Goal: Information Seeking & Learning: Learn about a topic

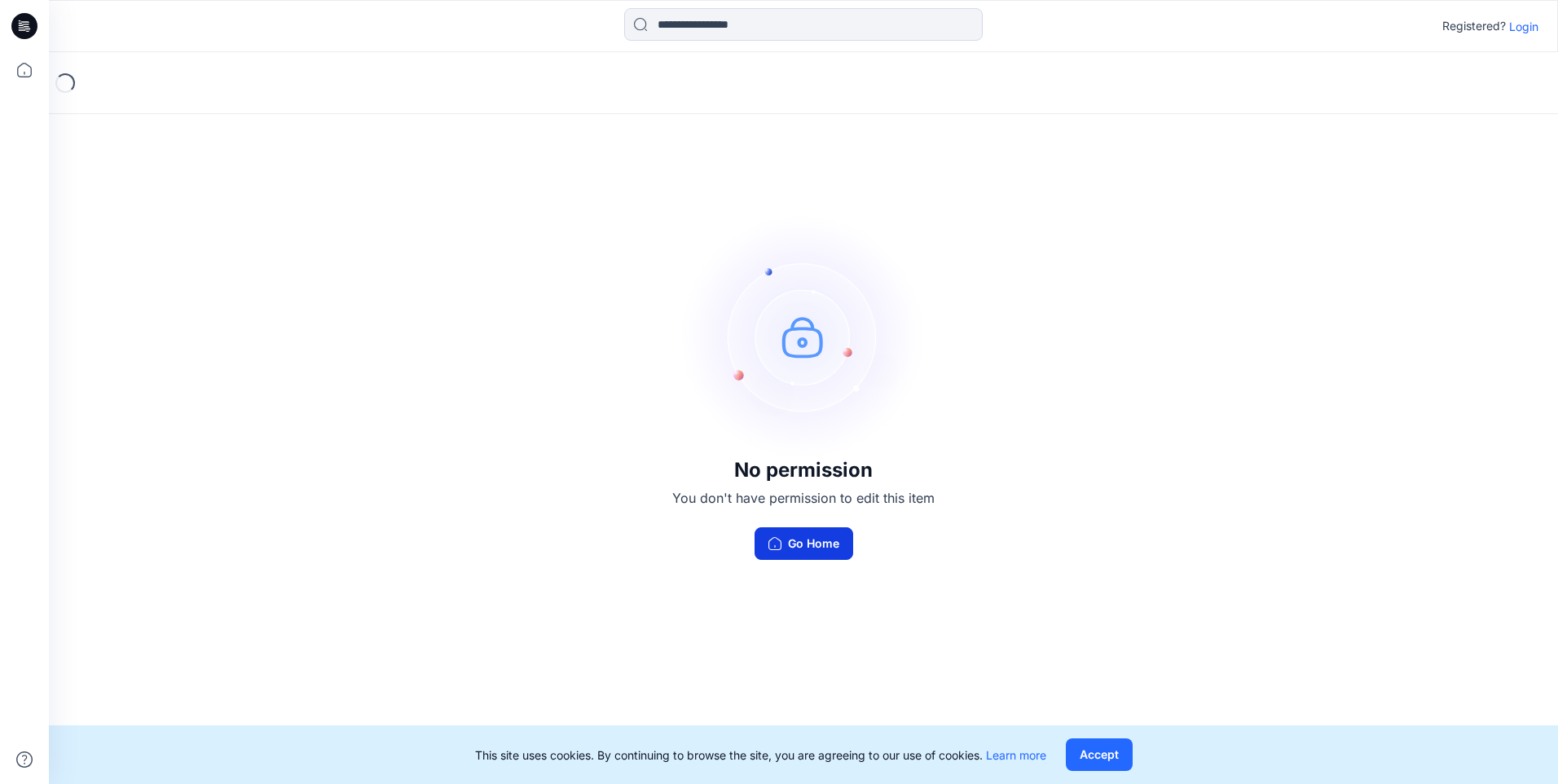
click at [807, 536] on button "Go Home" at bounding box center [804, 544] width 99 height 33
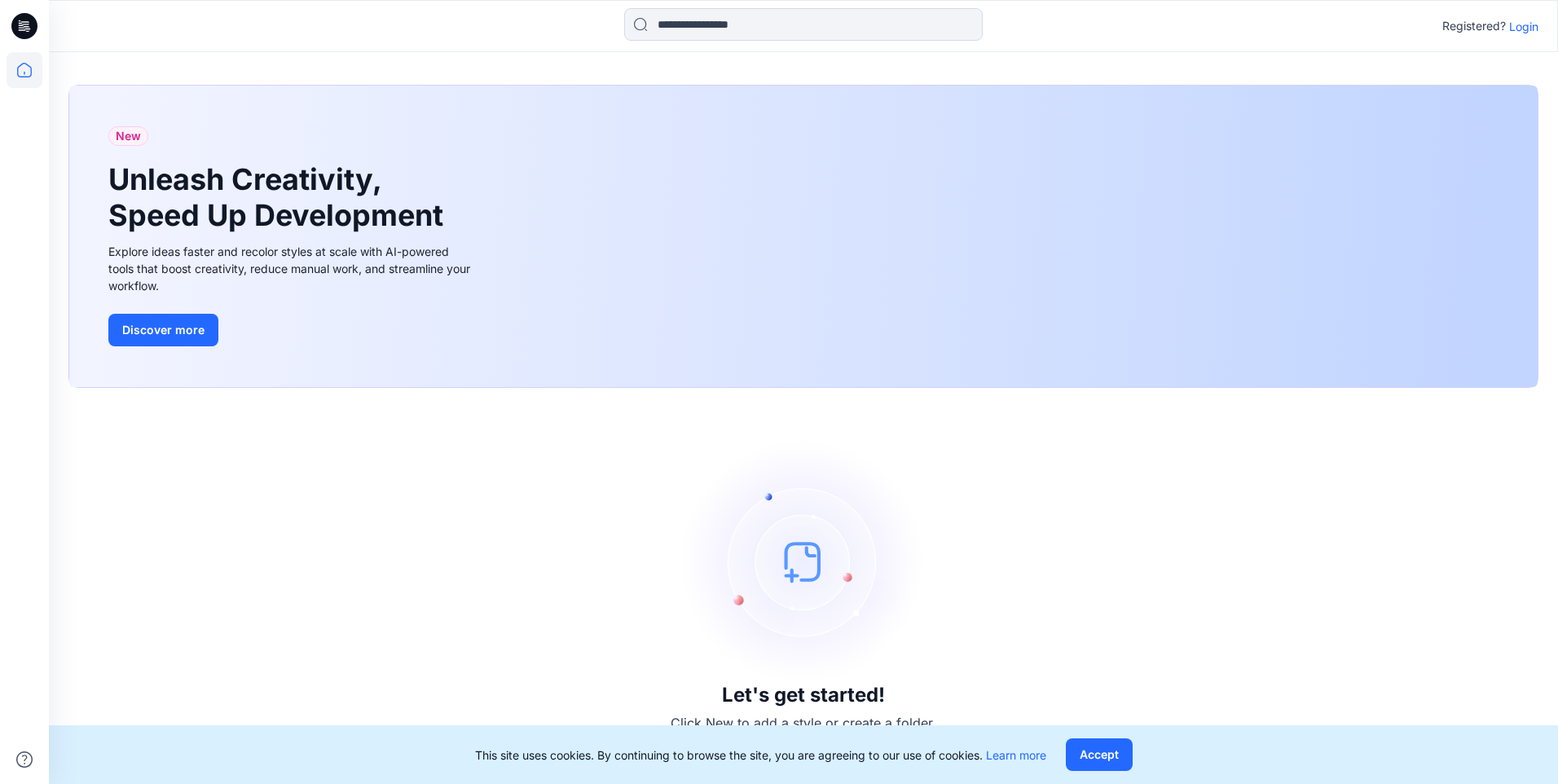
click at [1531, 28] on p "Login" at bounding box center [1524, 27] width 29 height 17
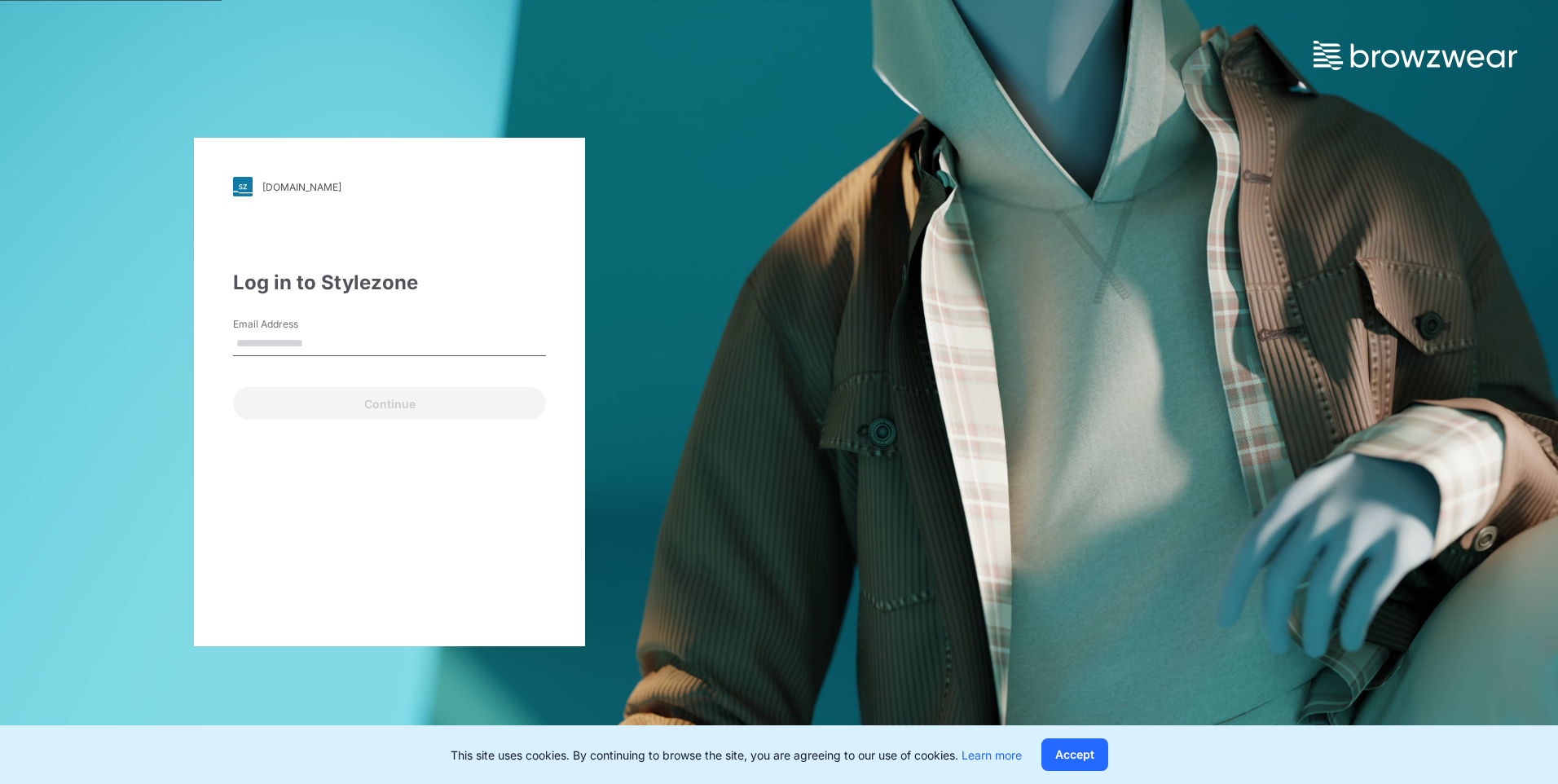
click at [355, 342] on input "Email Address" at bounding box center [390, 343] width 313 height 24
type input "**********"
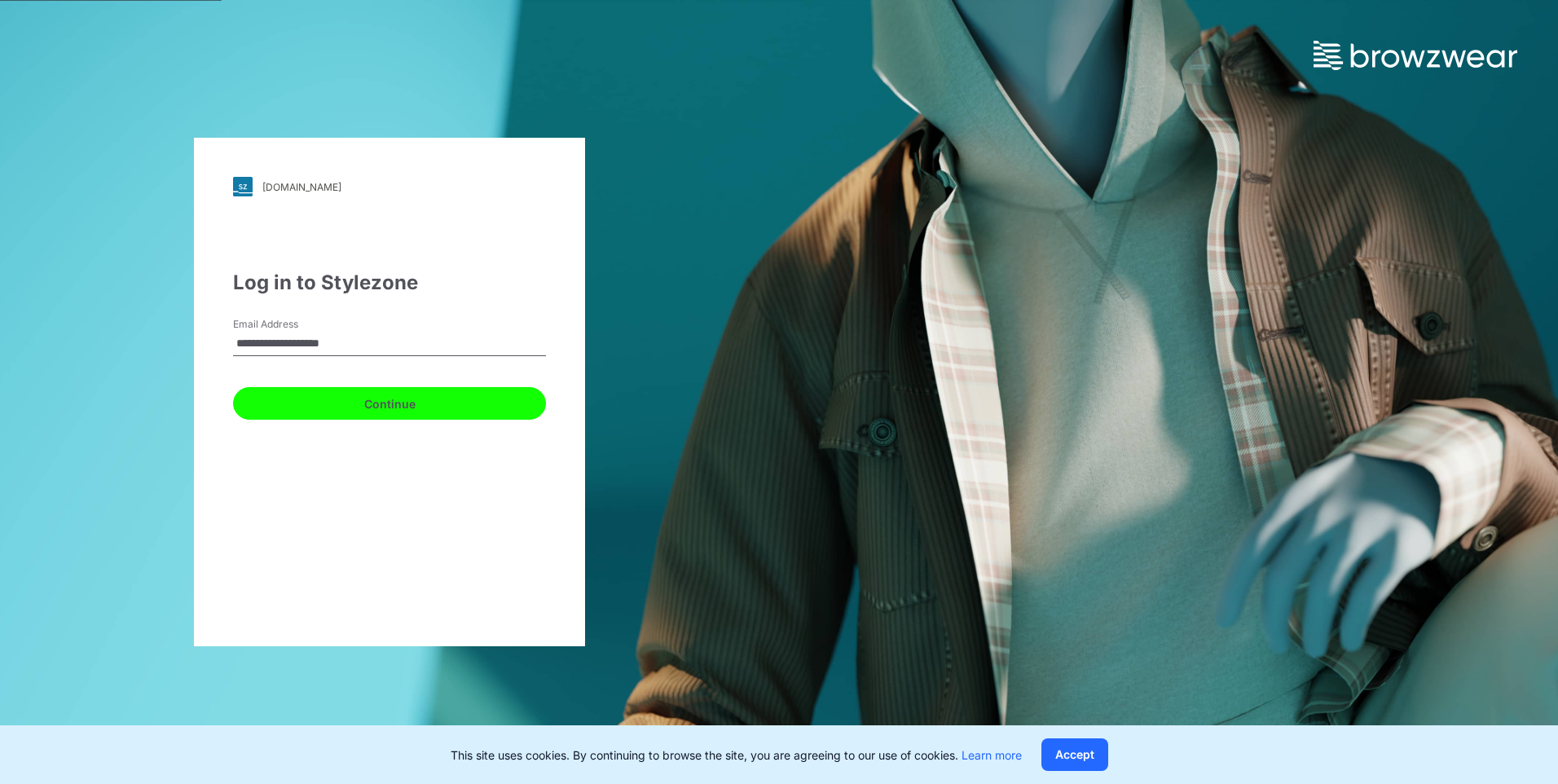
click at [354, 397] on button "Continue" at bounding box center [390, 404] width 313 height 33
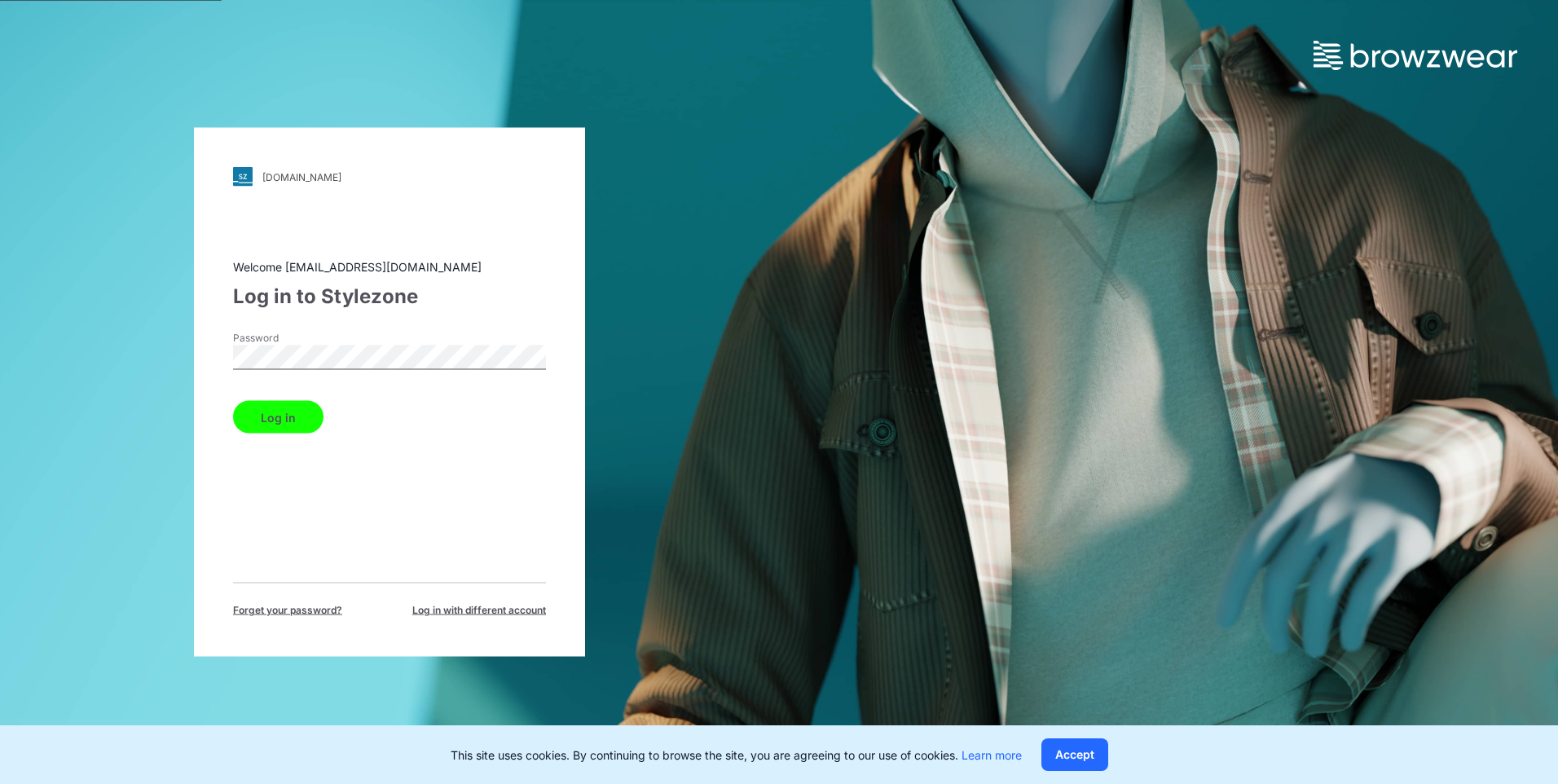
click at [300, 421] on button "Log in" at bounding box center [278, 417] width 90 height 33
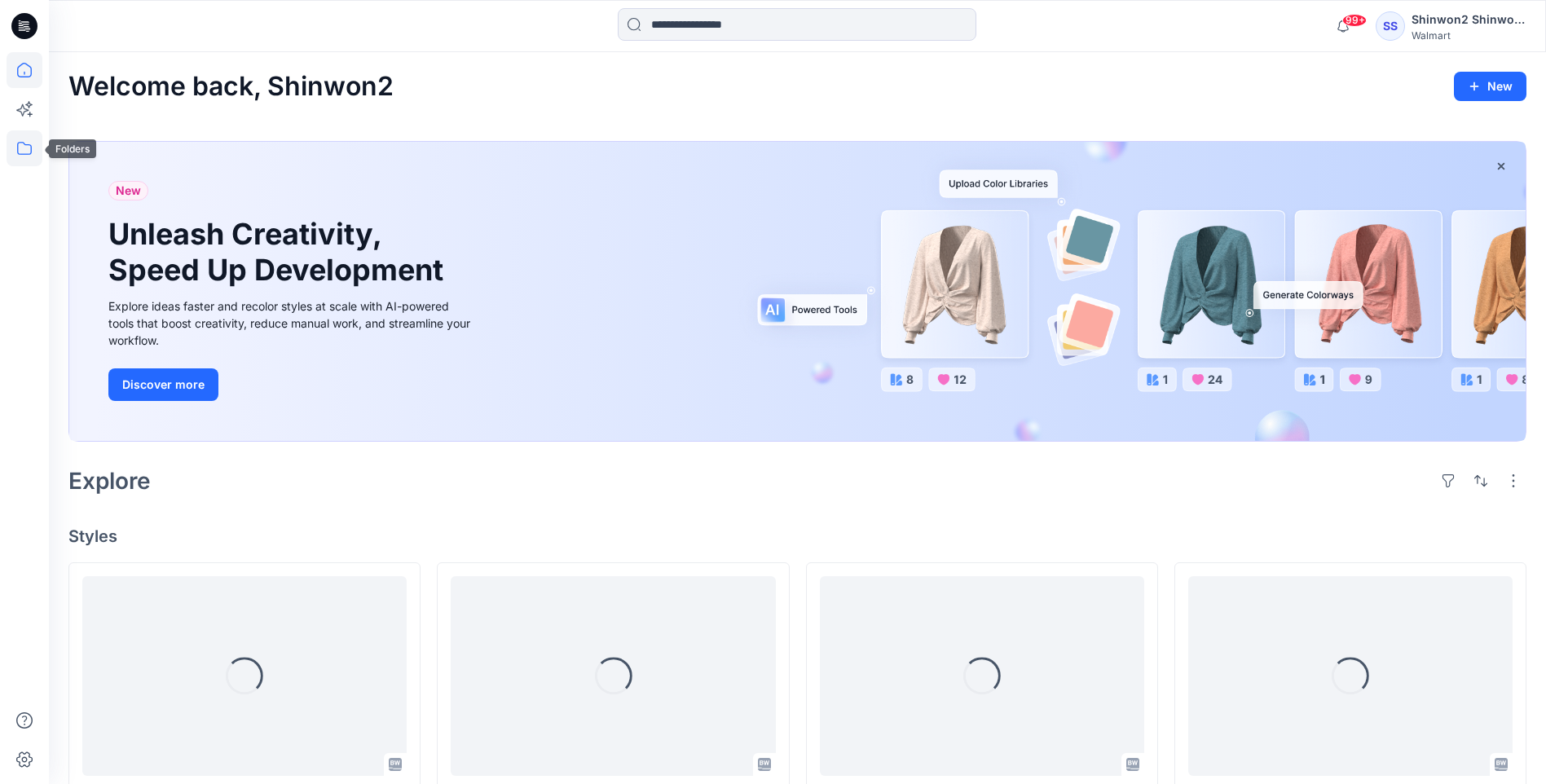
click at [23, 150] on icon at bounding box center [25, 149] width 36 height 36
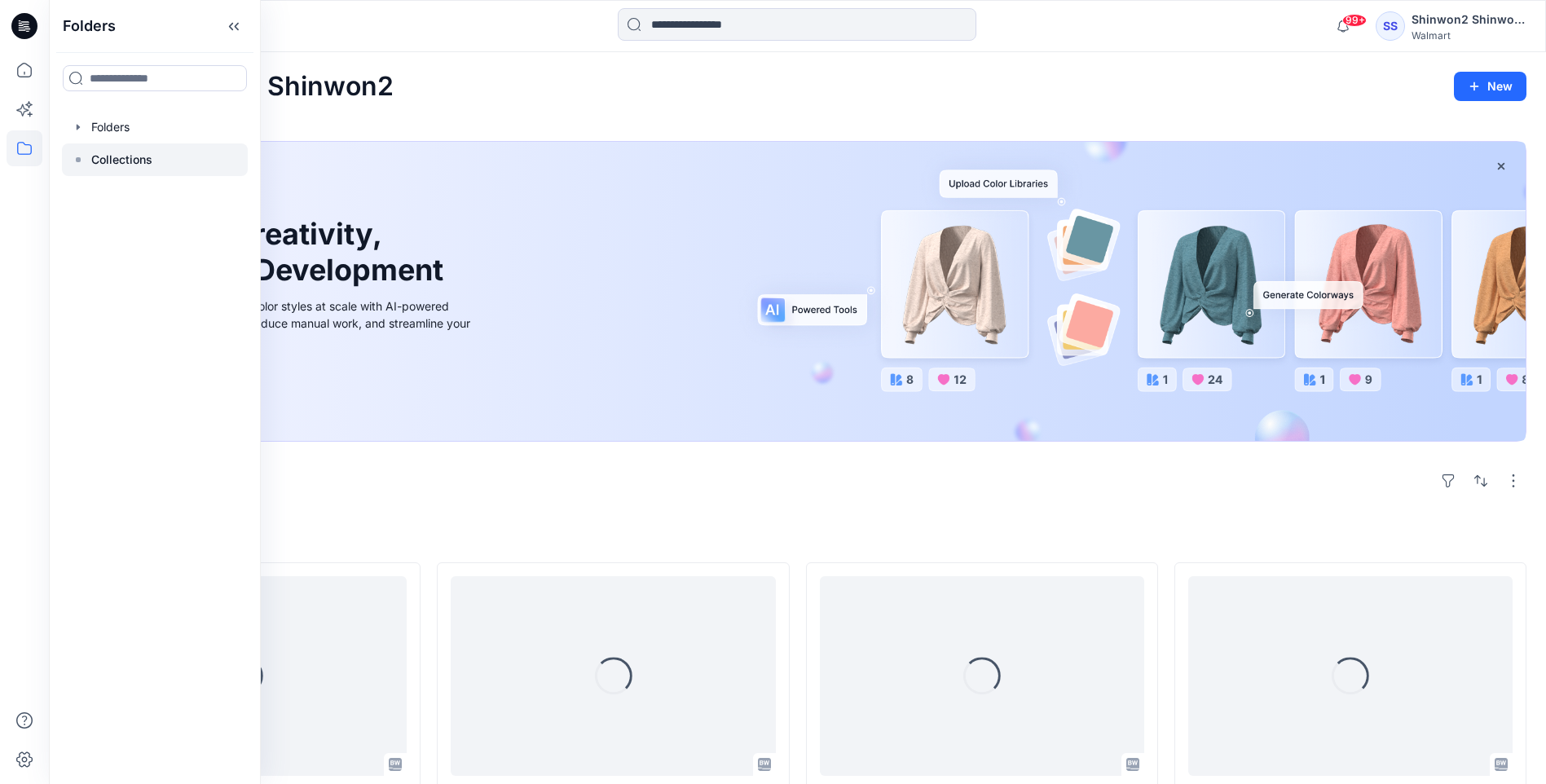
click at [121, 148] on div at bounding box center [155, 160] width 186 height 33
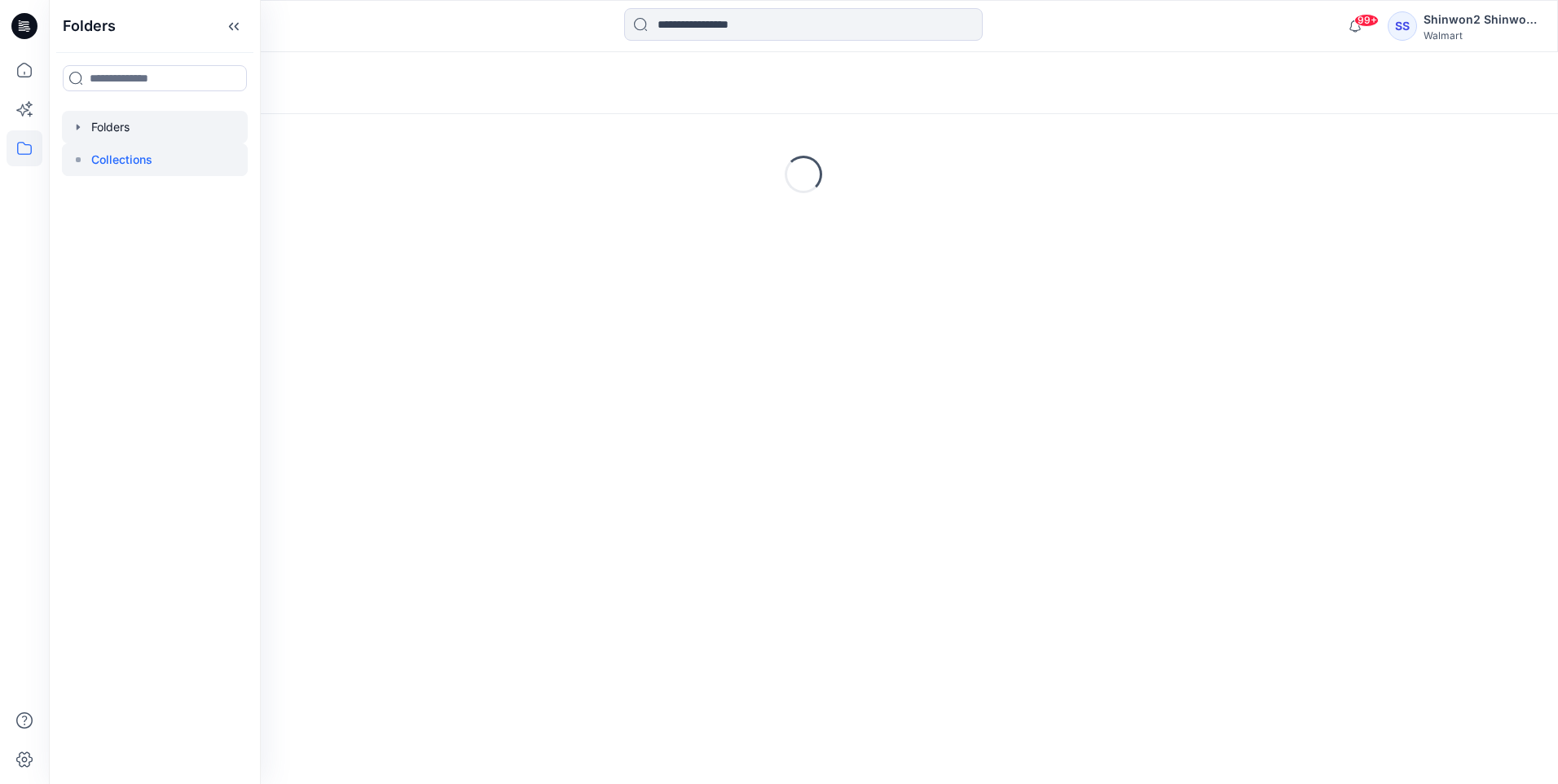
click at [118, 122] on div at bounding box center [155, 127] width 186 height 33
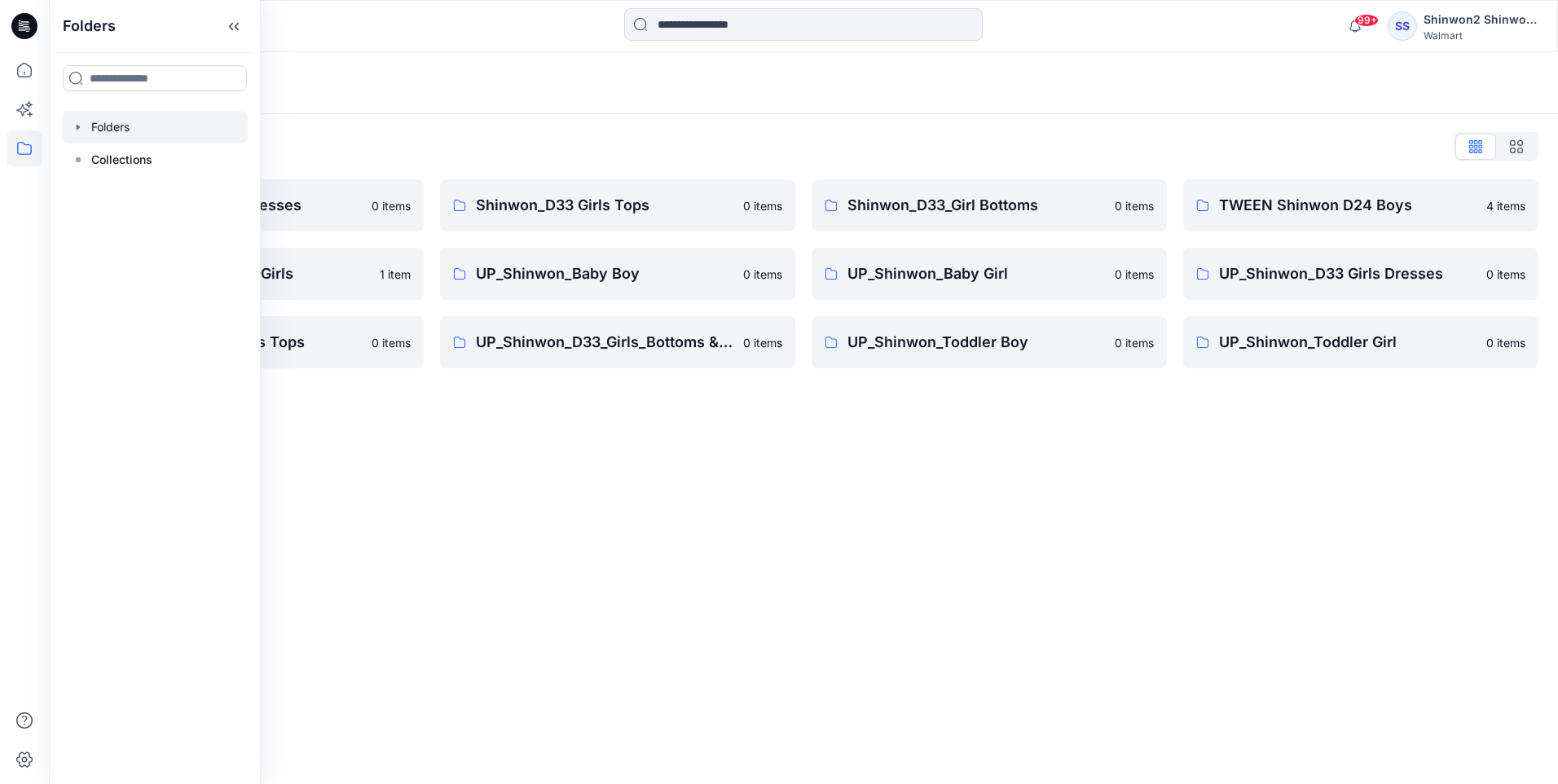
click at [733, 539] on div "Folders Folders List Shinwon_D33 Girls Dresses 0 items TWEEN Shinwon D33 Girls …" at bounding box center [804, 418] width 1510 height 732
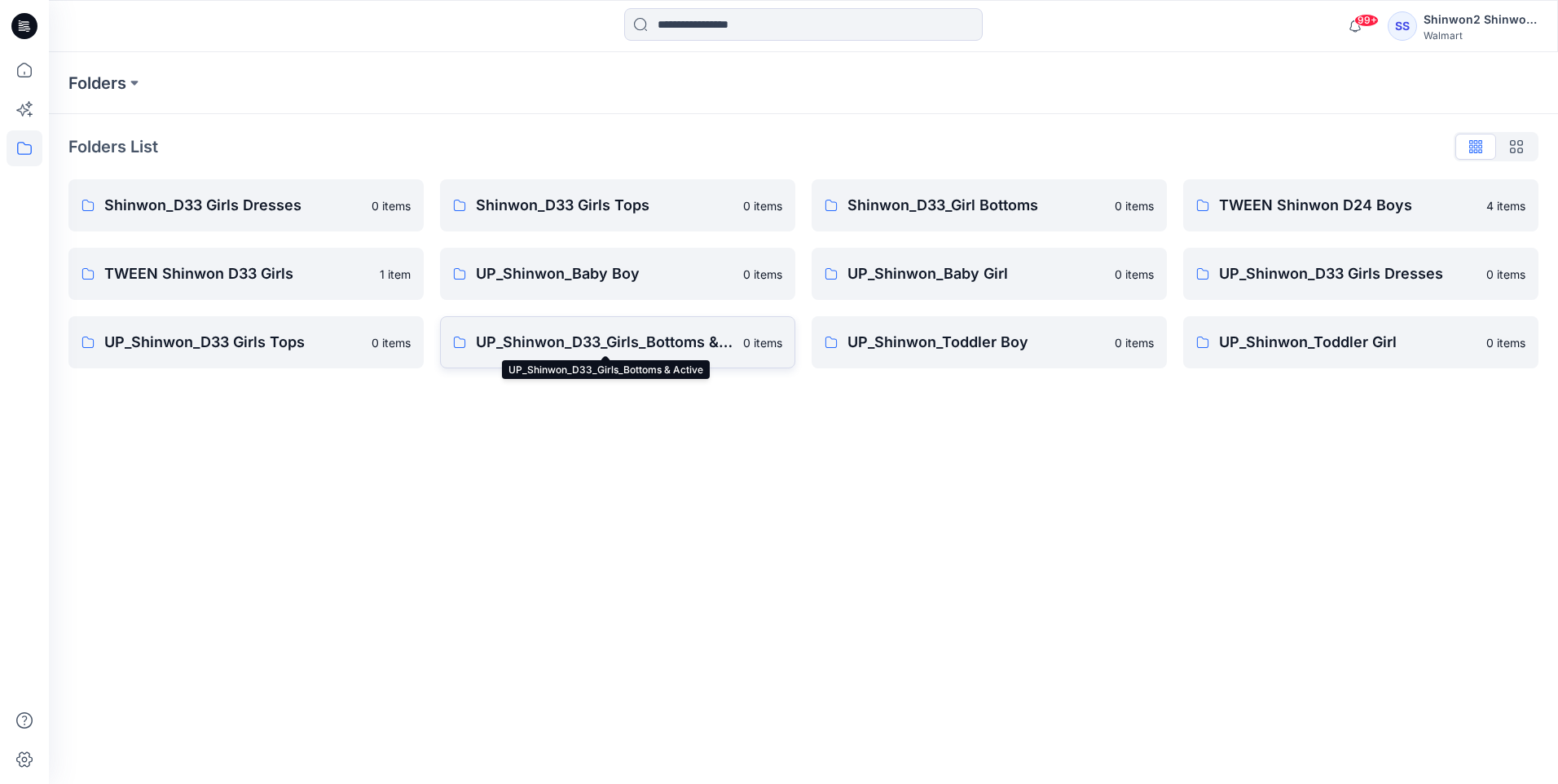
click at [621, 342] on p "UP_Shinwon_D33_Girls_Bottoms & Active" at bounding box center [604, 342] width 257 height 23
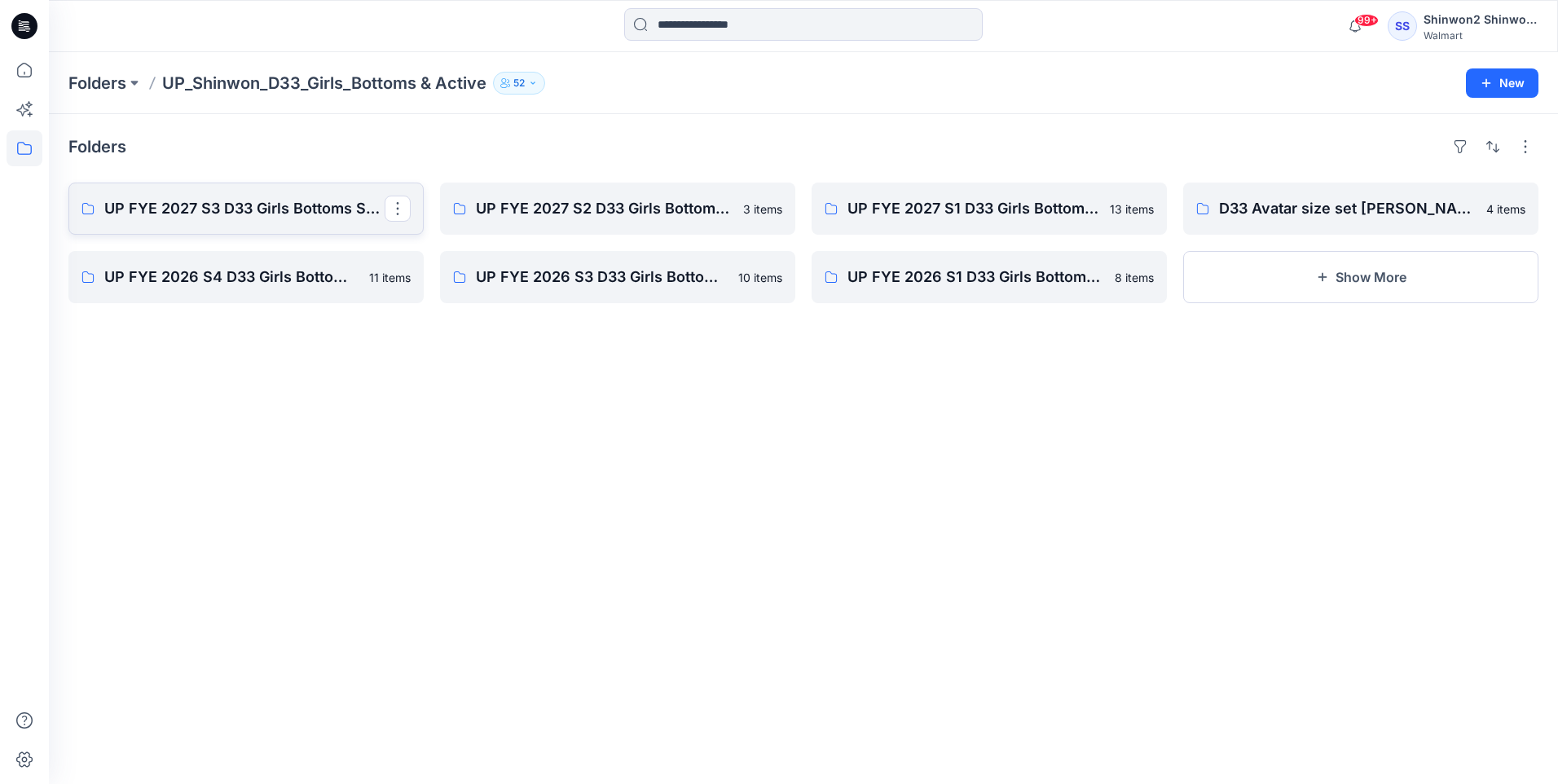
click at [306, 207] on p "UP FYE 2027 S3 D33 Girls Bottoms Shinwon" at bounding box center [244, 208] width 281 height 23
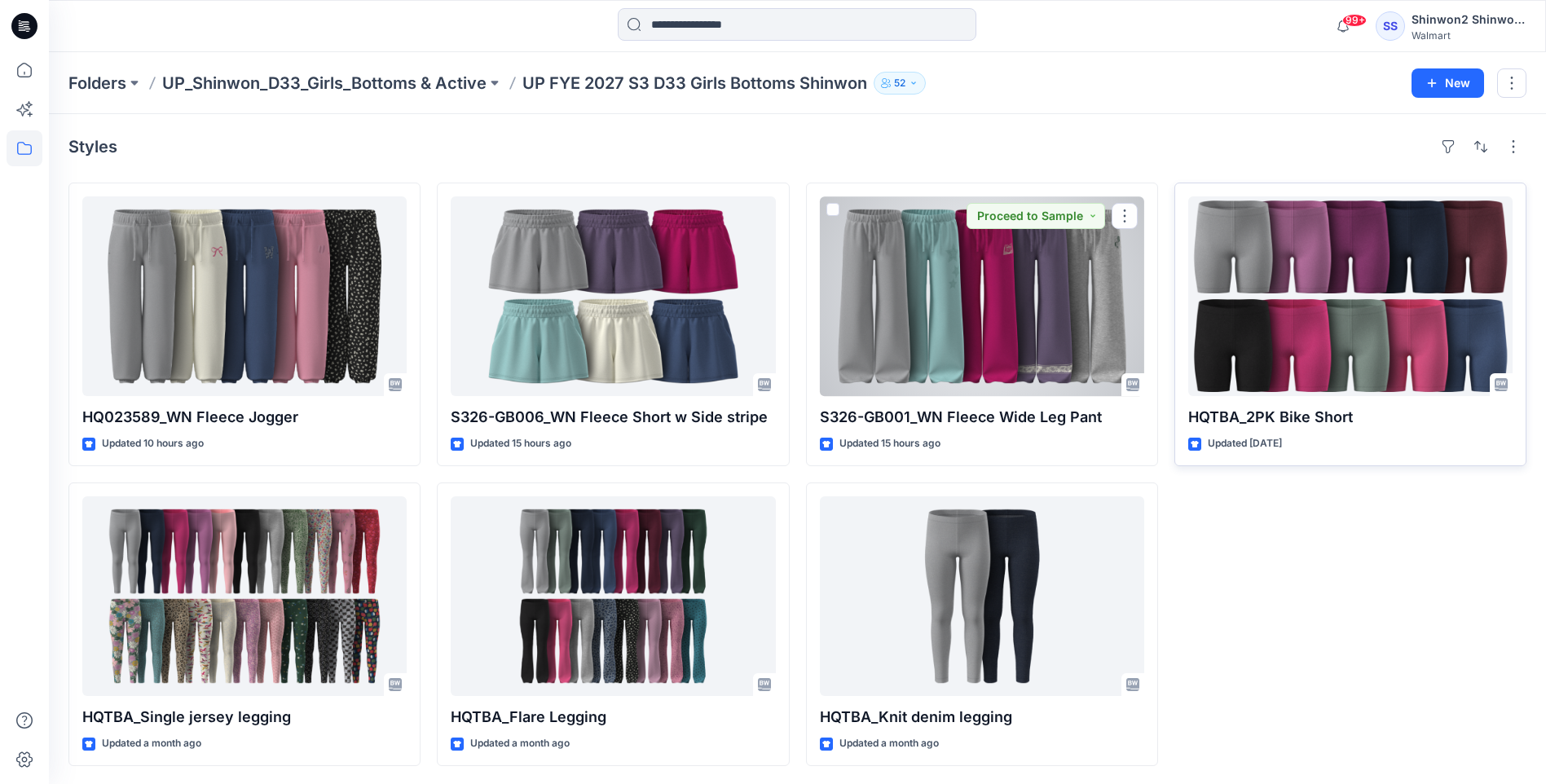
scroll to position [2, 0]
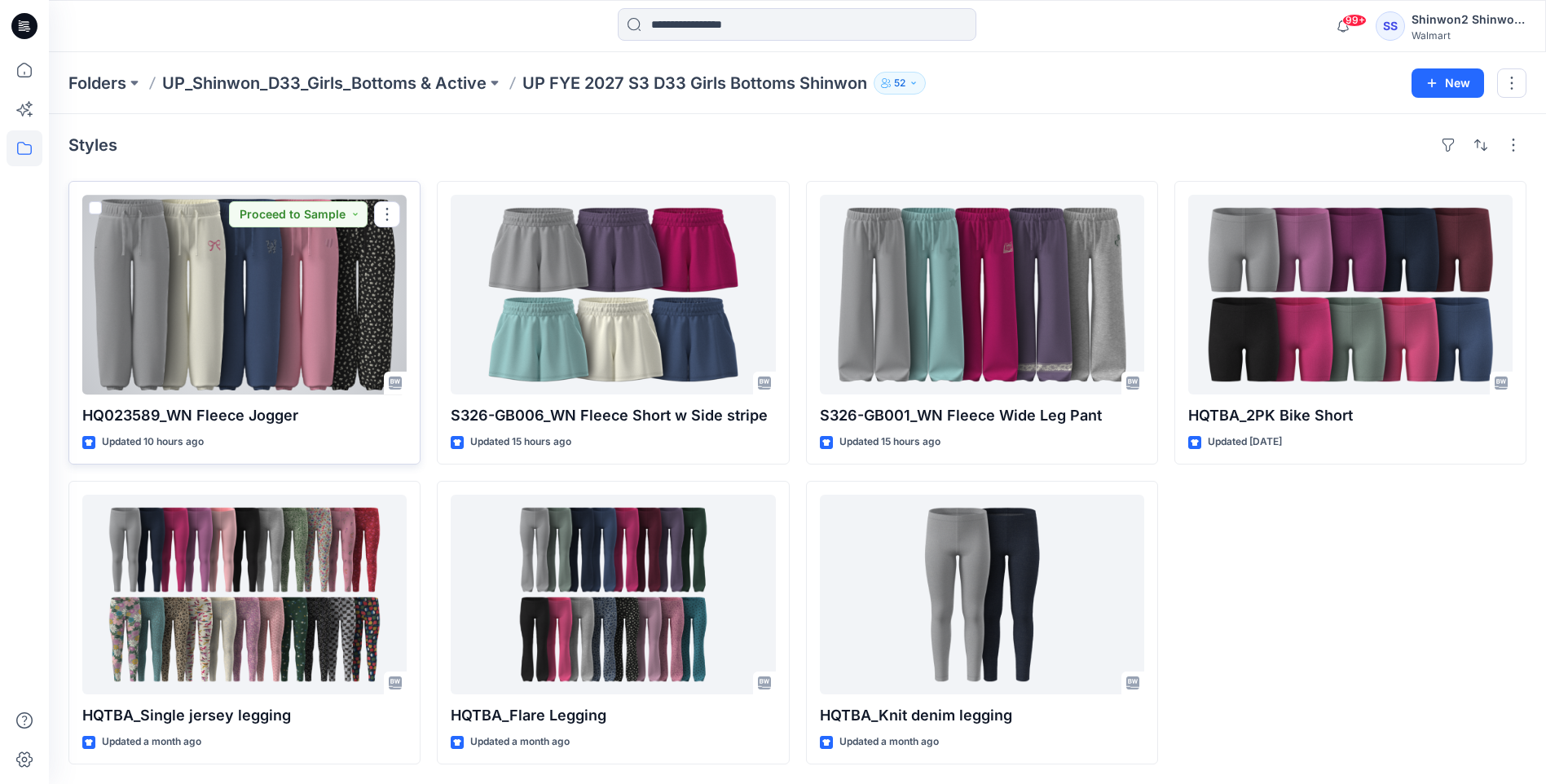
click at [338, 298] on div at bounding box center [244, 294] width 325 height 200
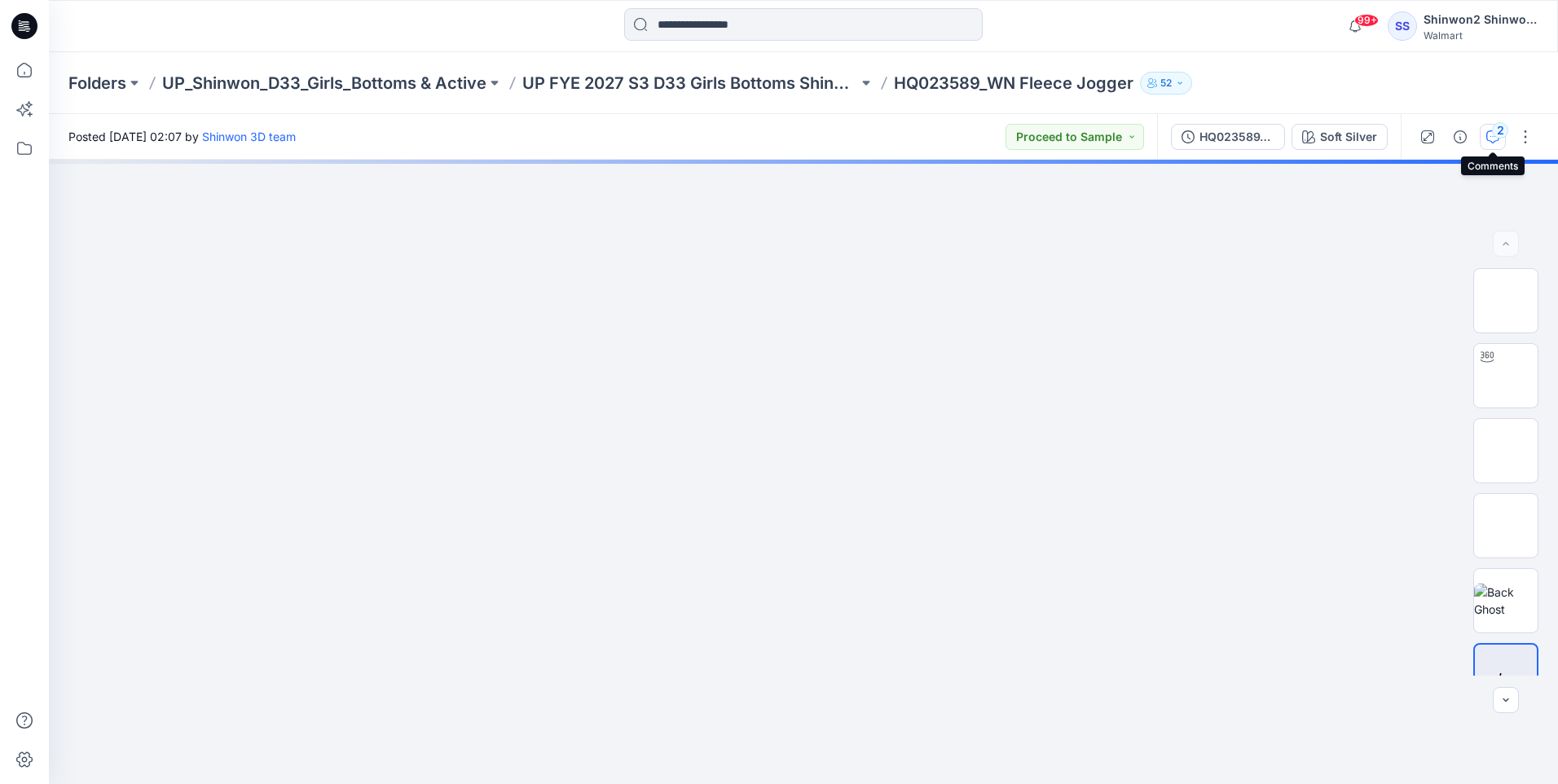
click at [1493, 133] on div "2" at bounding box center [1500, 130] width 16 height 16
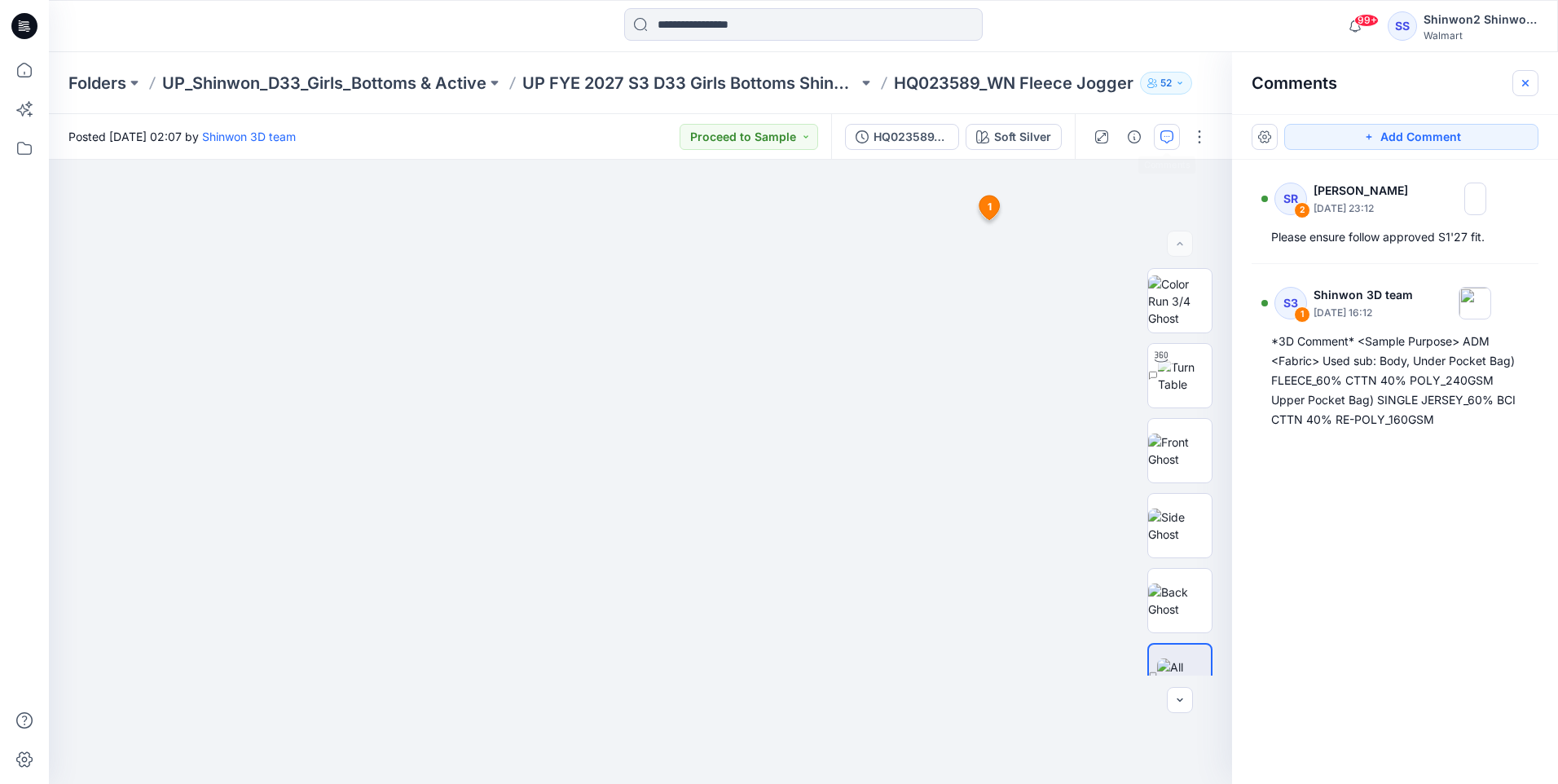
click at [1527, 82] on icon "button" at bounding box center [1525, 83] width 13 height 13
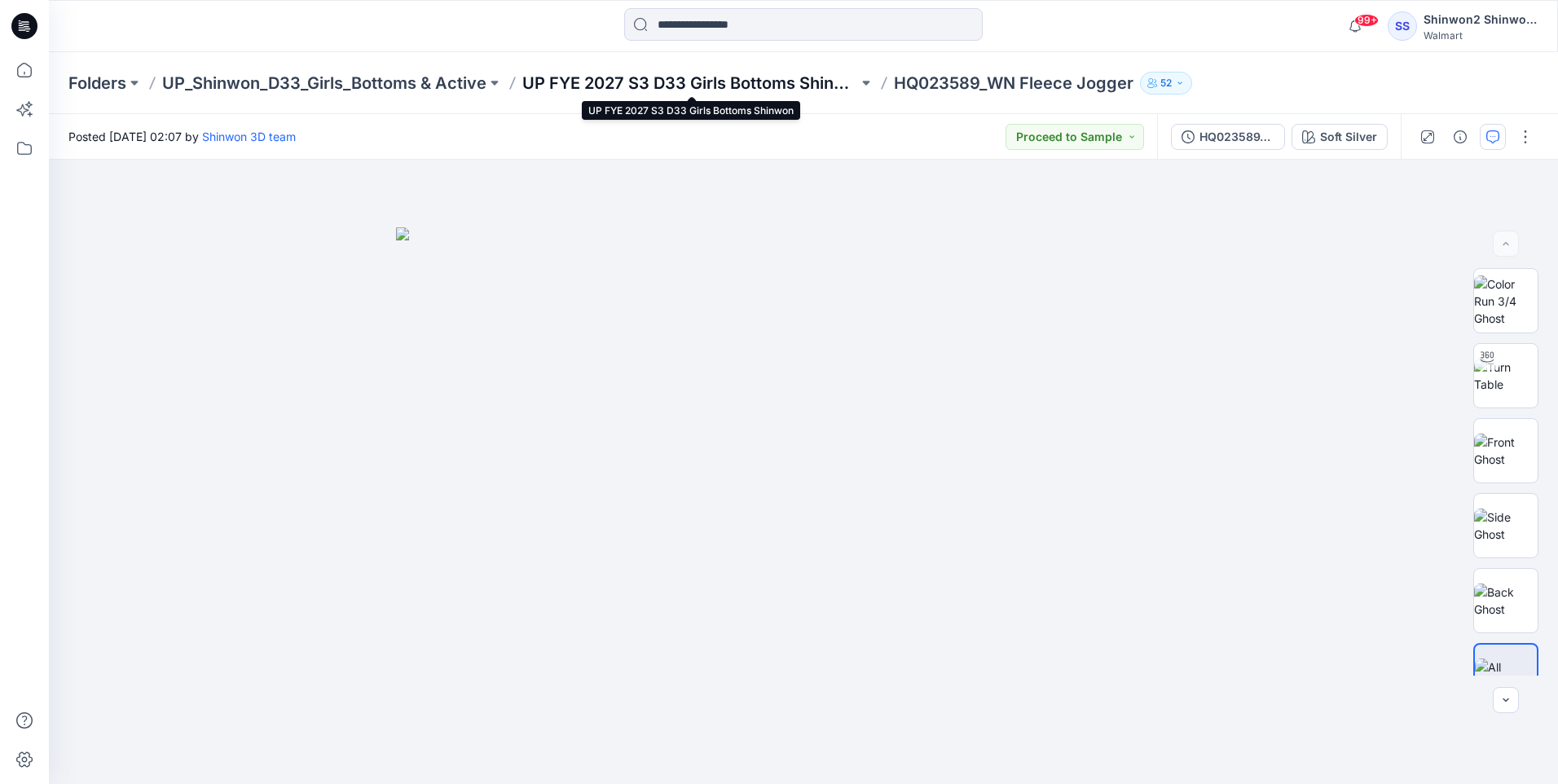
click at [786, 79] on p "UP FYE 2027 S3 D33 Girls Bottoms Shinwon" at bounding box center [690, 83] width 336 height 23
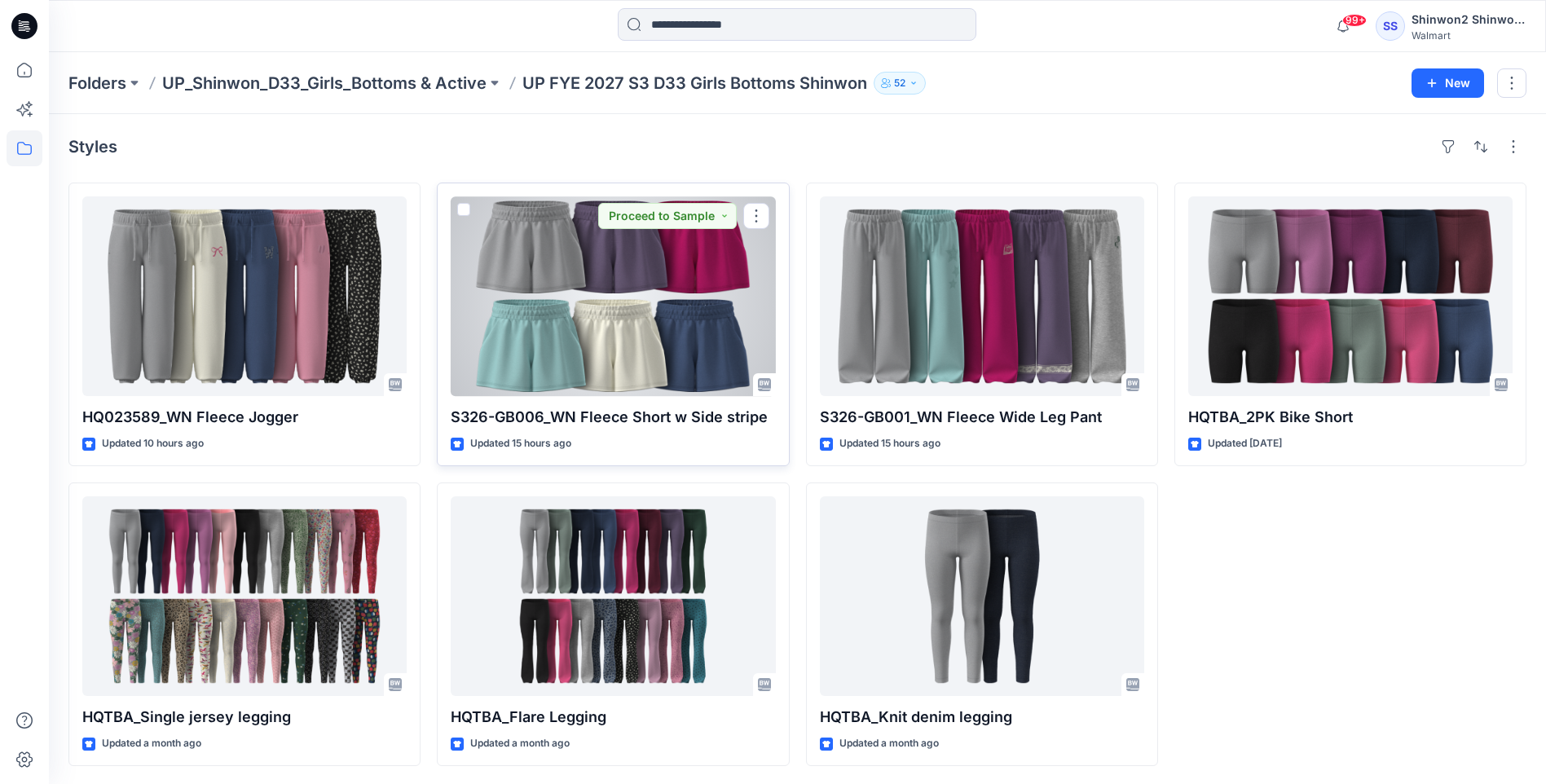
click at [687, 327] on div at bounding box center [613, 296] width 325 height 200
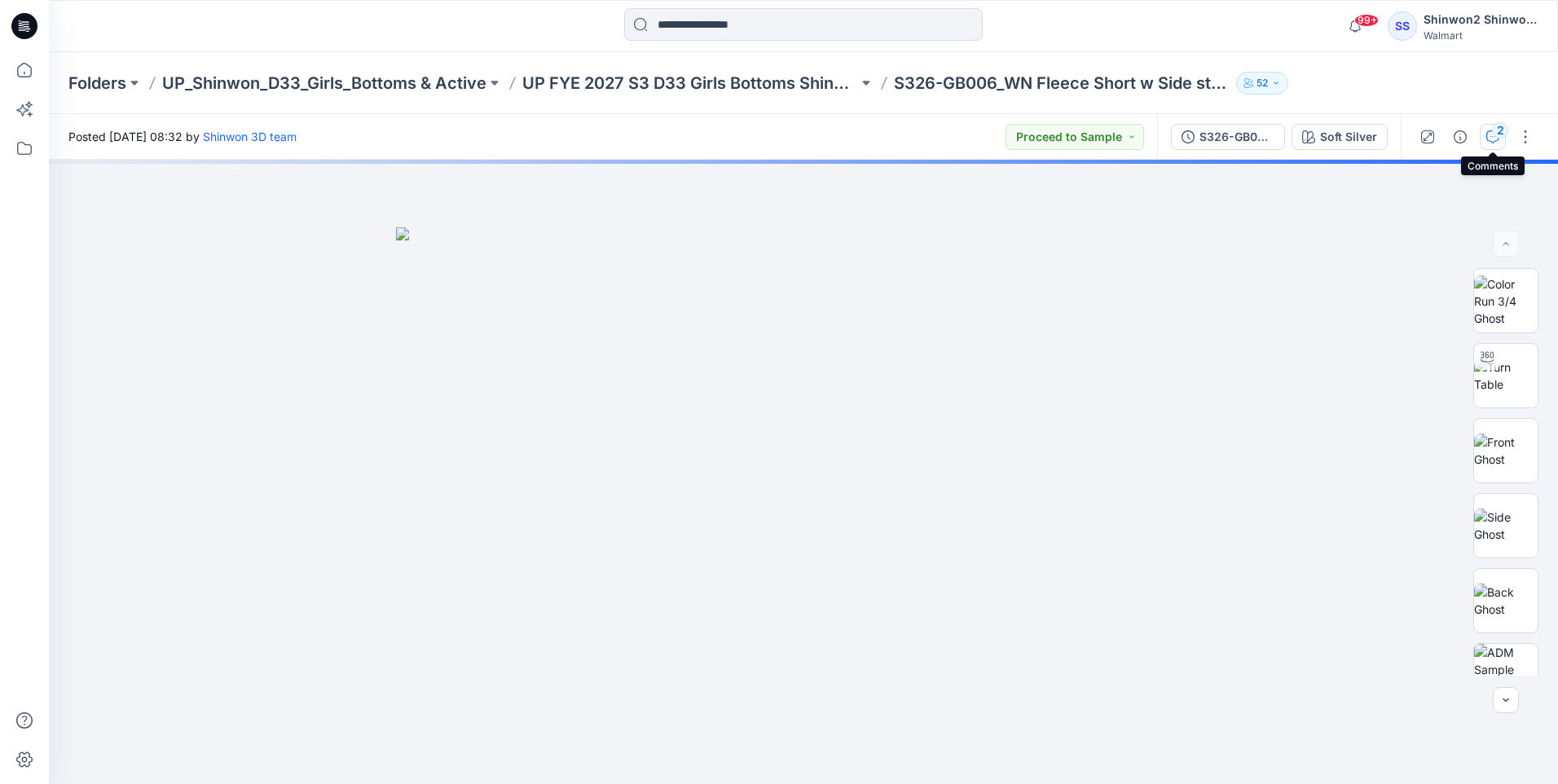
click at [1486, 131] on button "2" at bounding box center [1493, 137] width 26 height 26
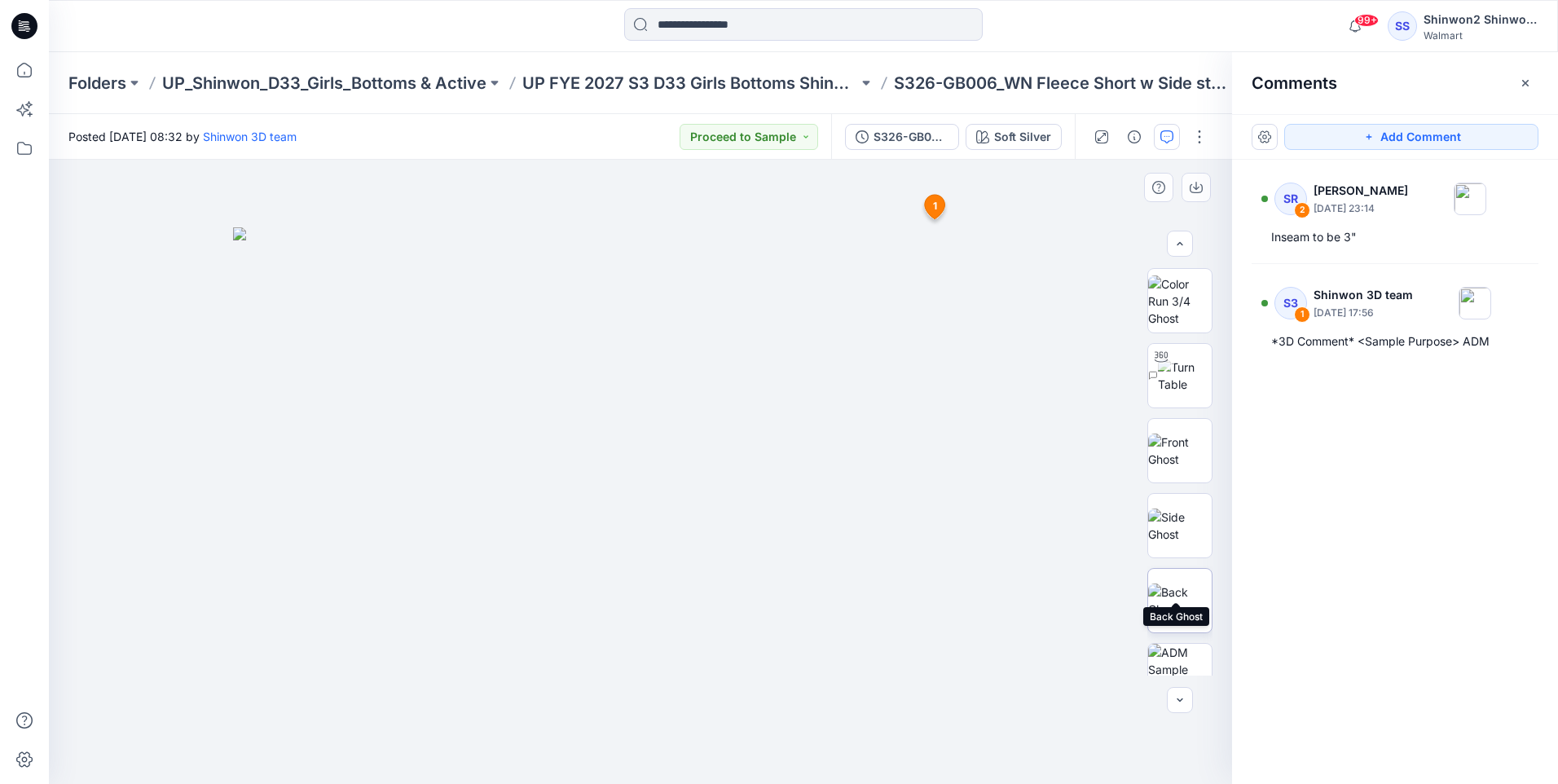
scroll to position [163, 0]
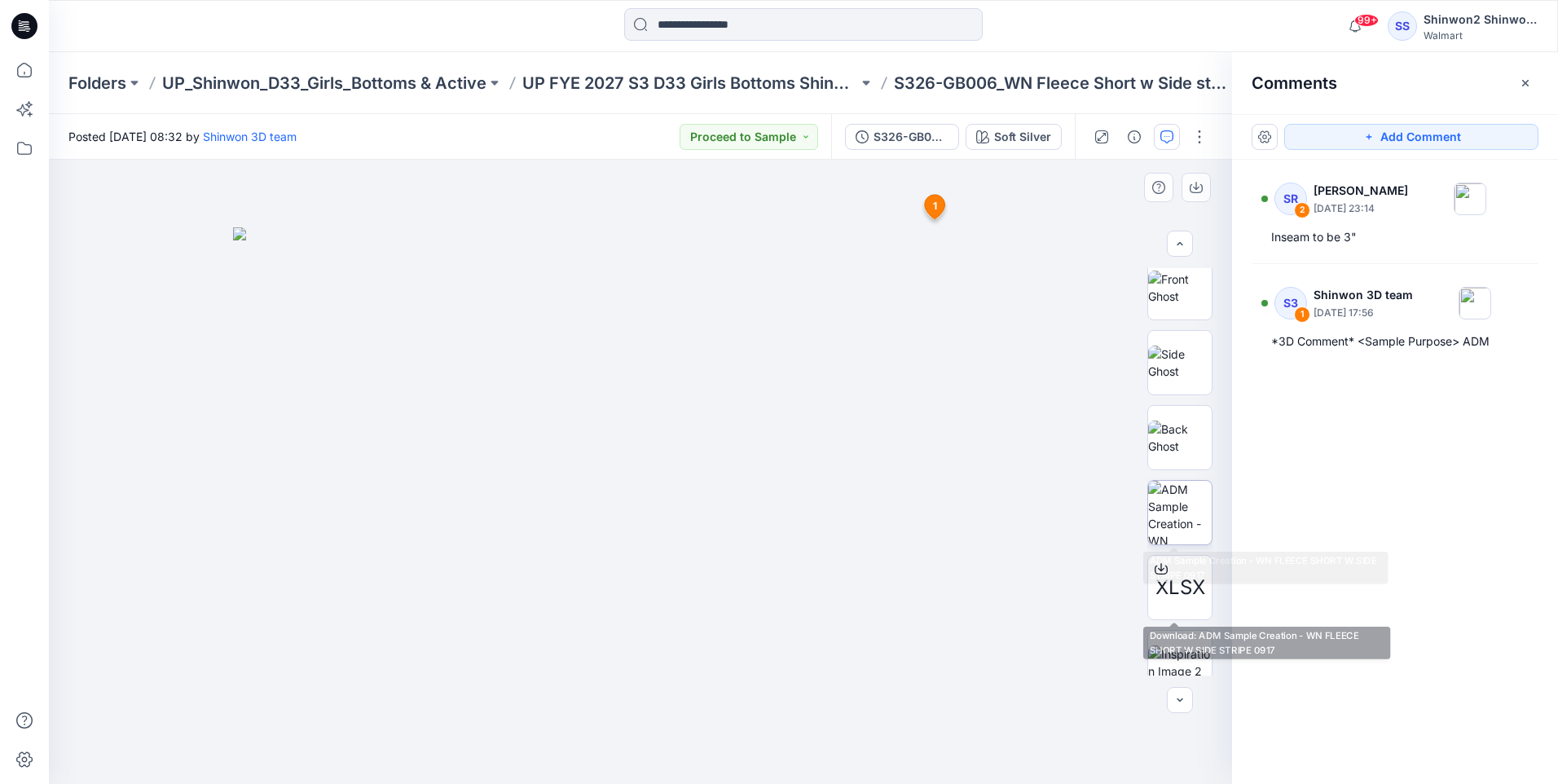
click at [1183, 510] on img at bounding box center [1180, 513] width 64 height 64
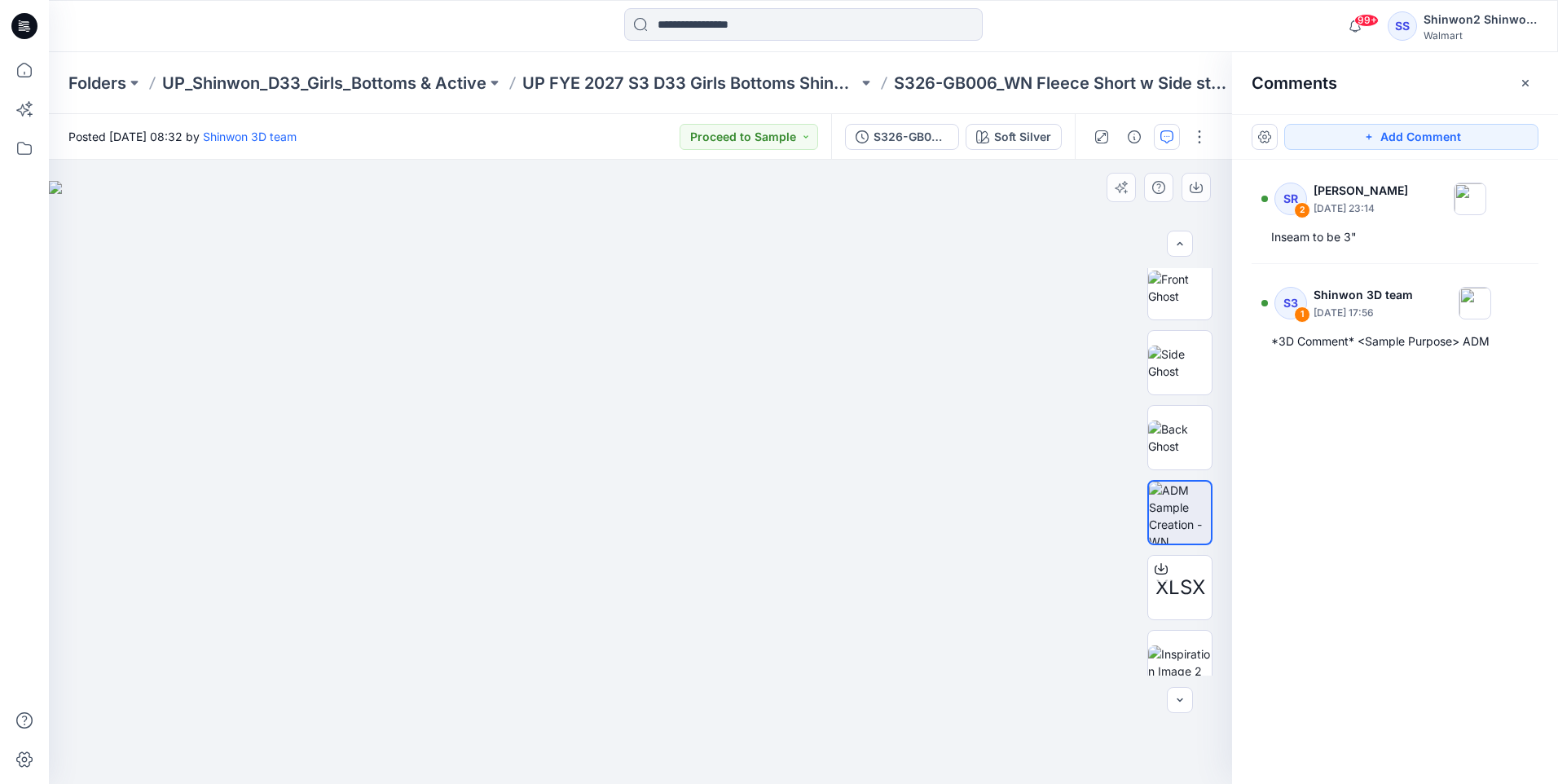
drag, startPoint x: 253, startPoint y: 588, endPoint x: 105, endPoint y: 522, distance: 162.0
click at [0, 575] on html "99+ Notifications Shinwon 3D team shared TBD_WA RUGBY HOODIE in S3 FYE 27 Tween…" at bounding box center [779, 392] width 1558 height 784
click at [1529, 82] on icon "button" at bounding box center [1525, 83] width 13 height 13
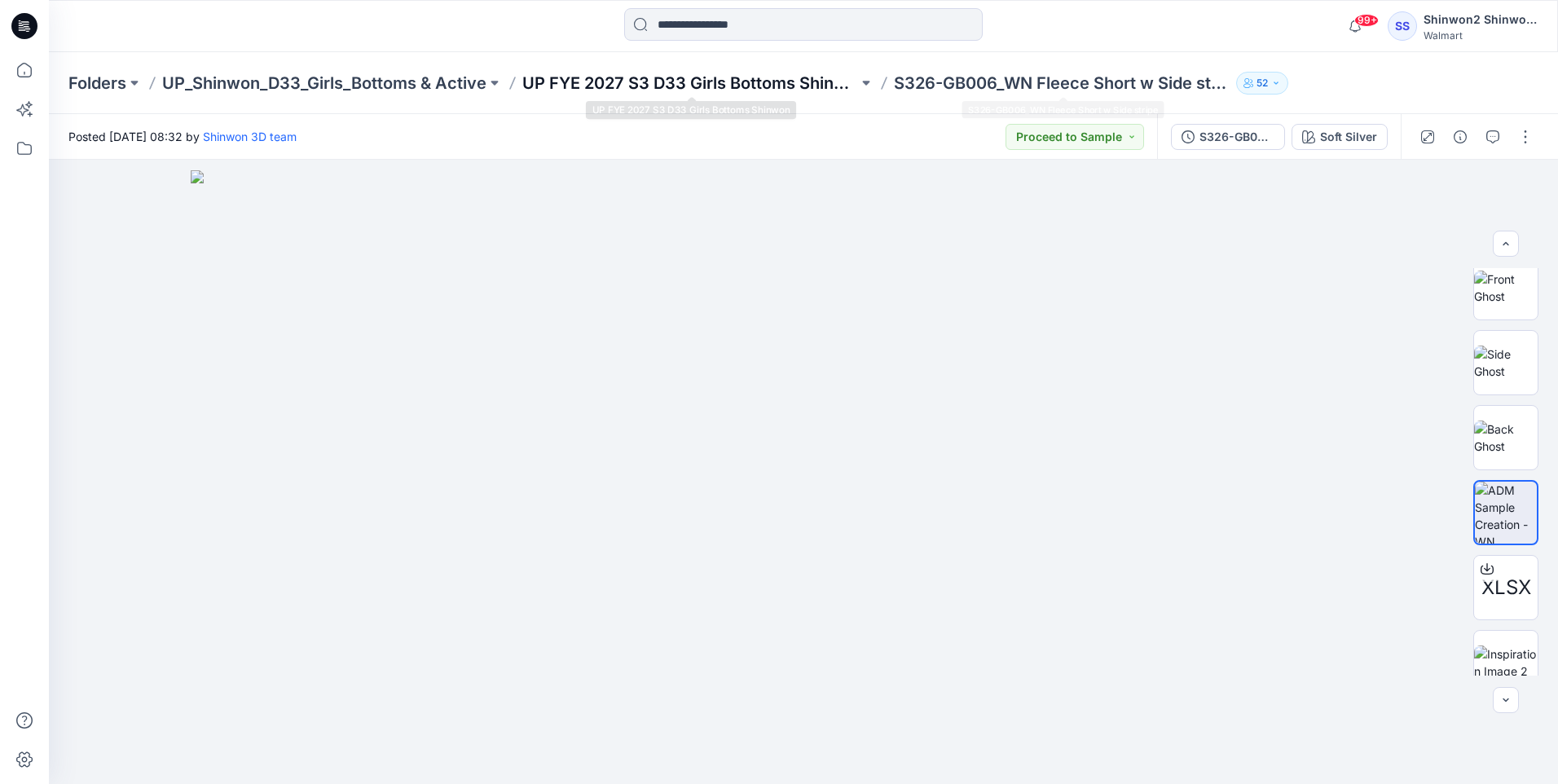
click at [766, 83] on p "UP FYE 2027 S3 D33 Girls Bottoms Shinwon" at bounding box center [690, 83] width 336 height 23
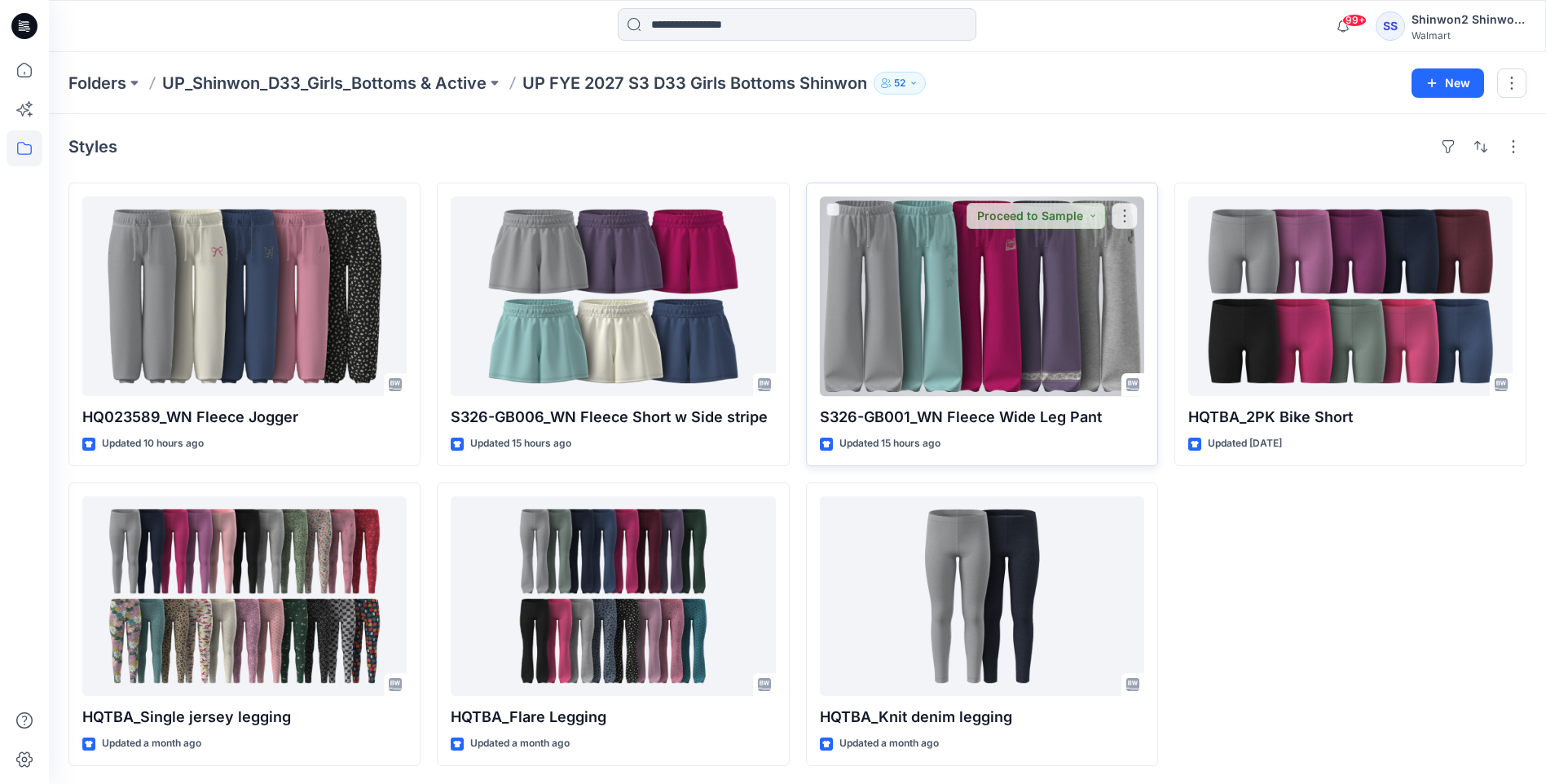
click at [993, 353] on div at bounding box center [982, 296] width 325 height 200
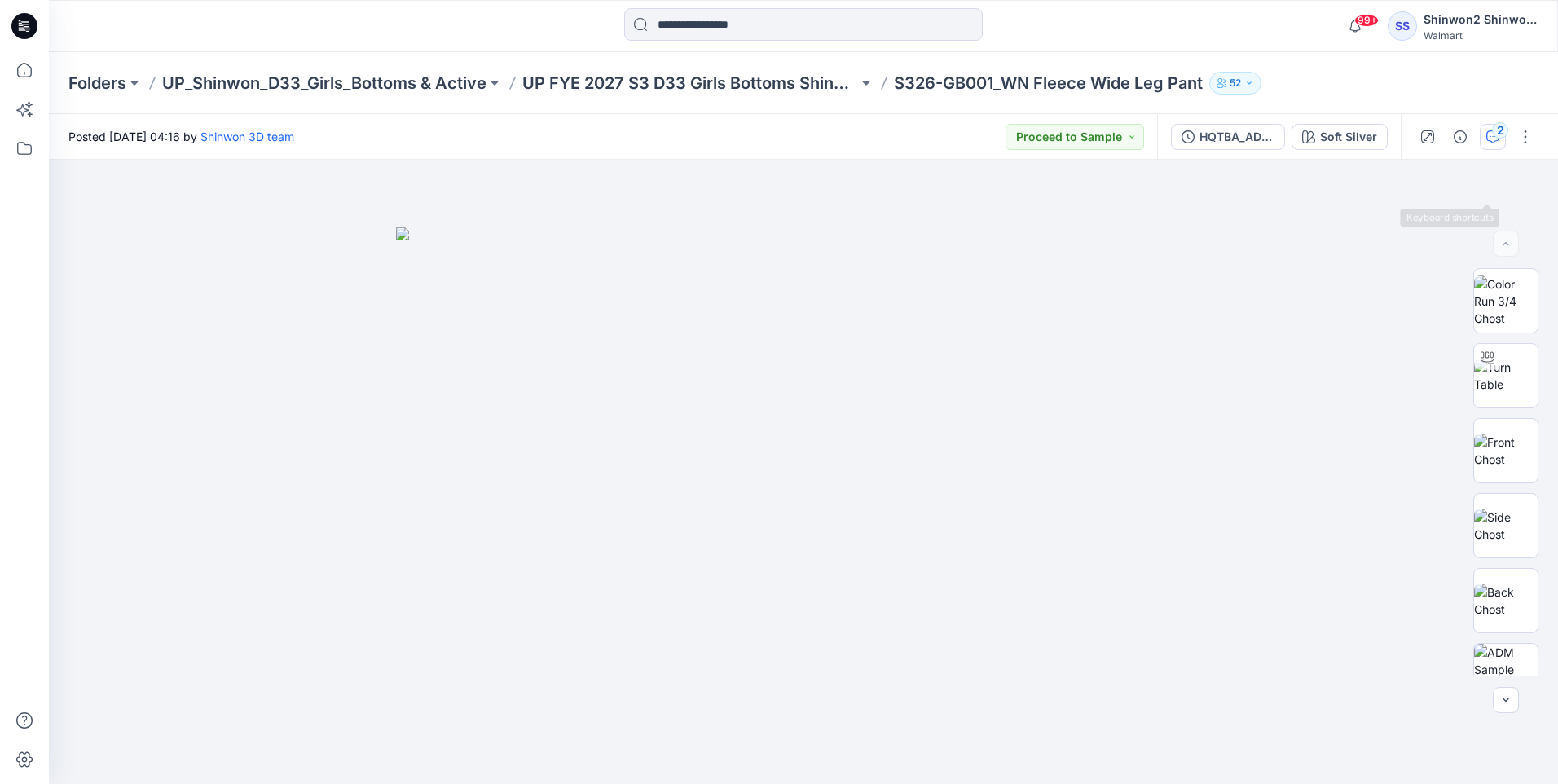
click at [1496, 133] on div "2" at bounding box center [1500, 130] width 16 height 16
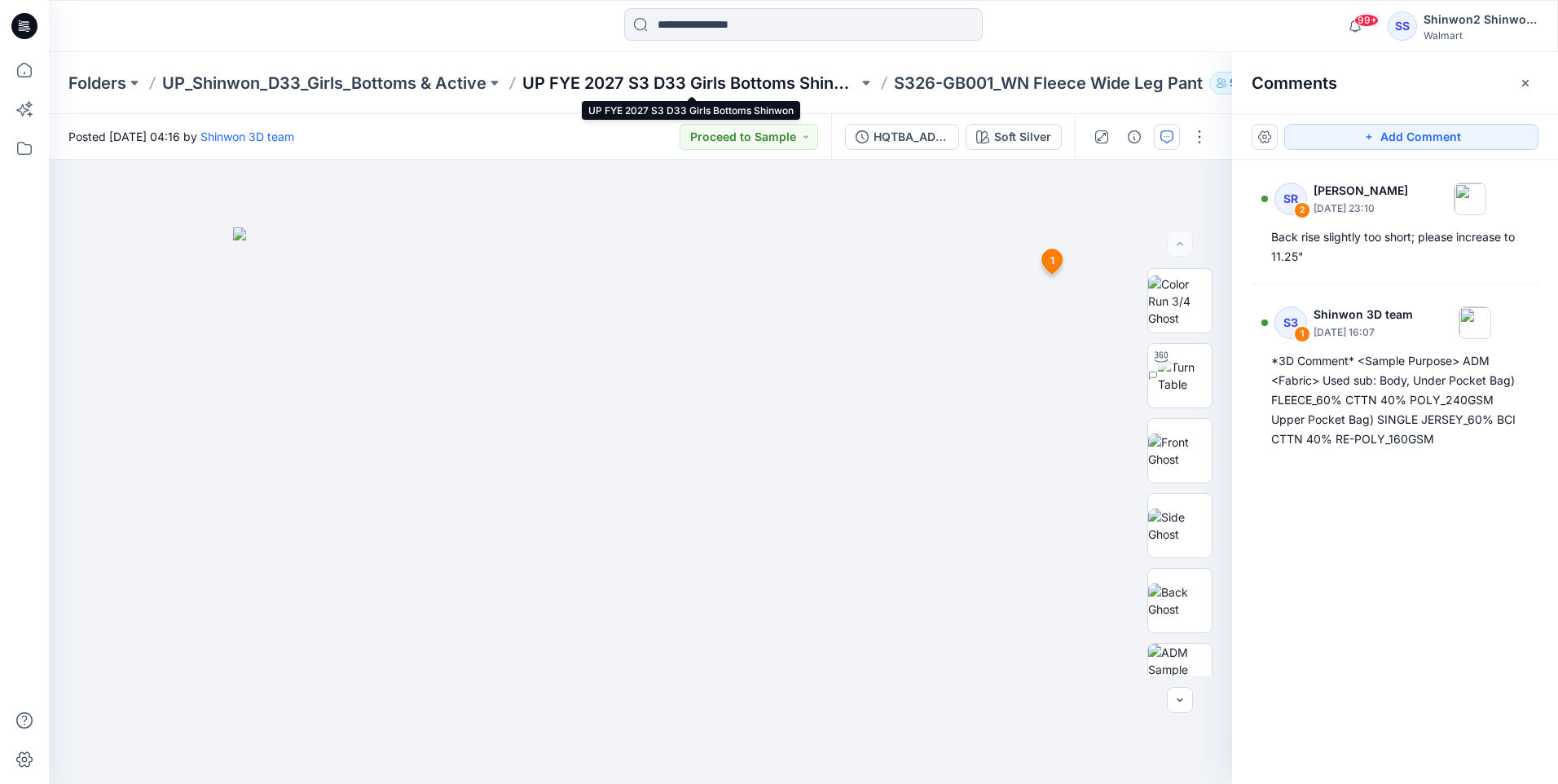
click at [681, 75] on p "UP FYE 2027 S3 D33 Girls Bottoms Shinwon" at bounding box center [690, 83] width 336 height 23
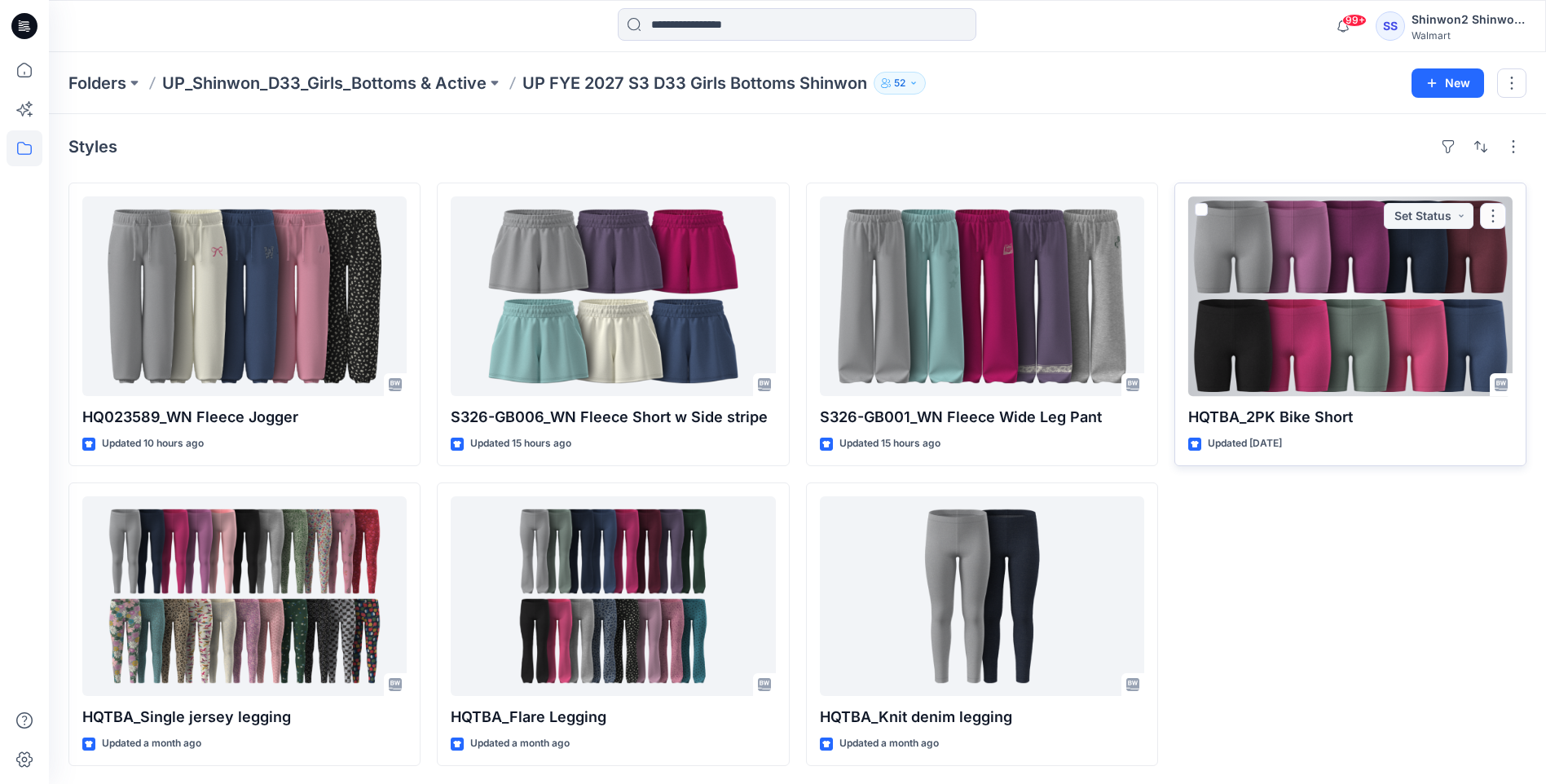
click at [1400, 287] on div at bounding box center [1351, 296] width 325 height 200
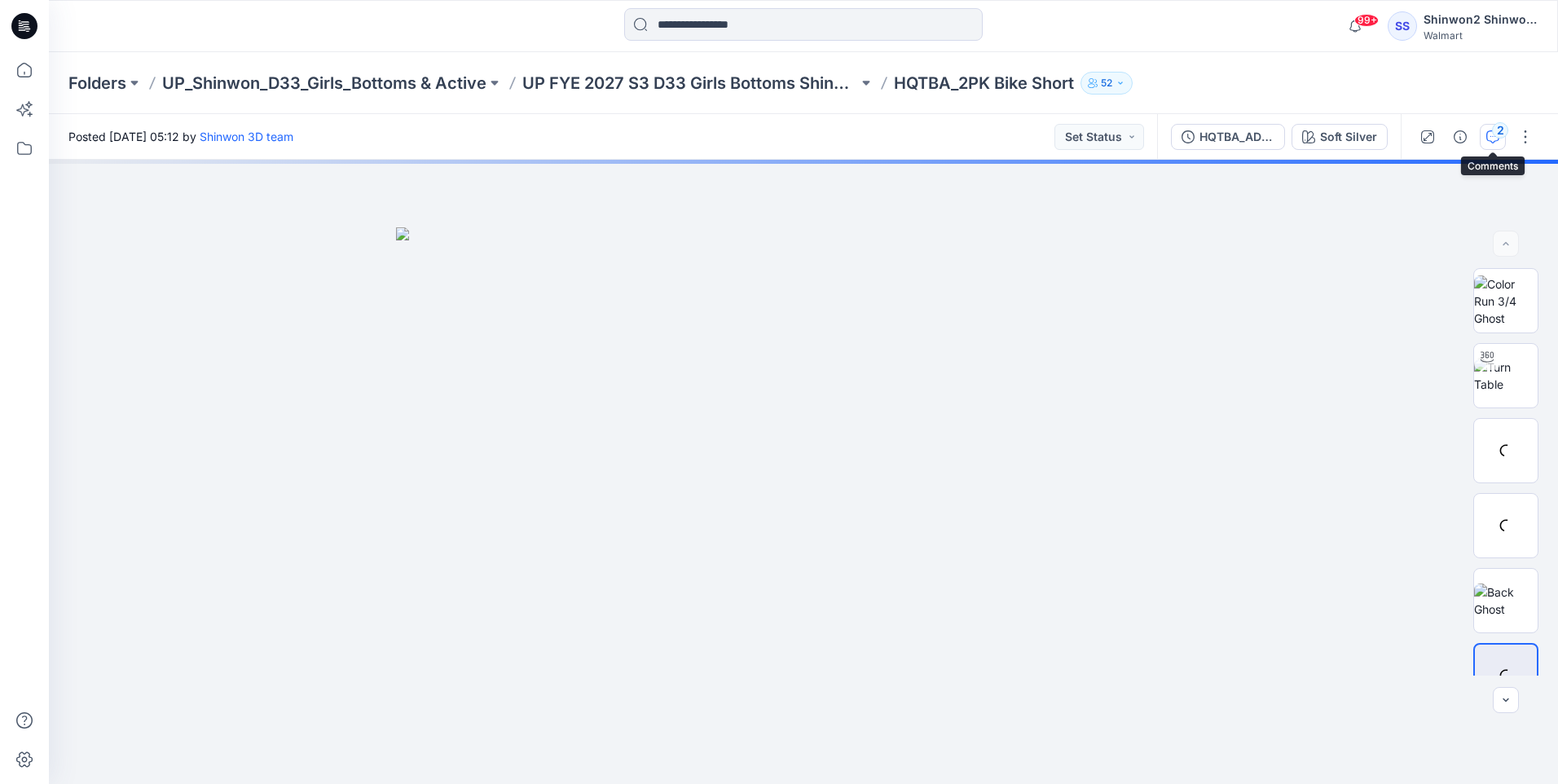
click at [1490, 131] on icon "button" at bounding box center [1493, 137] width 13 height 13
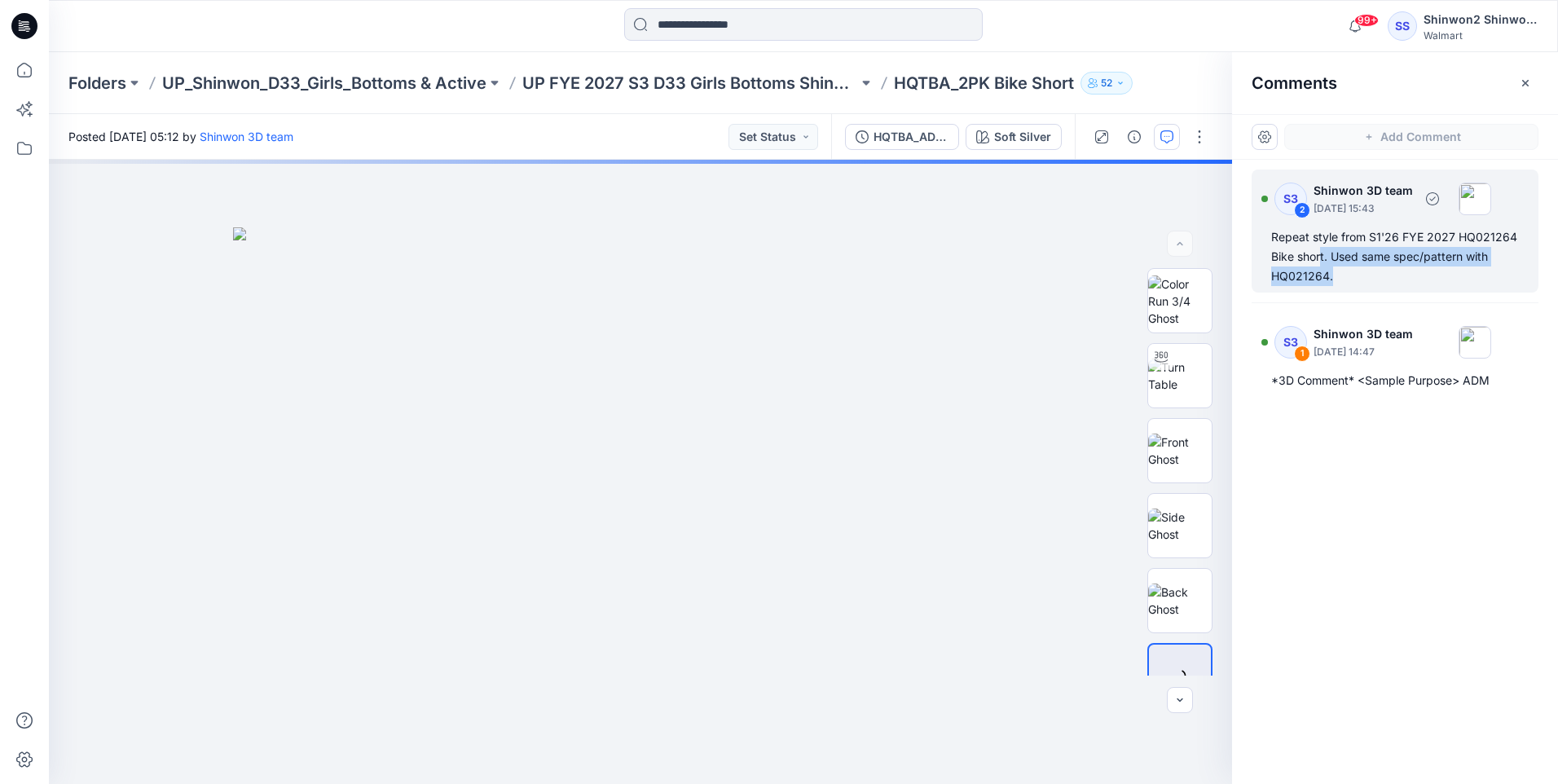
drag, startPoint x: 1352, startPoint y: 275, endPoint x: 1322, endPoint y: 247, distance: 41.0
click at [1322, 247] on div "Repeat style from S1'26 FYE 2027 HQ021264 Bike short. Used same spec/pattern wi…" at bounding box center [1395, 256] width 248 height 59
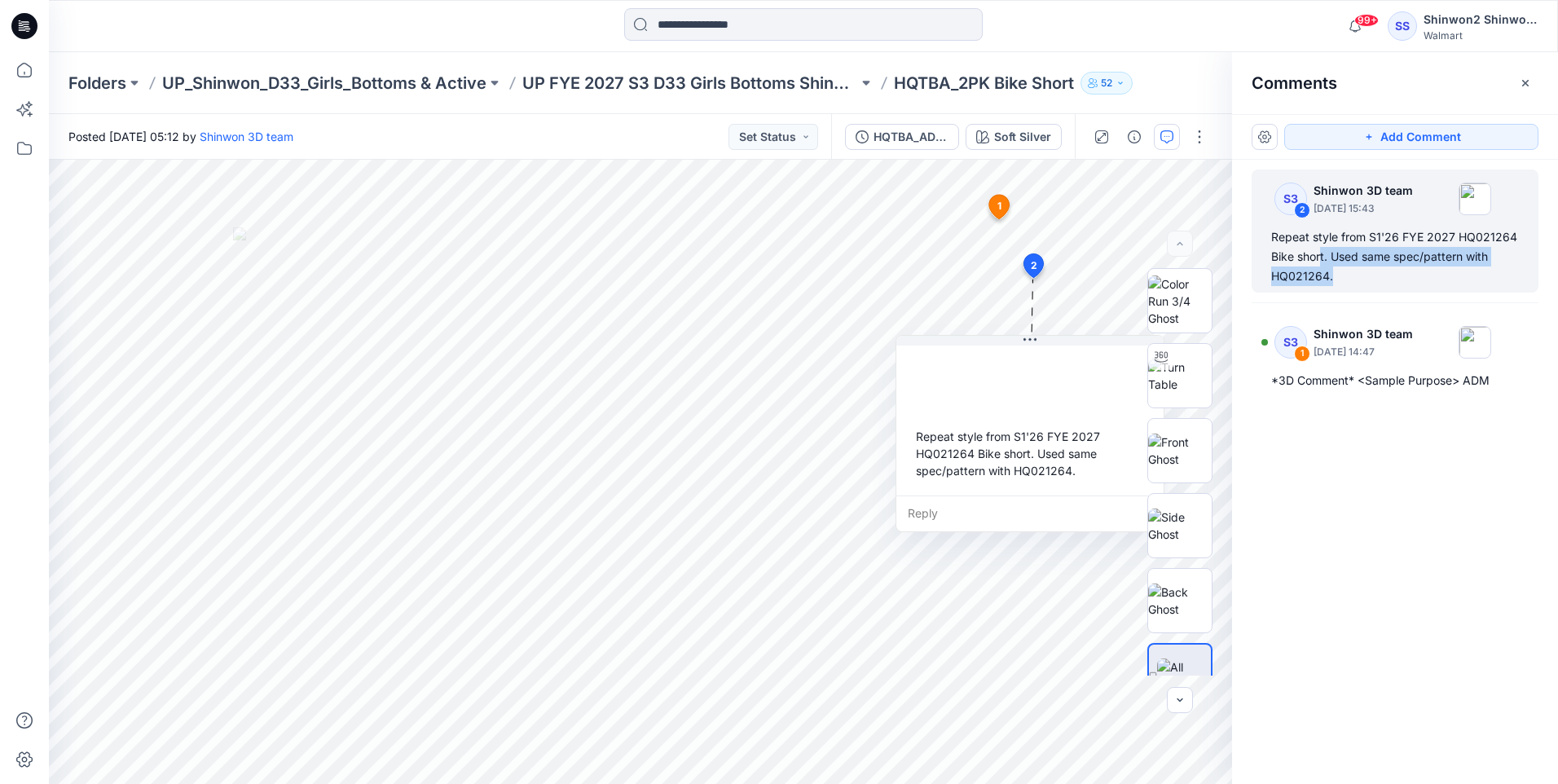
drag, startPoint x: 1329, startPoint y: 252, endPoint x: 1357, endPoint y: 269, distance: 32.8
click at [1357, 269] on div "Repeat style from S1'26 FYE 2027 HQ021264 Bike short. Used same spec/pattern wi…" at bounding box center [1395, 256] width 248 height 59
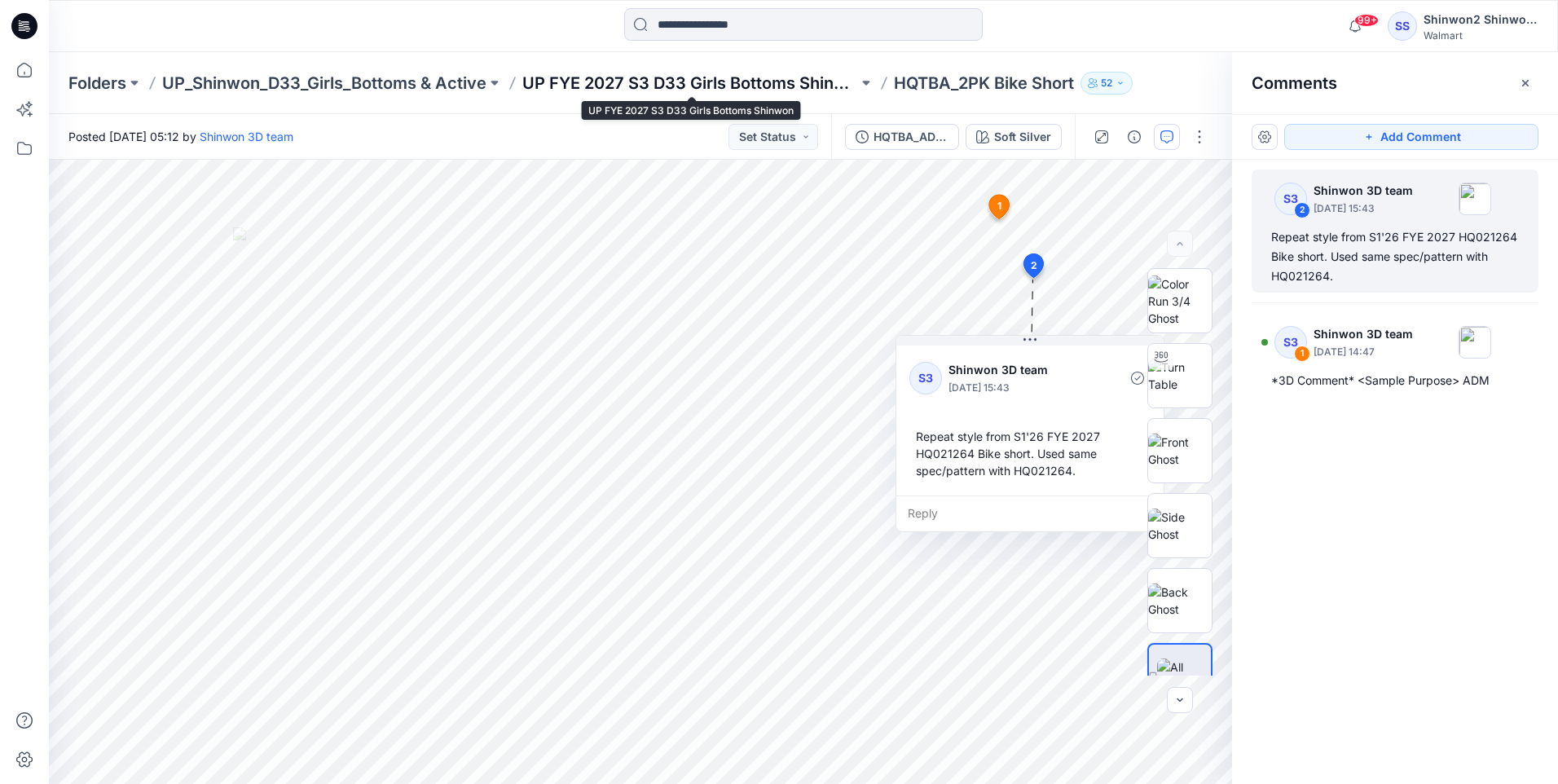
click at [712, 84] on p "UP FYE 2027 S3 D33 Girls Bottoms Shinwon" at bounding box center [690, 83] width 336 height 23
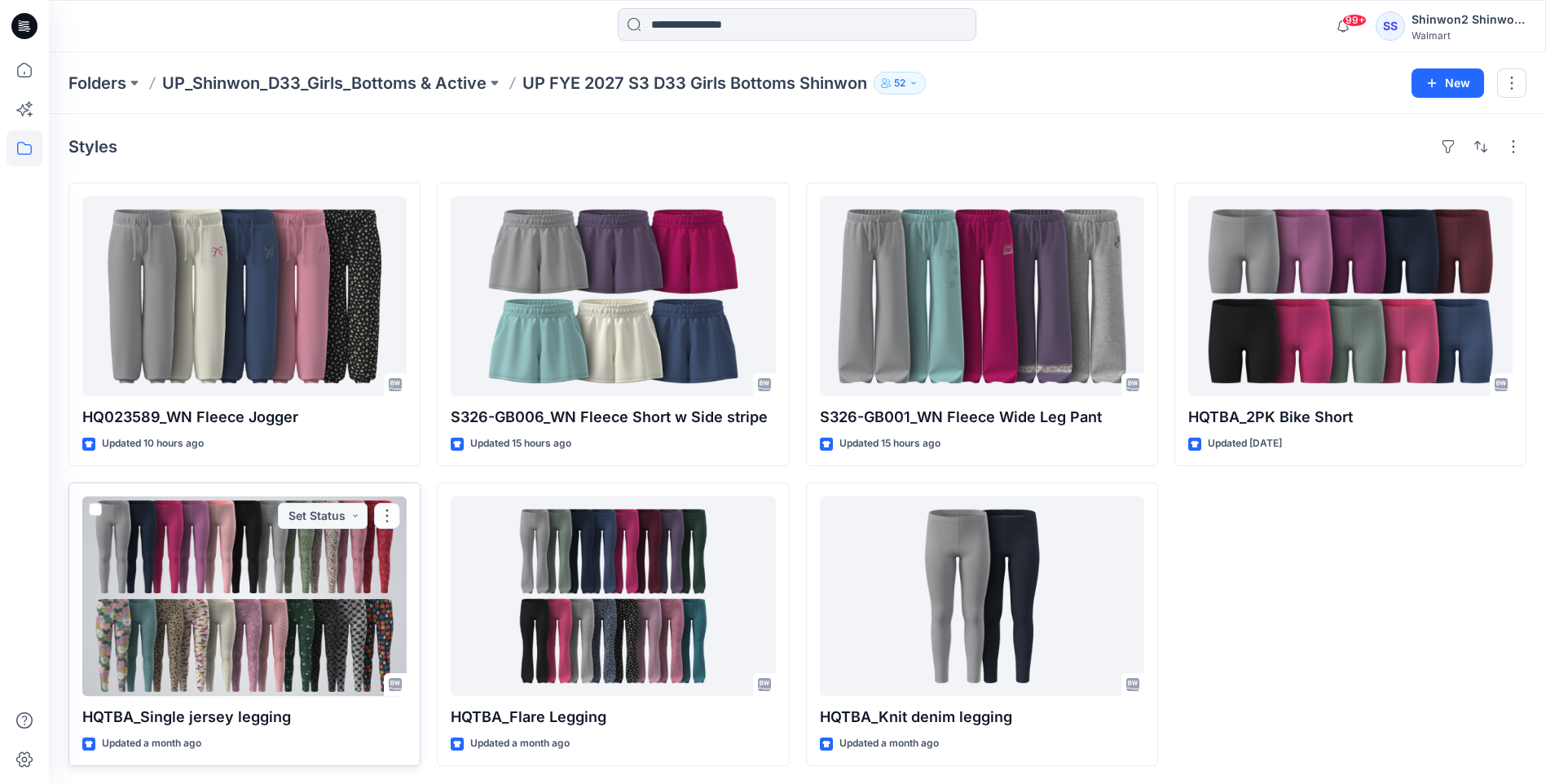
click at [250, 560] on div at bounding box center [244, 596] width 325 height 200
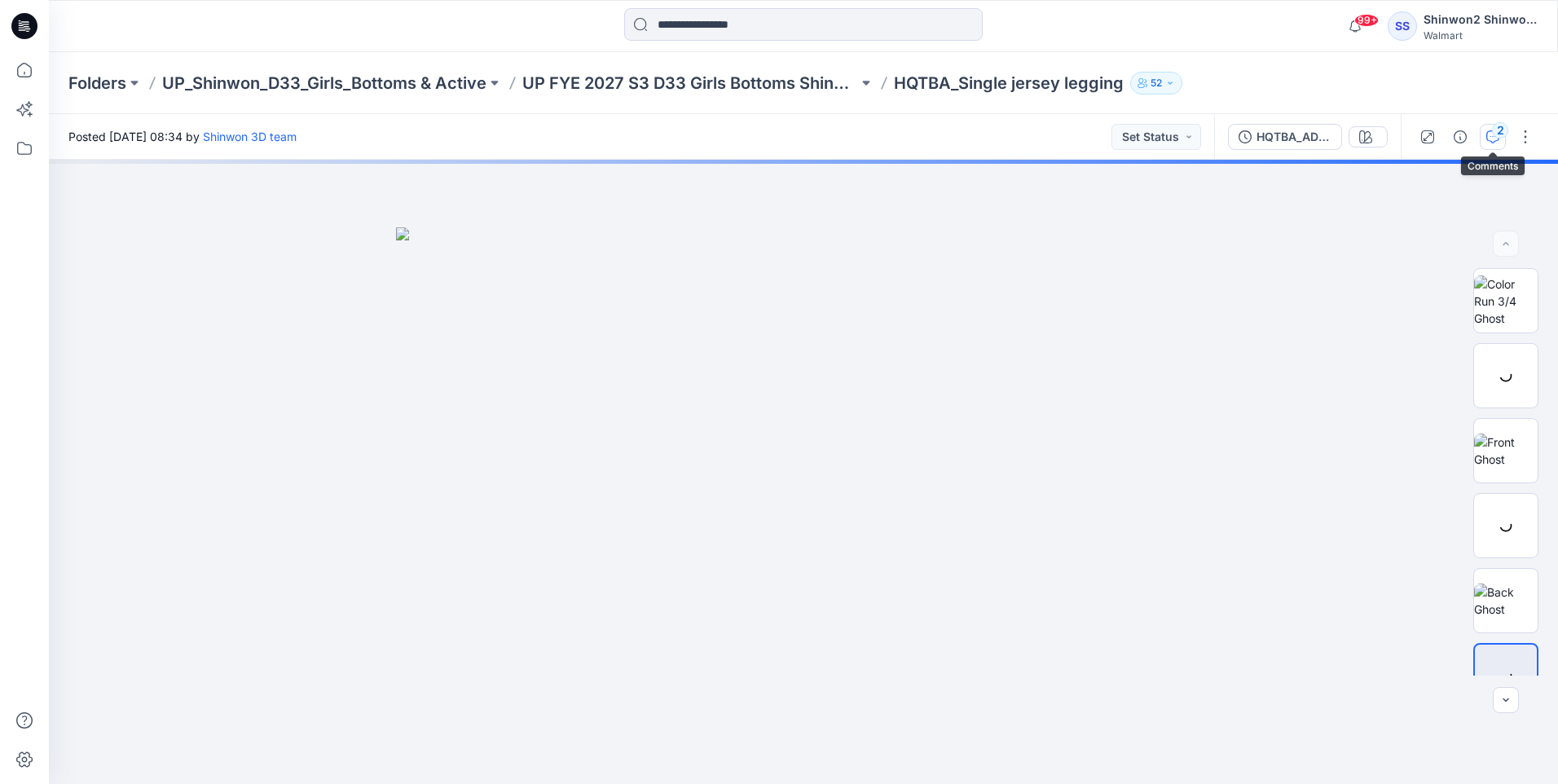
click at [1496, 135] on div "2" at bounding box center [1500, 130] width 16 height 16
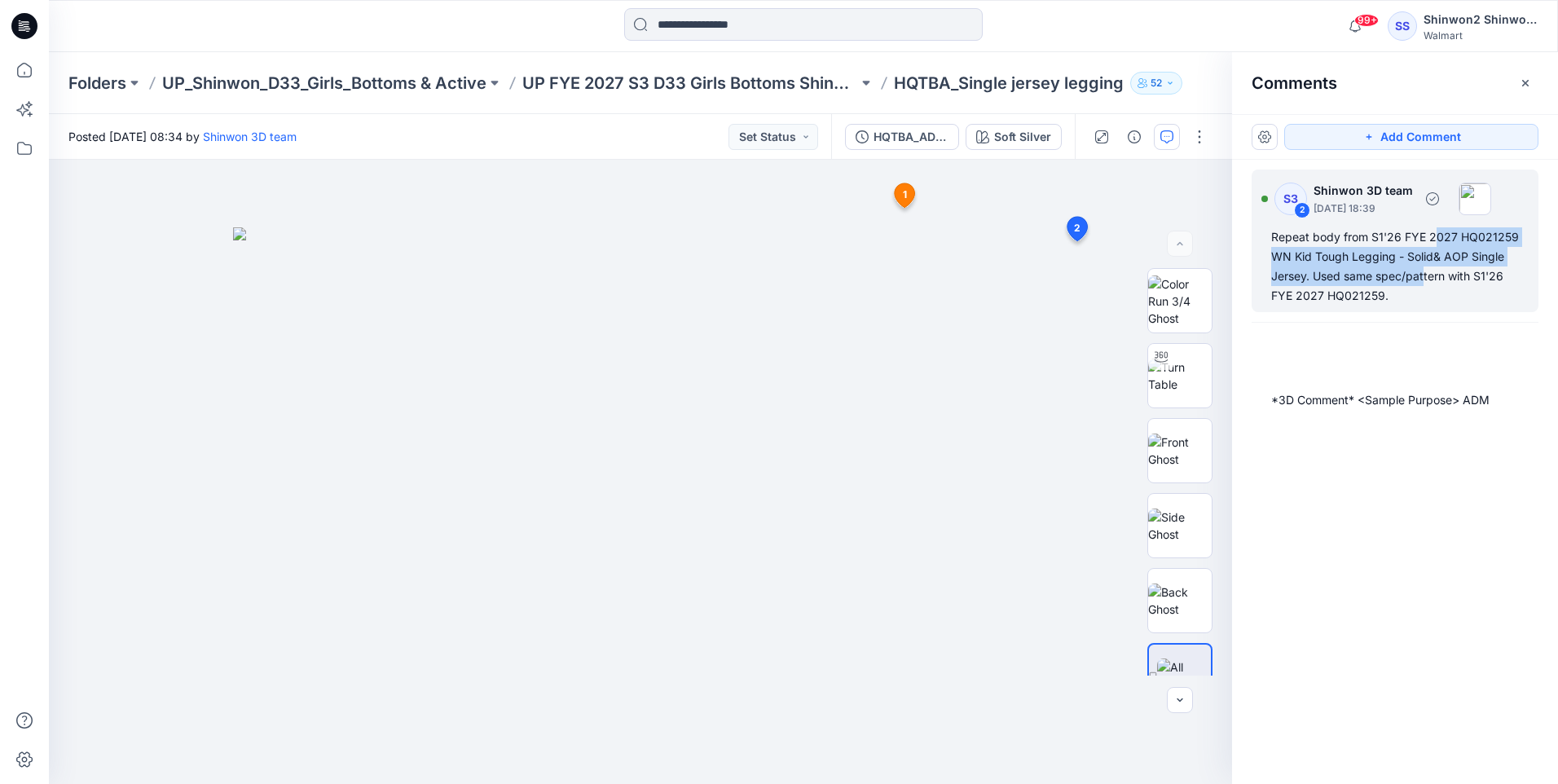
drag, startPoint x: 1435, startPoint y: 242, endPoint x: 1420, endPoint y: 287, distance: 47.4
click at [1424, 283] on div "Repeat body from S1'26 FYE 2027 HQ021259 WN Kid Tough Legging - Solid& AOP Sing…" at bounding box center [1395, 266] width 248 height 78
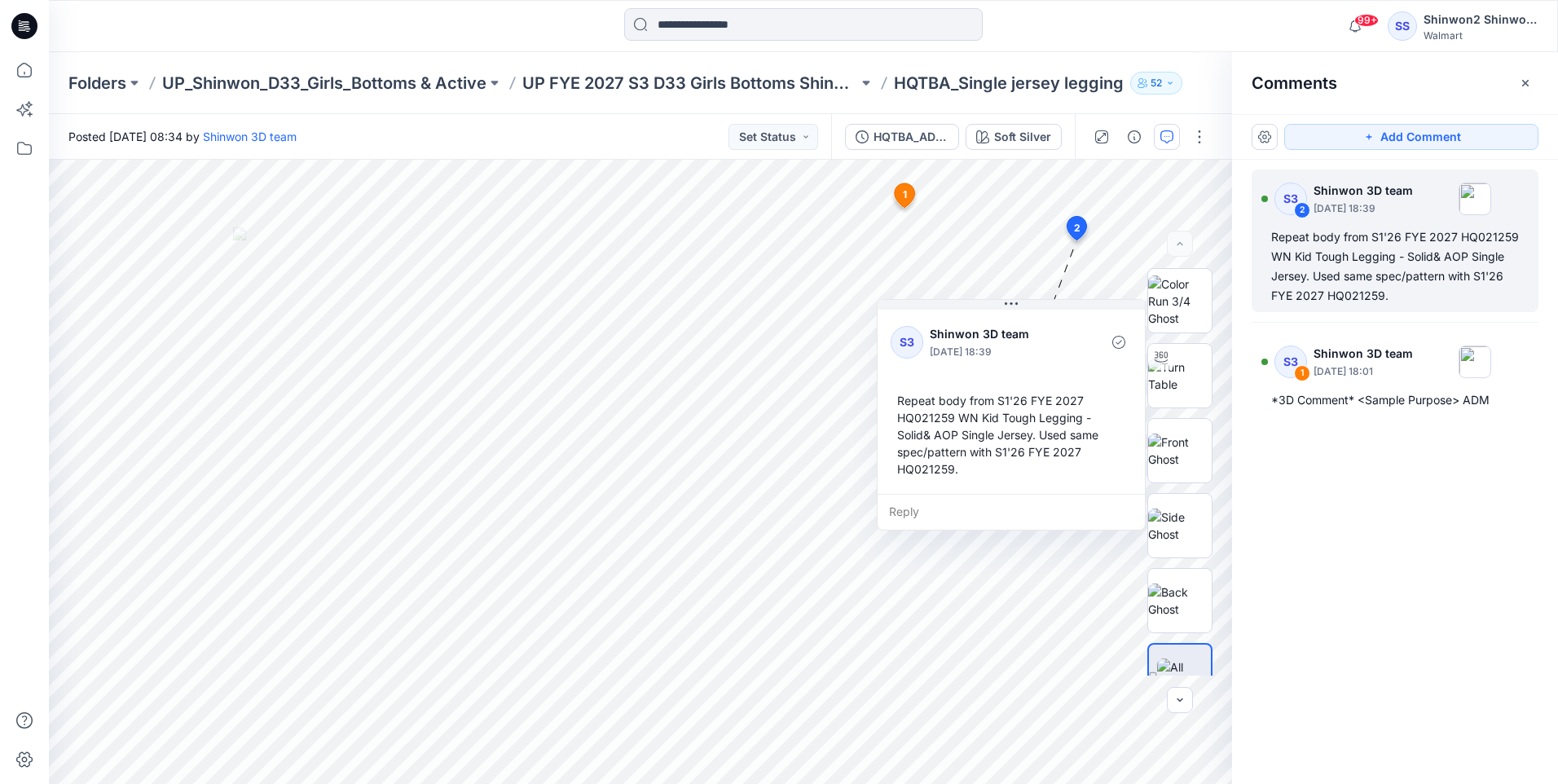
click at [1419, 289] on div "Repeat body from S1'26 FYE 2027 HQ021259 WN Kid Tough Legging - Solid& AOP Sing…" at bounding box center [1395, 266] width 248 height 78
click at [798, 79] on p "UP FYE 2027 S3 D33 Girls Bottoms Shinwon" at bounding box center [690, 83] width 336 height 23
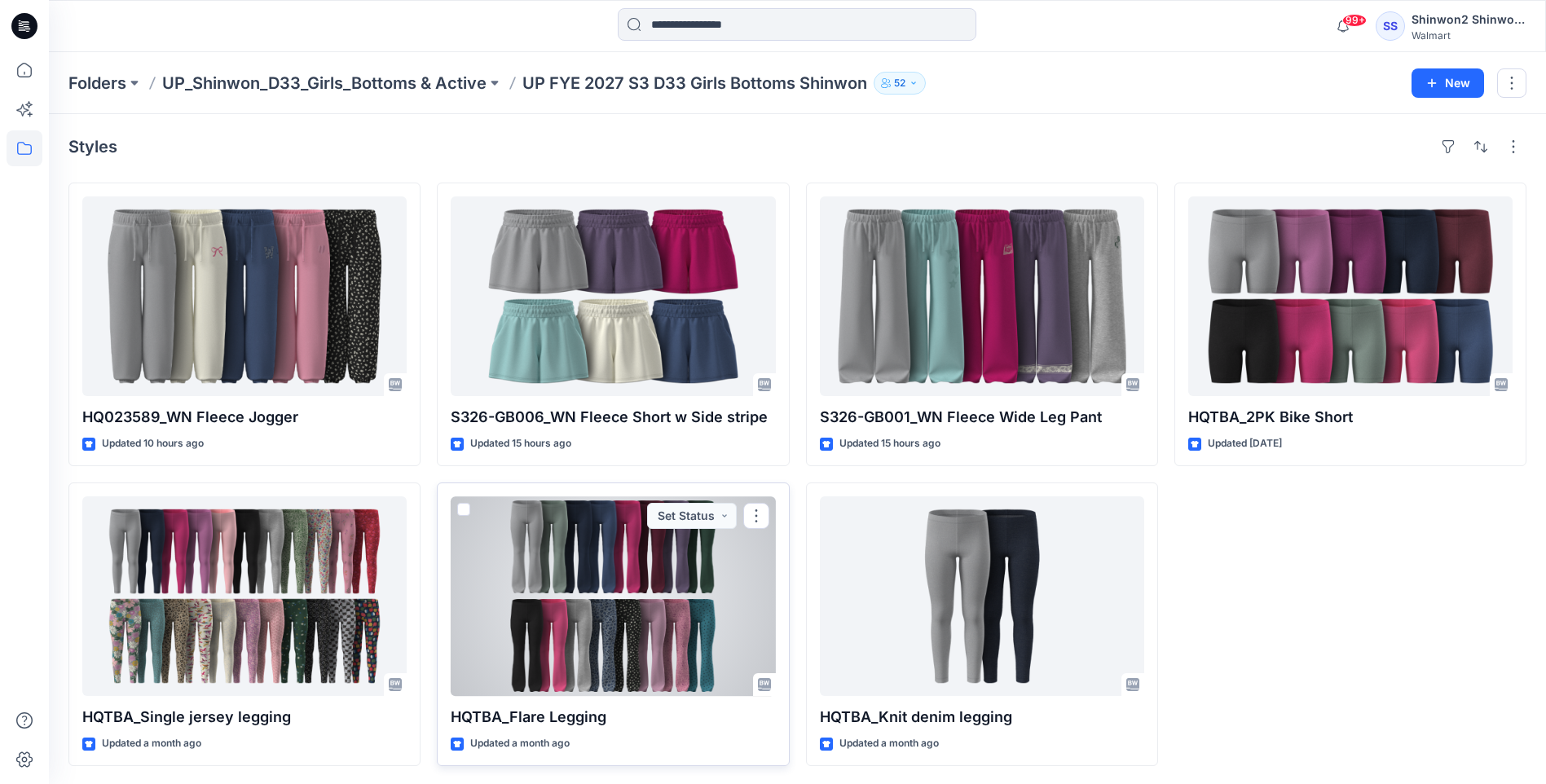
click at [686, 567] on div at bounding box center [613, 596] width 325 height 200
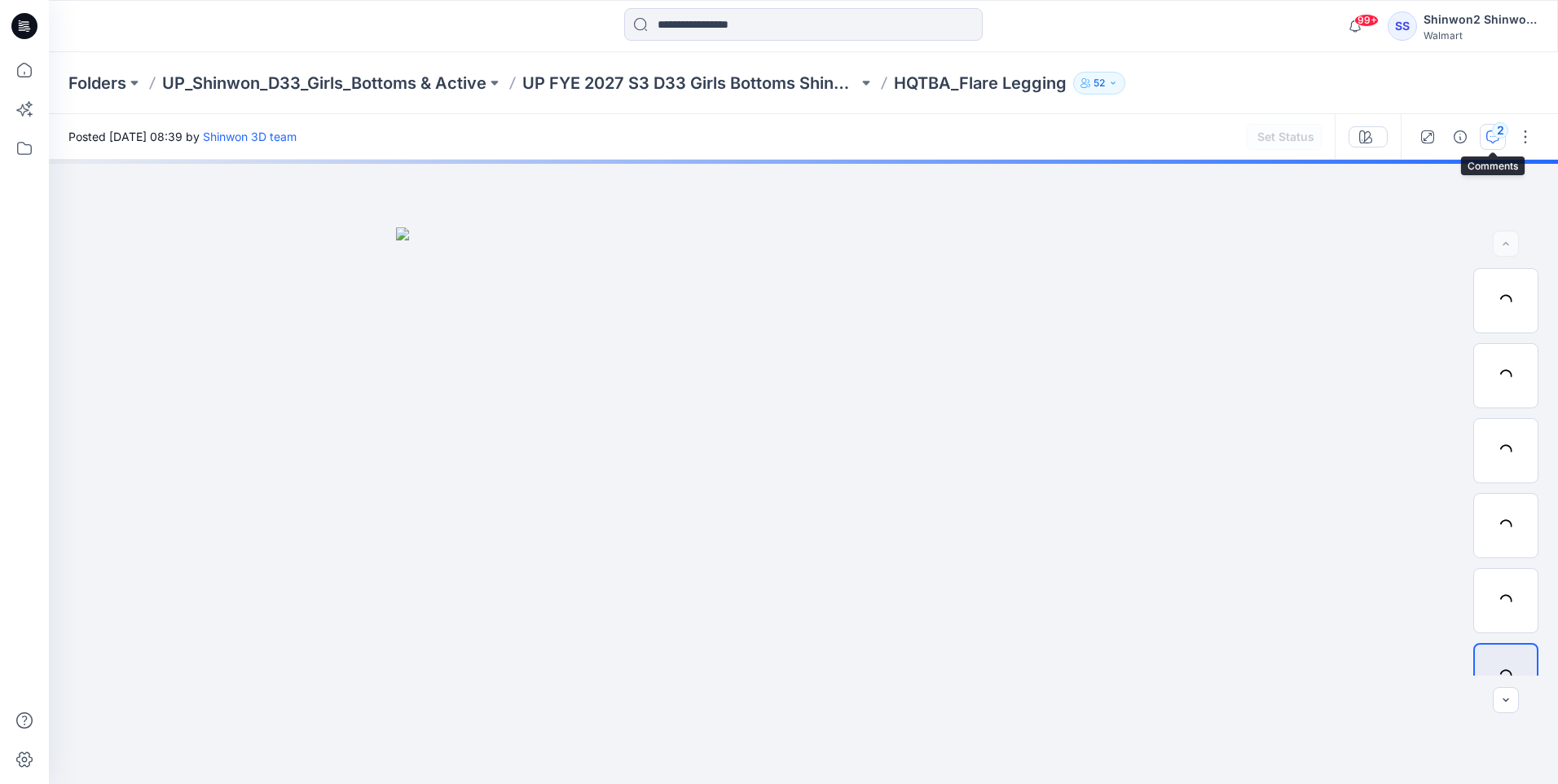
click at [1502, 134] on div "2" at bounding box center [1500, 130] width 16 height 16
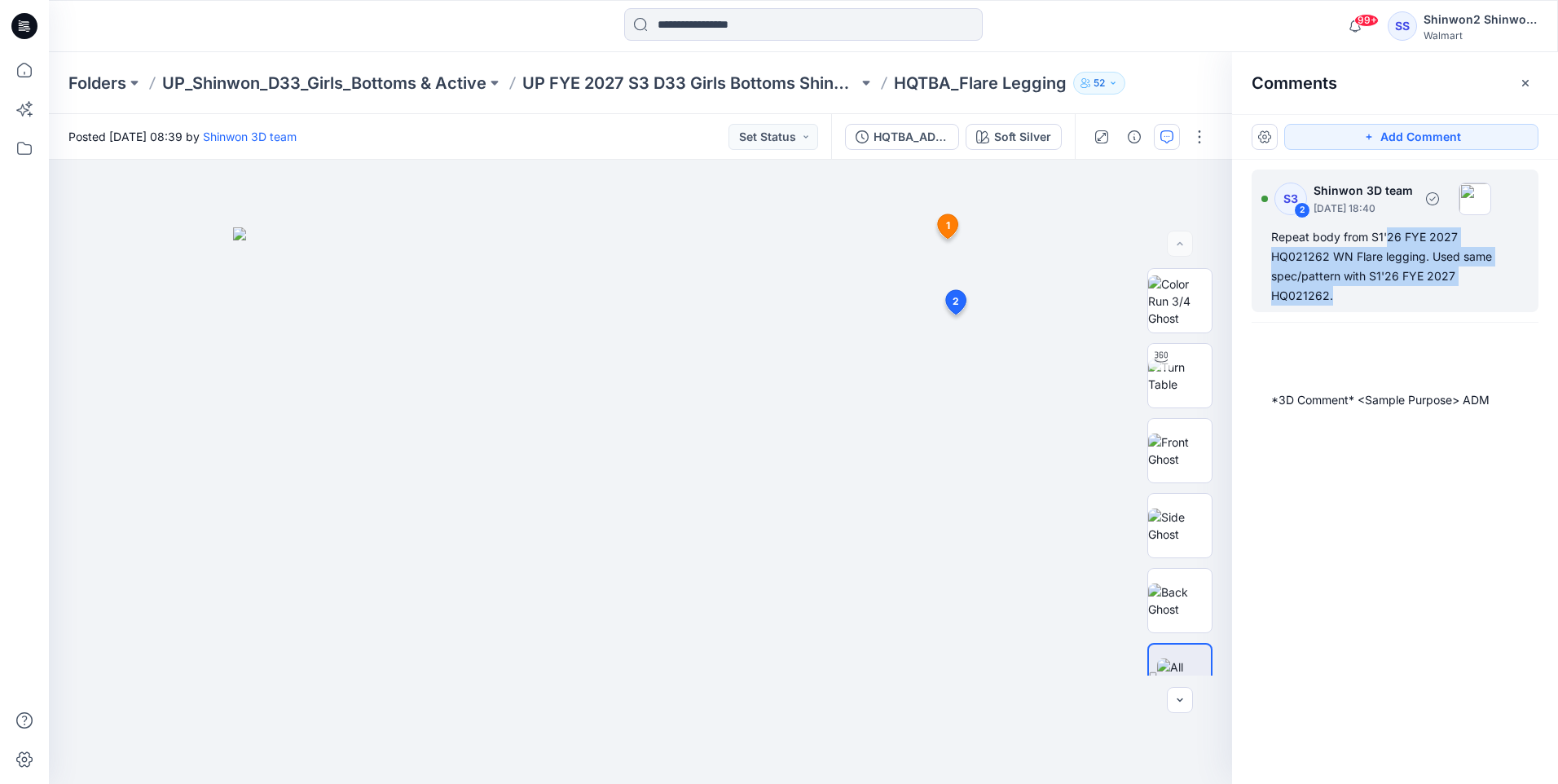
drag, startPoint x: 1455, startPoint y: 275, endPoint x: 1382, endPoint y: 236, distance: 82.8
click at [1382, 236] on div "Repeat body from S1'26 FYE 2027 HQ021262 WN Flare legging. Used same spec/patte…" at bounding box center [1395, 266] width 248 height 78
click at [1382, 236] on div "Repeat body from S1'26 FYE 2027 HQ021262 WN Flare legging. Used same spec/patte…" at bounding box center [1395, 266] width 248 height 78
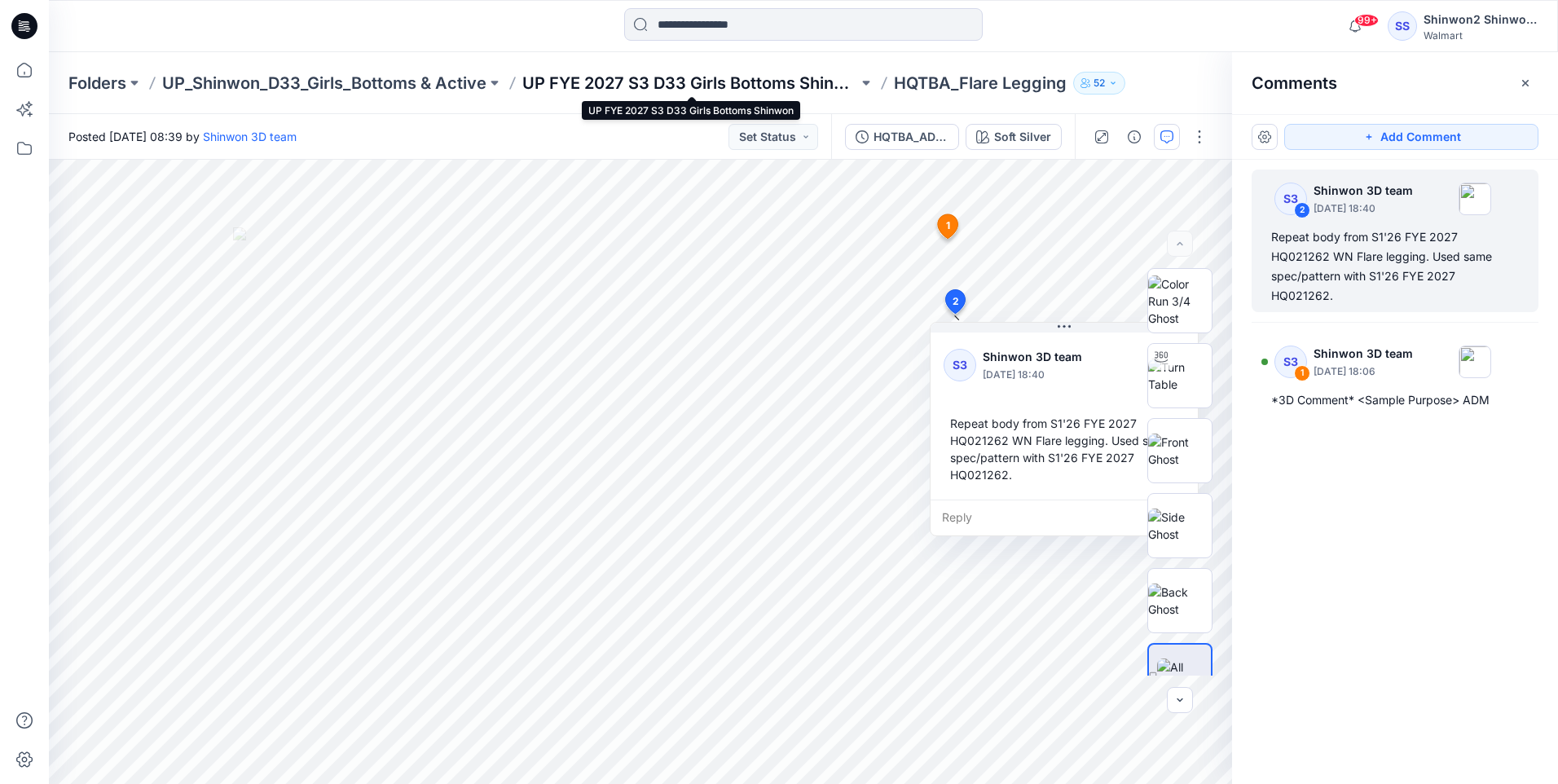
click at [764, 81] on p "UP FYE 2027 S3 D33 Girls Bottoms Shinwon" at bounding box center [690, 83] width 336 height 23
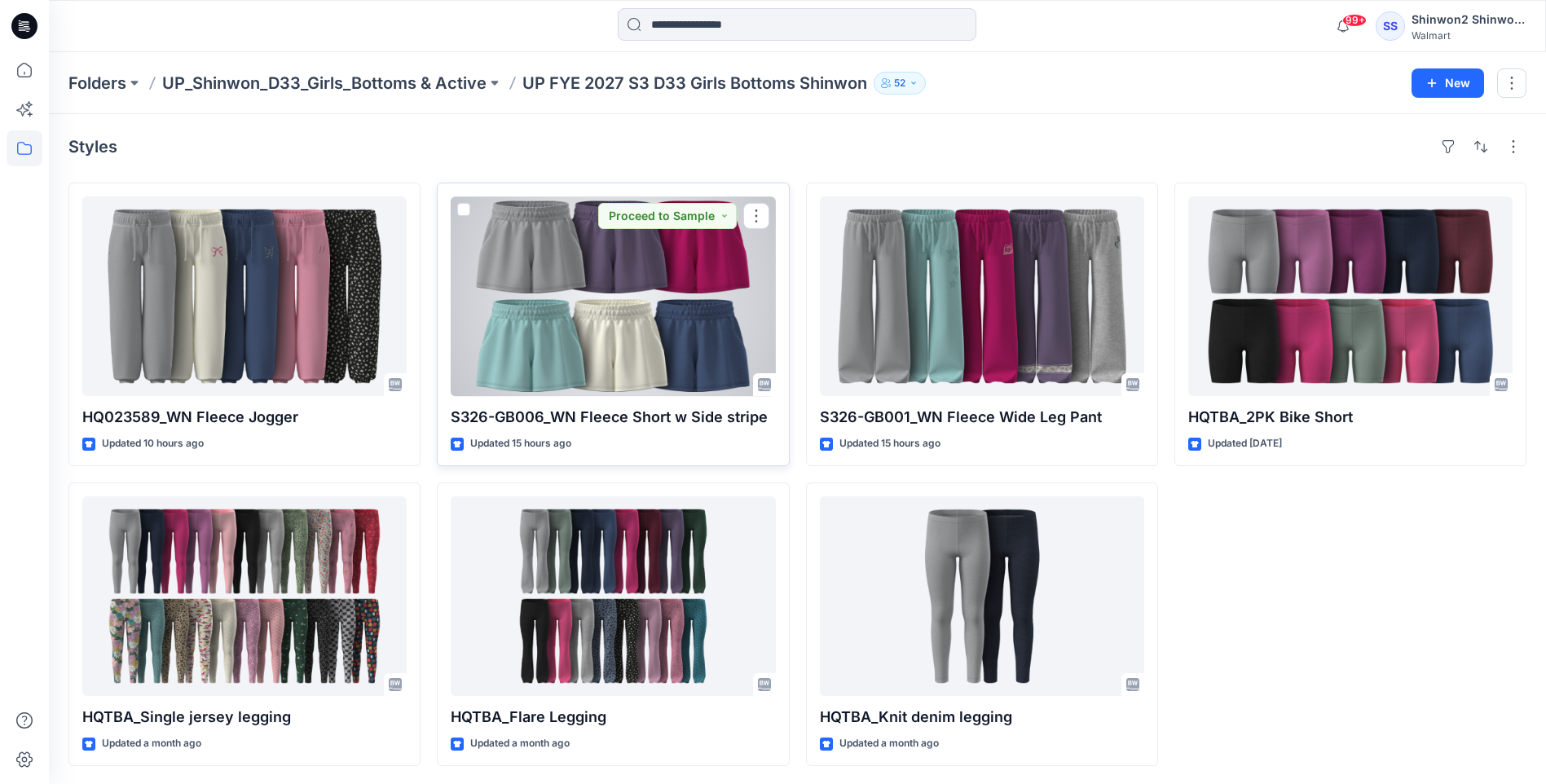
click at [662, 336] on div at bounding box center [613, 296] width 325 height 200
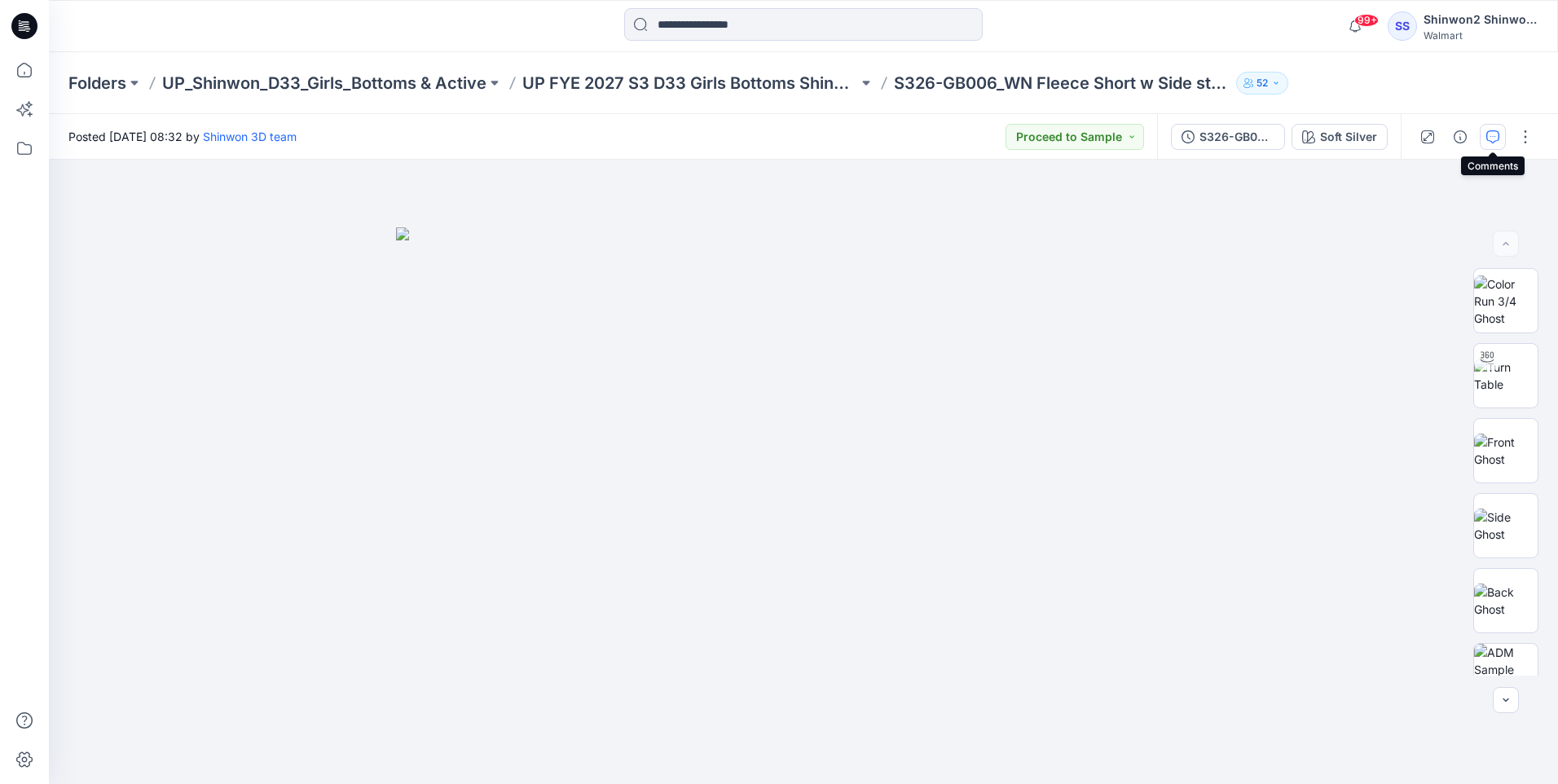
click at [1492, 134] on icon "button" at bounding box center [1493, 137] width 13 height 13
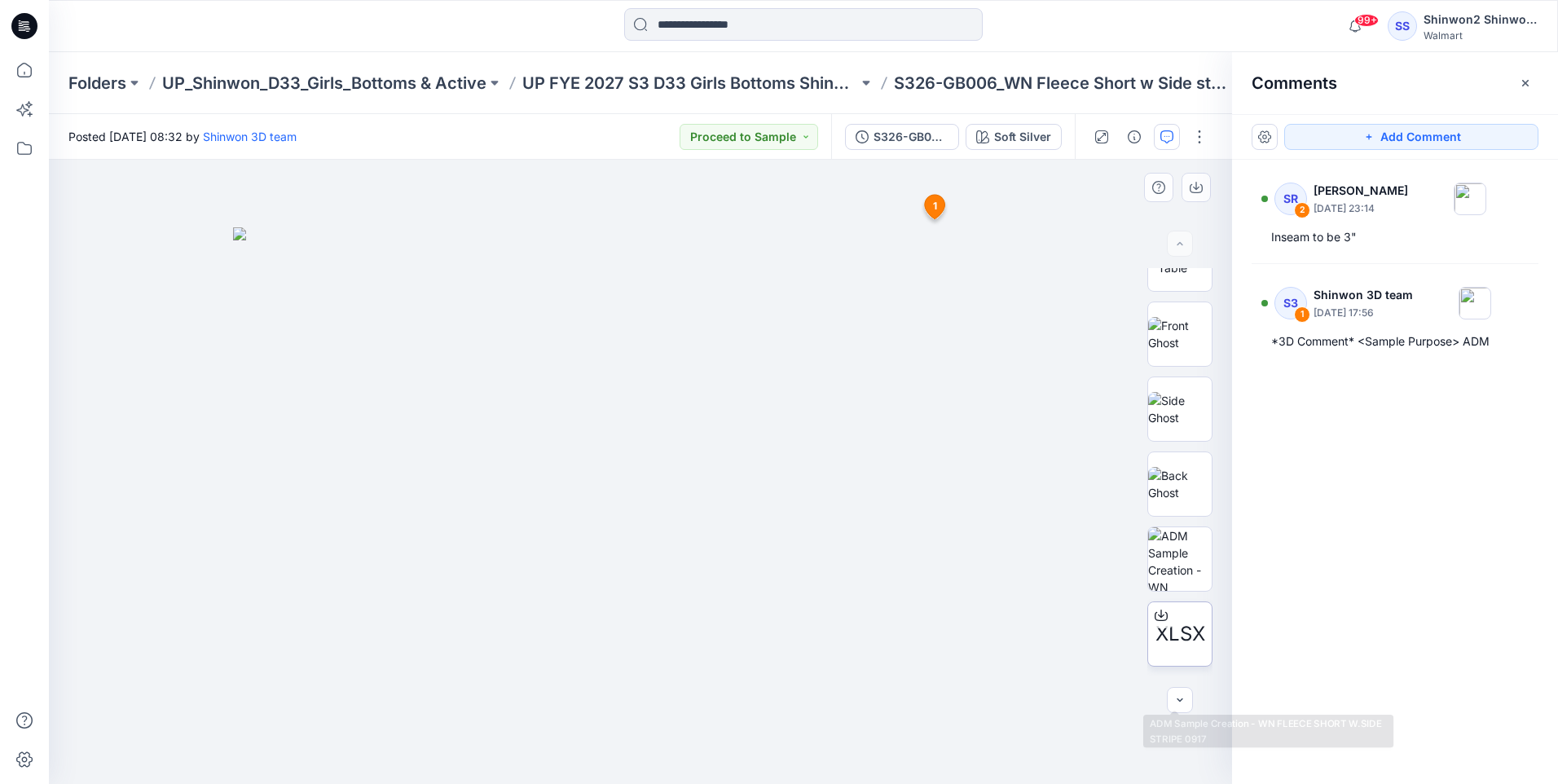
scroll to position [163, 0]
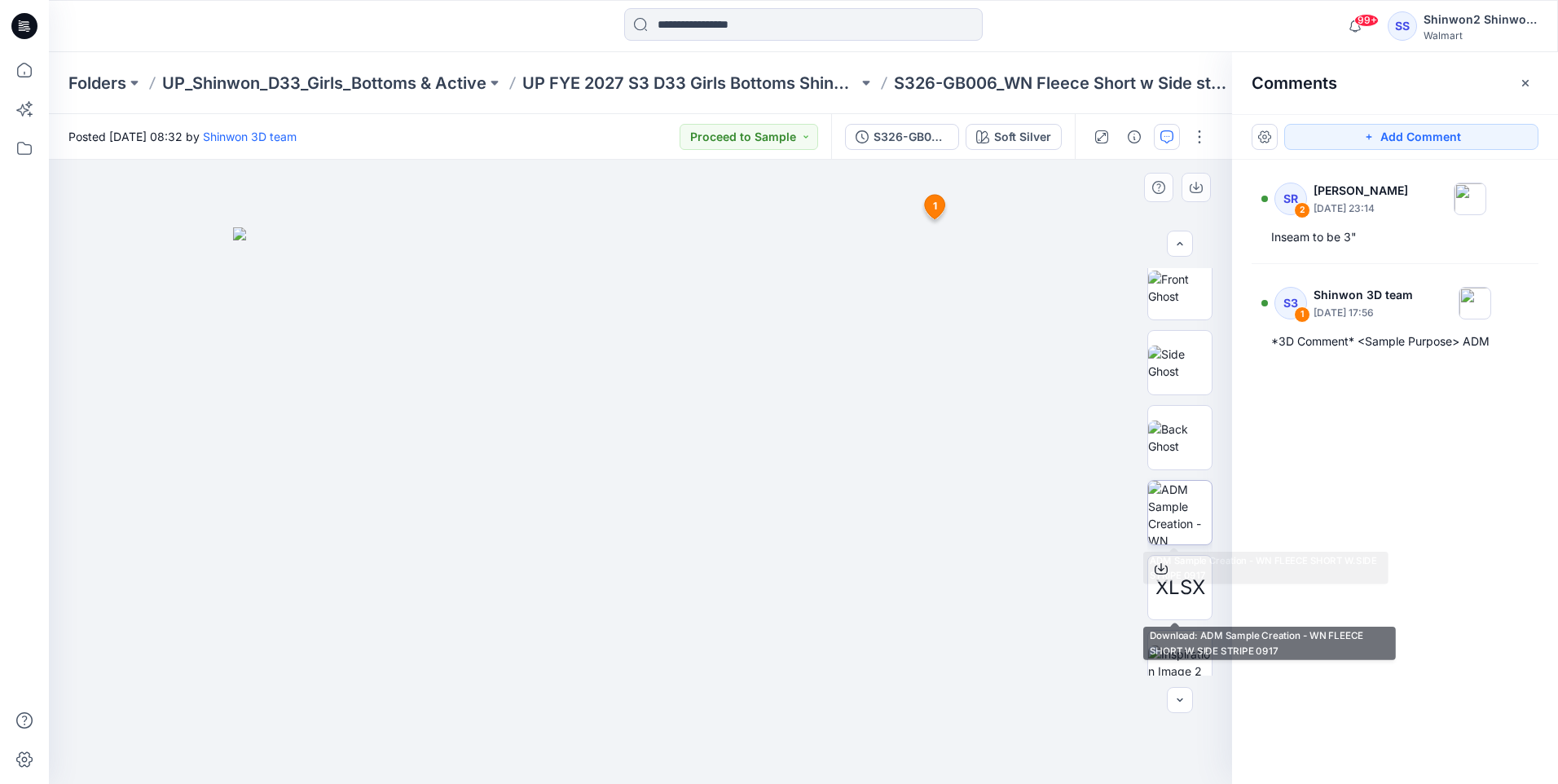
click at [1179, 514] on img at bounding box center [1180, 513] width 64 height 64
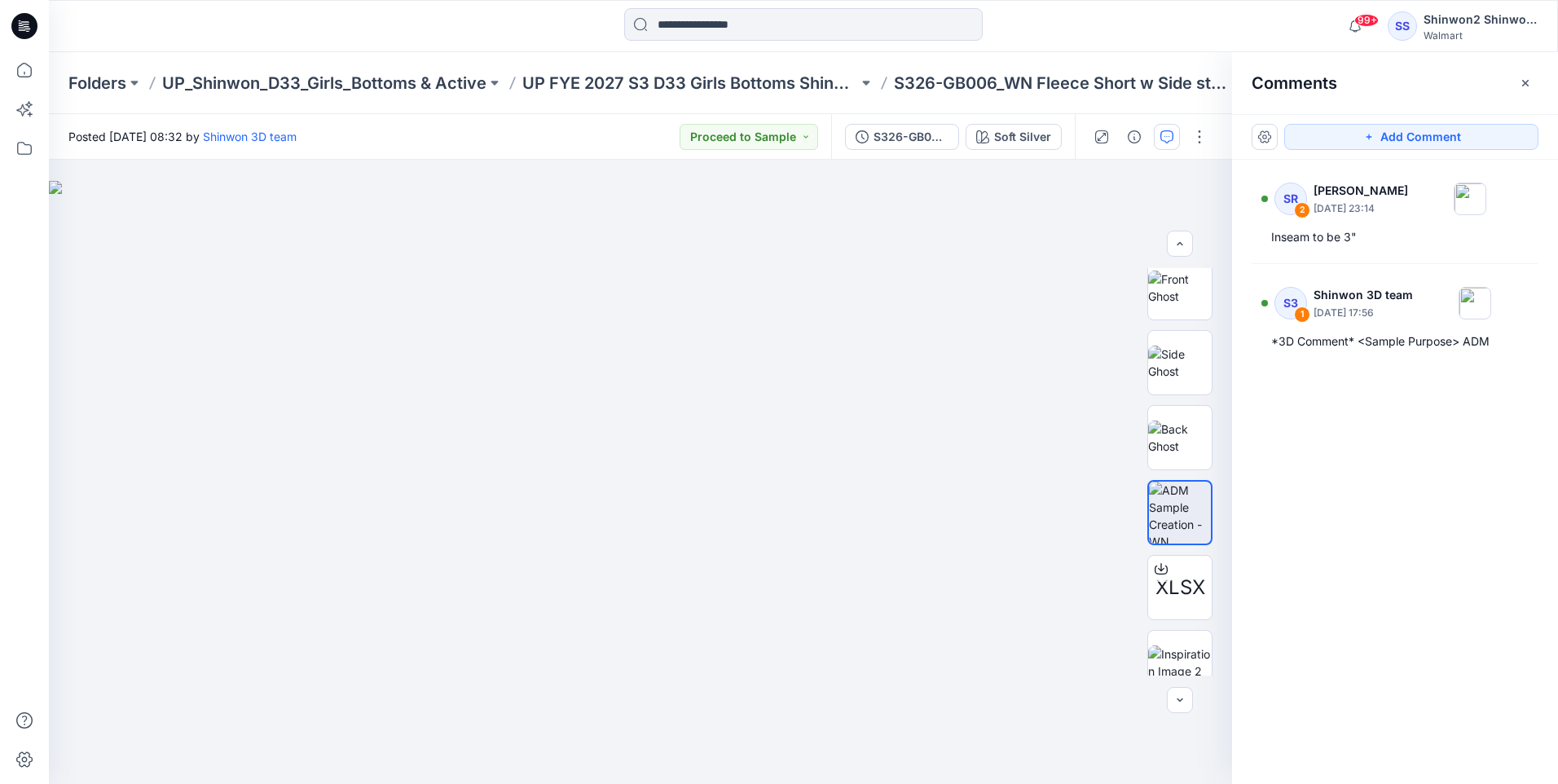
click at [1447, 590] on div "SR 2 [PERSON_NAME] [DATE] 23:14 Inseam to be 3" S3 1 Shinwon 3D team [DATE] 17:…" at bounding box center [1395, 441] width 326 height 564
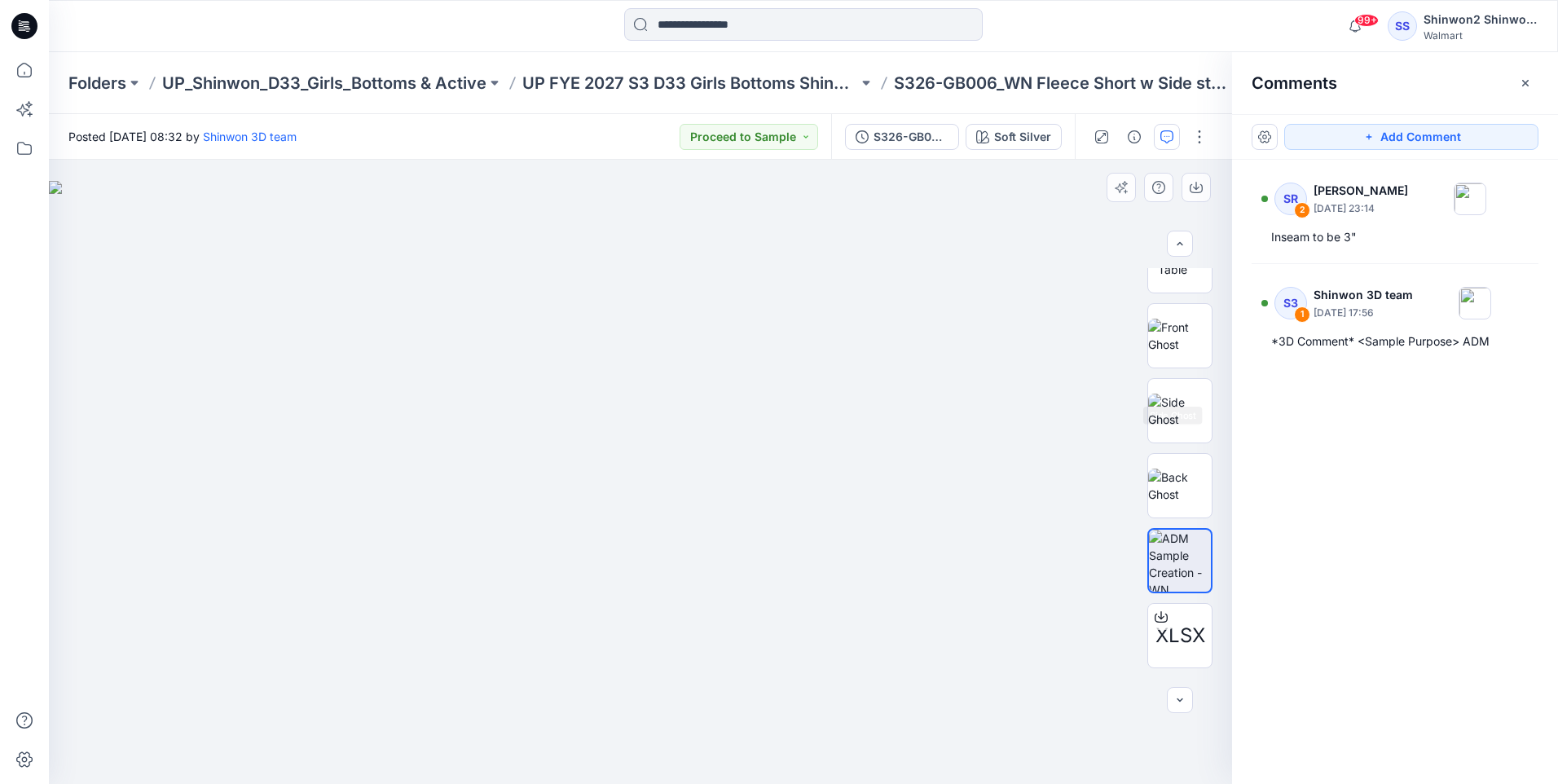
scroll to position [0, 0]
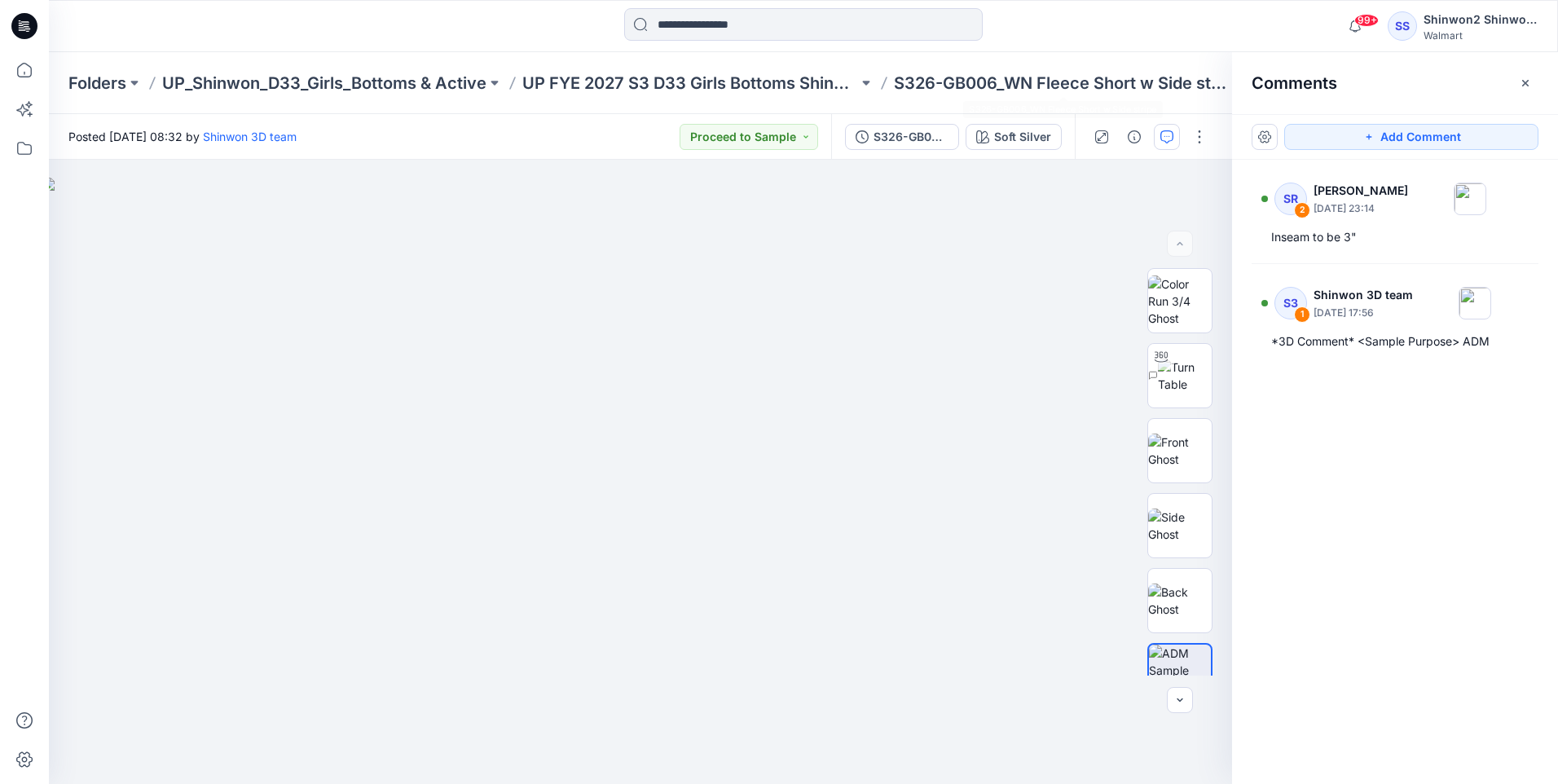
click at [1082, 82] on p "S326-GB006_WN Fleece Short w Side stripe" at bounding box center [1062, 83] width 336 height 23
click at [783, 84] on p "UP FYE 2027 S3 D33 Girls Bottoms Shinwon" at bounding box center [690, 83] width 336 height 23
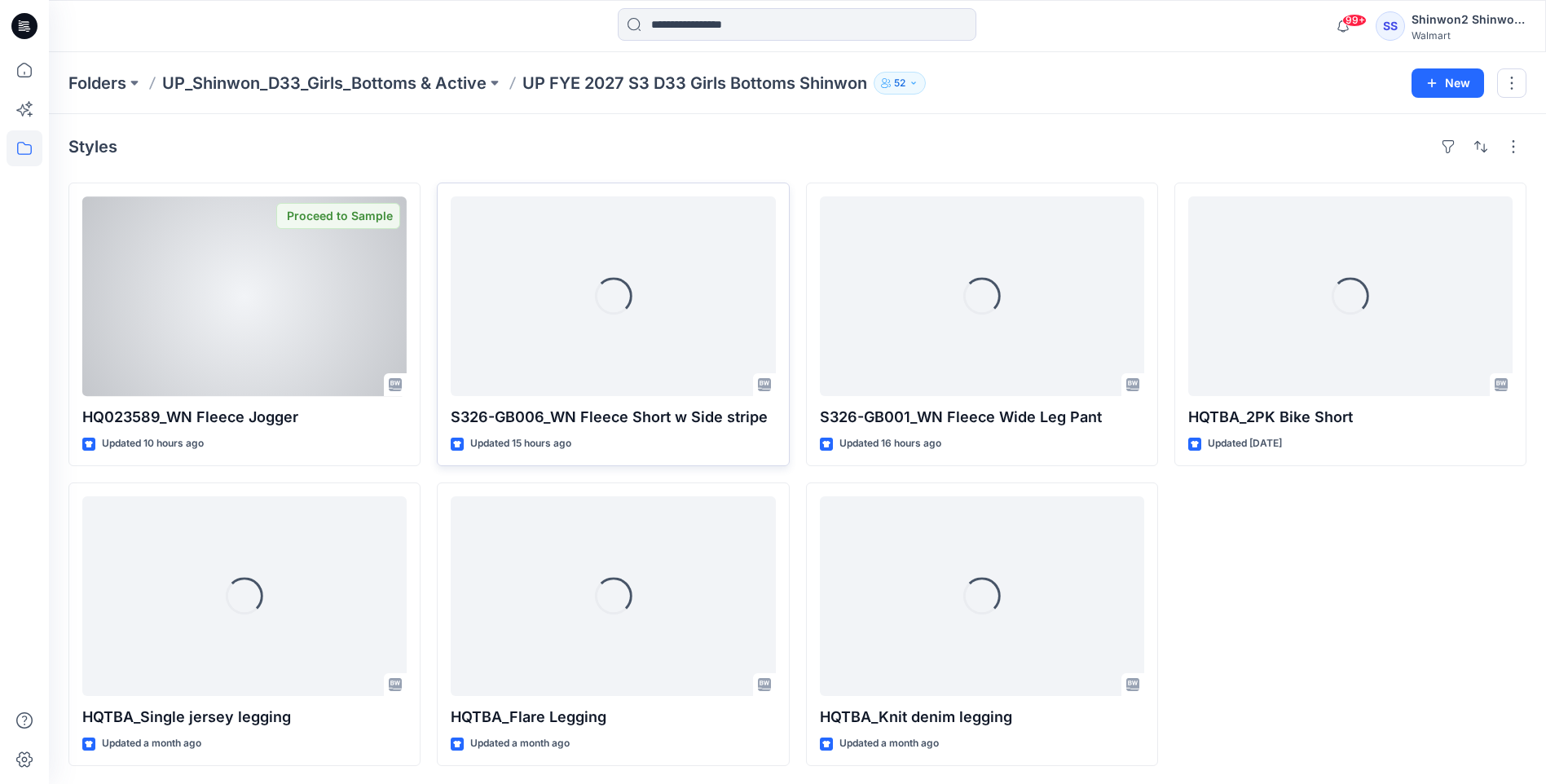
click at [648, 417] on p "S326-GB006_WN Fleece Short w Side stripe" at bounding box center [613, 417] width 325 height 23
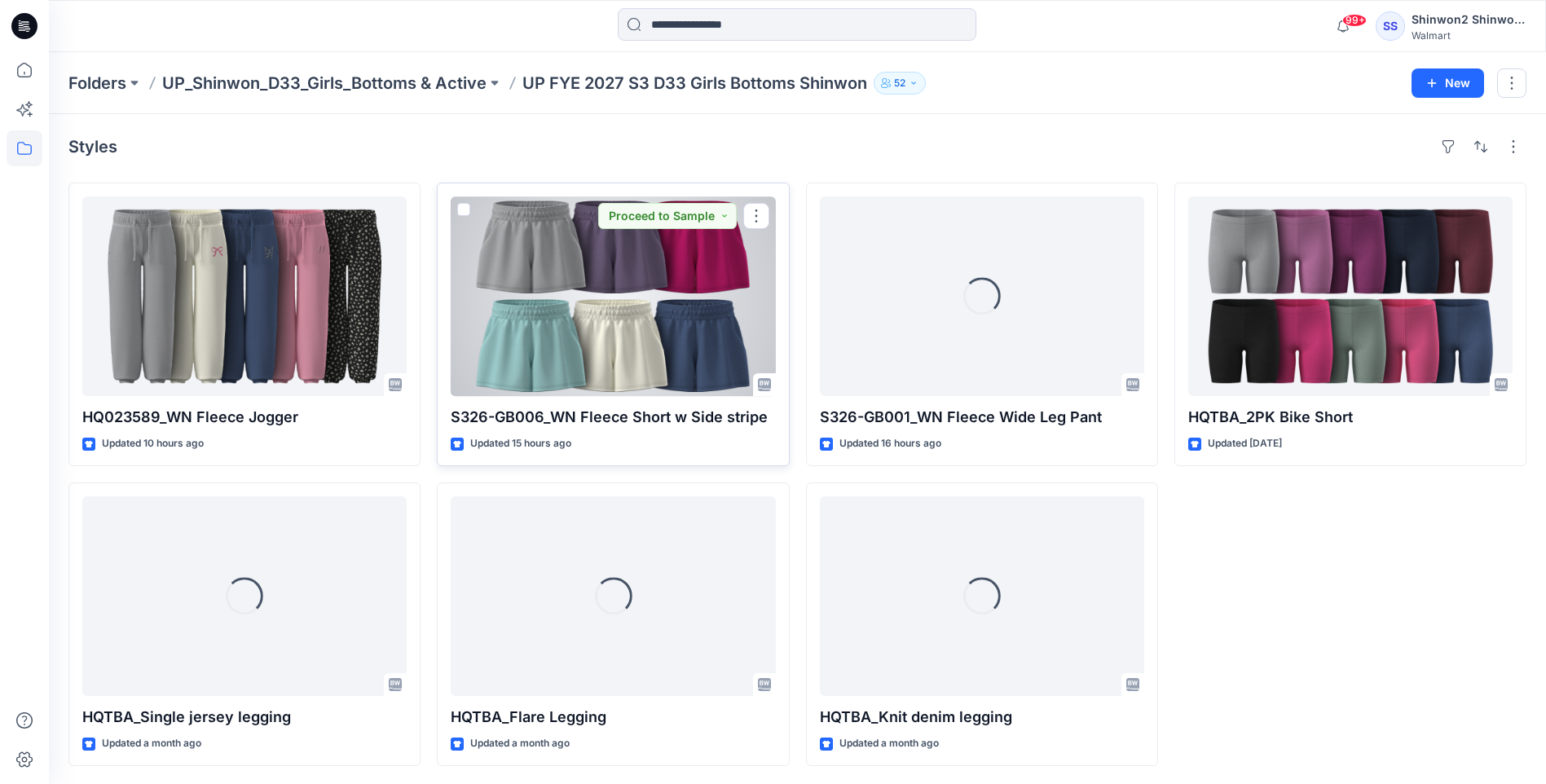
click at [685, 343] on div at bounding box center [613, 296] width 325 height 200
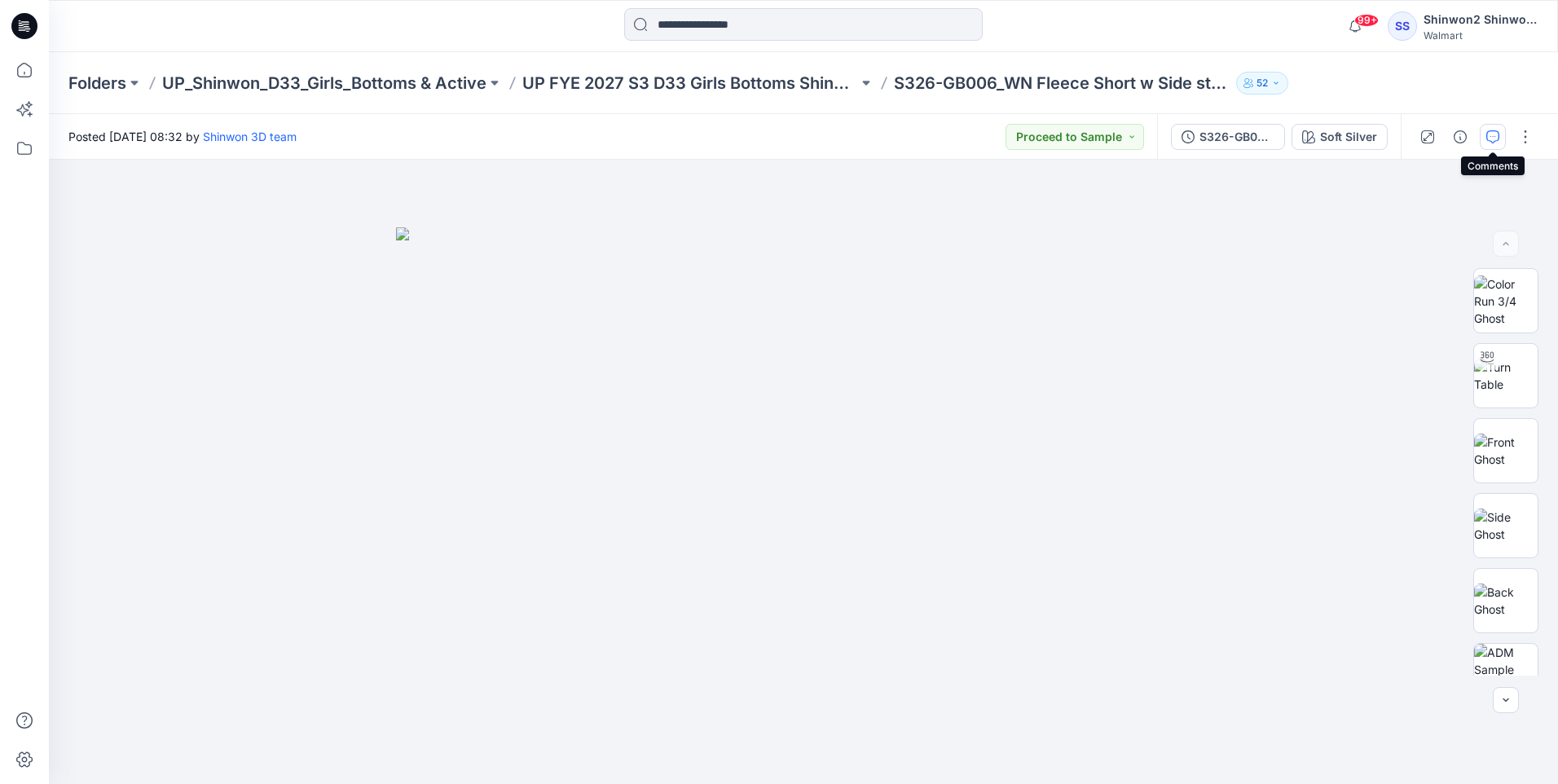
click at [1483, 132] on button "button" at bounding box center [1493, 137] width 26 height 26
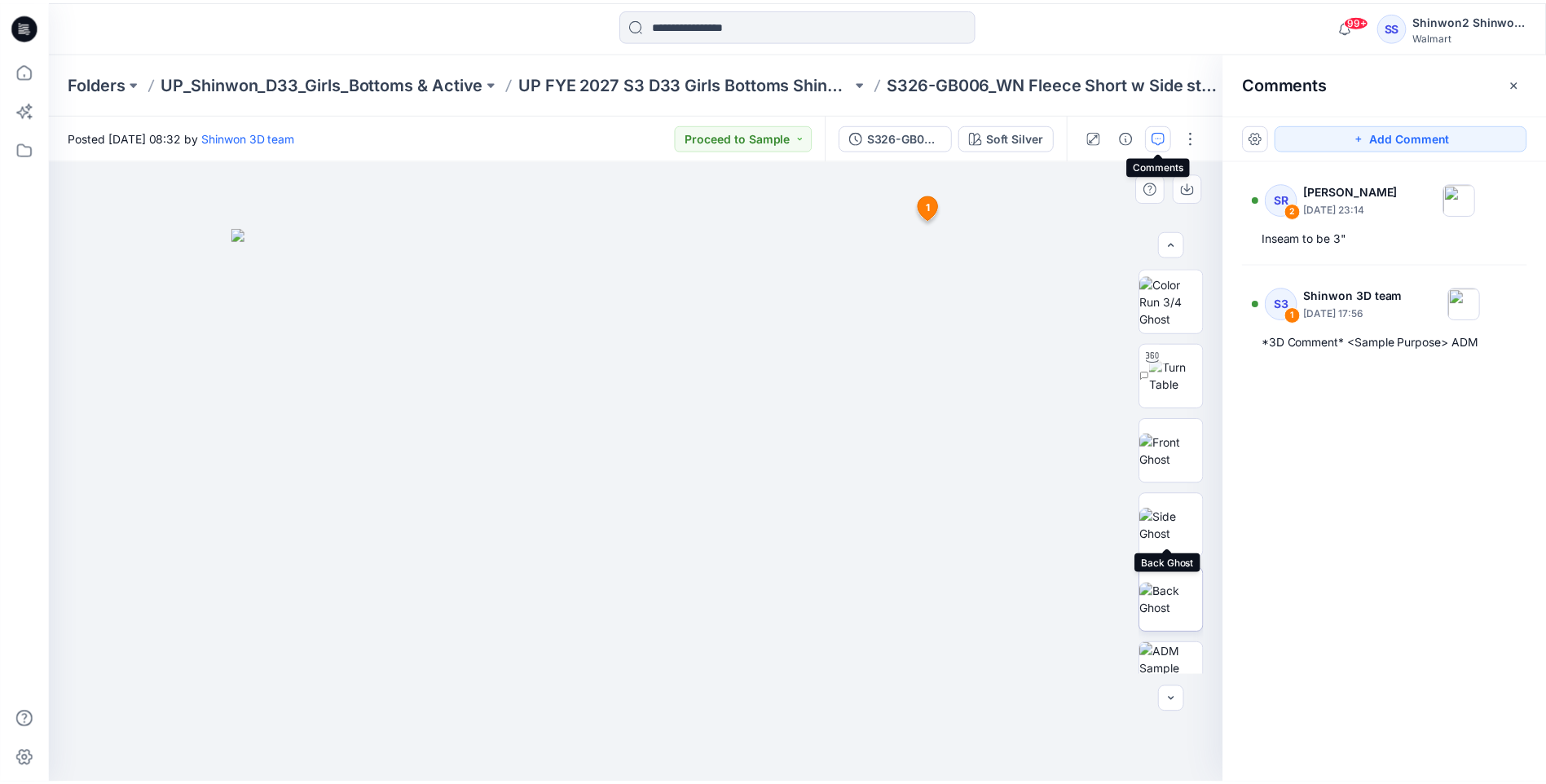
scroll to position [244, 0]
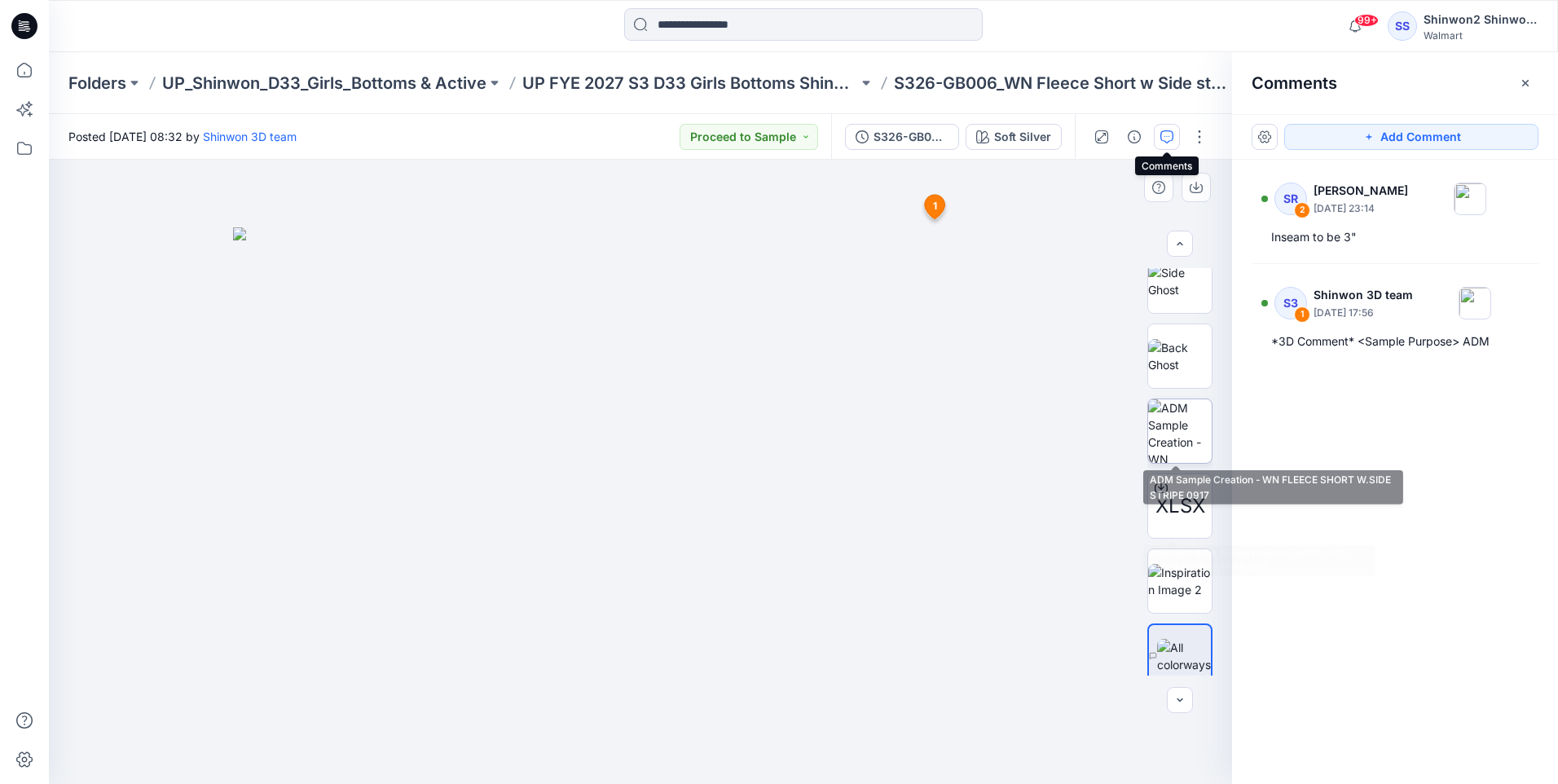
click at [1190, 431] on img at bounding box center [1180, 431] width 64 height 64
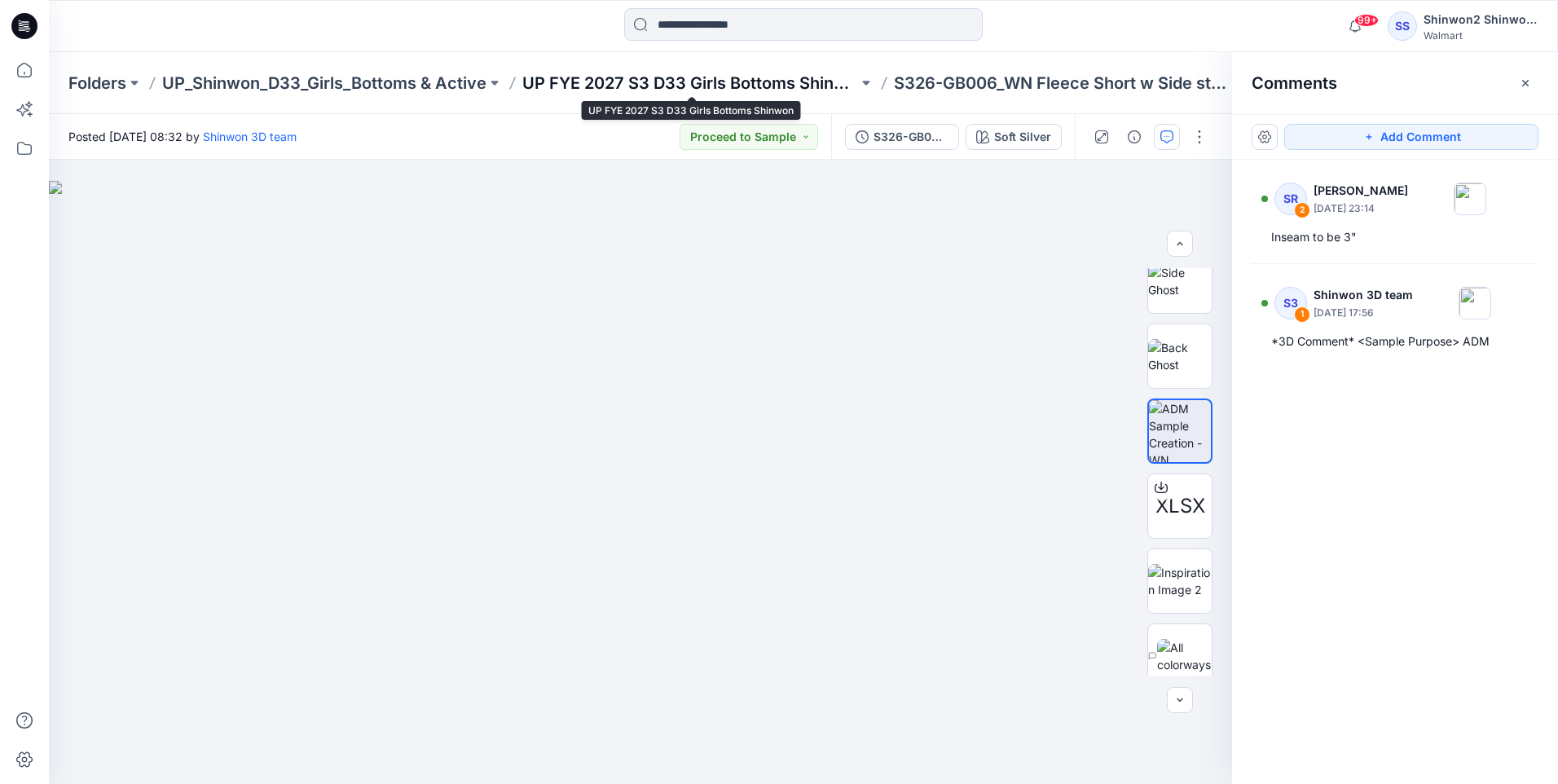
click at [732, 82] on p "UP FYE 2027 S3 D33 Girls Bottoms Shinwon" at bounding box center [690, 83] width 336 height 23
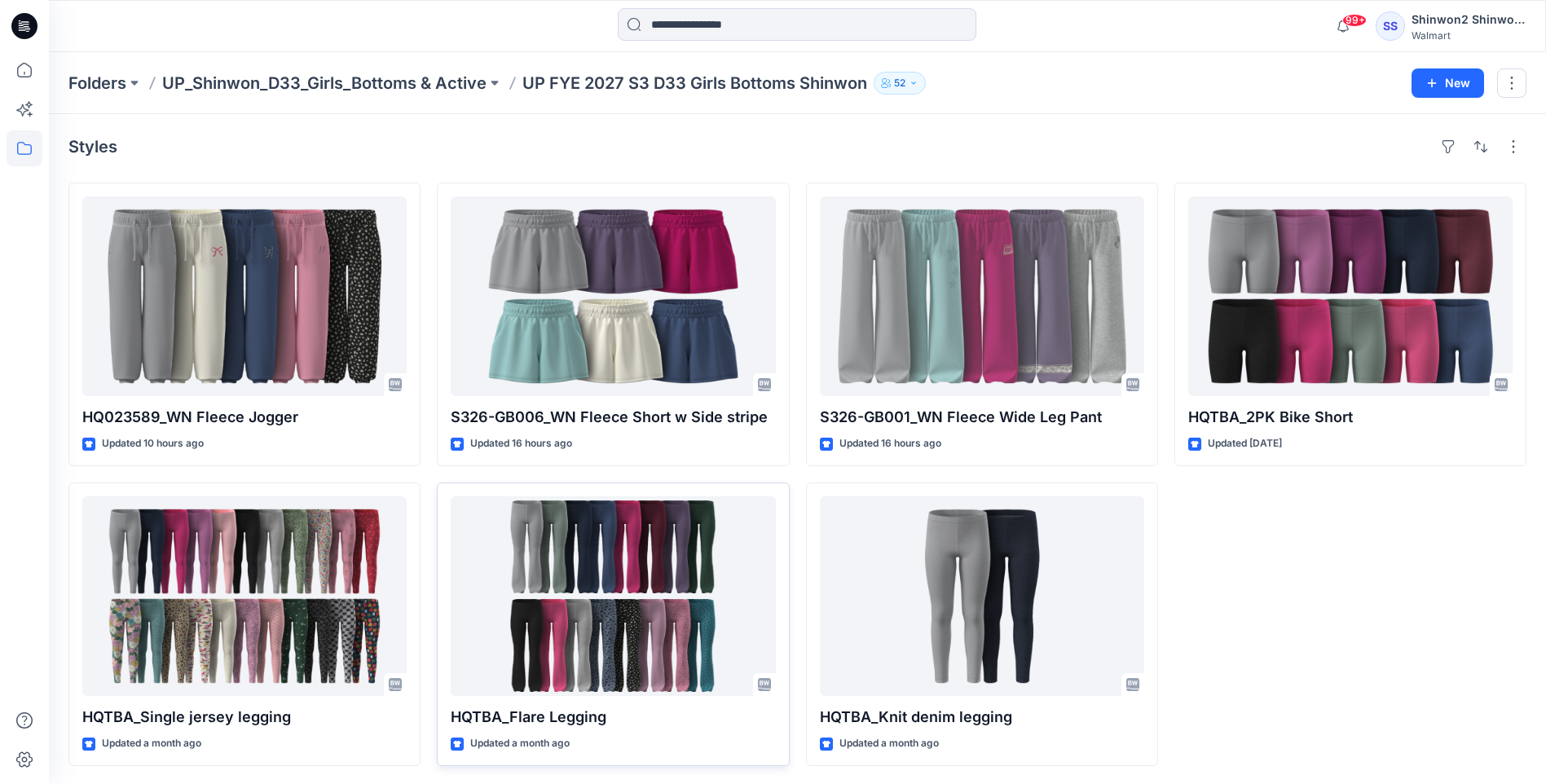
scroll to position [2, 0]
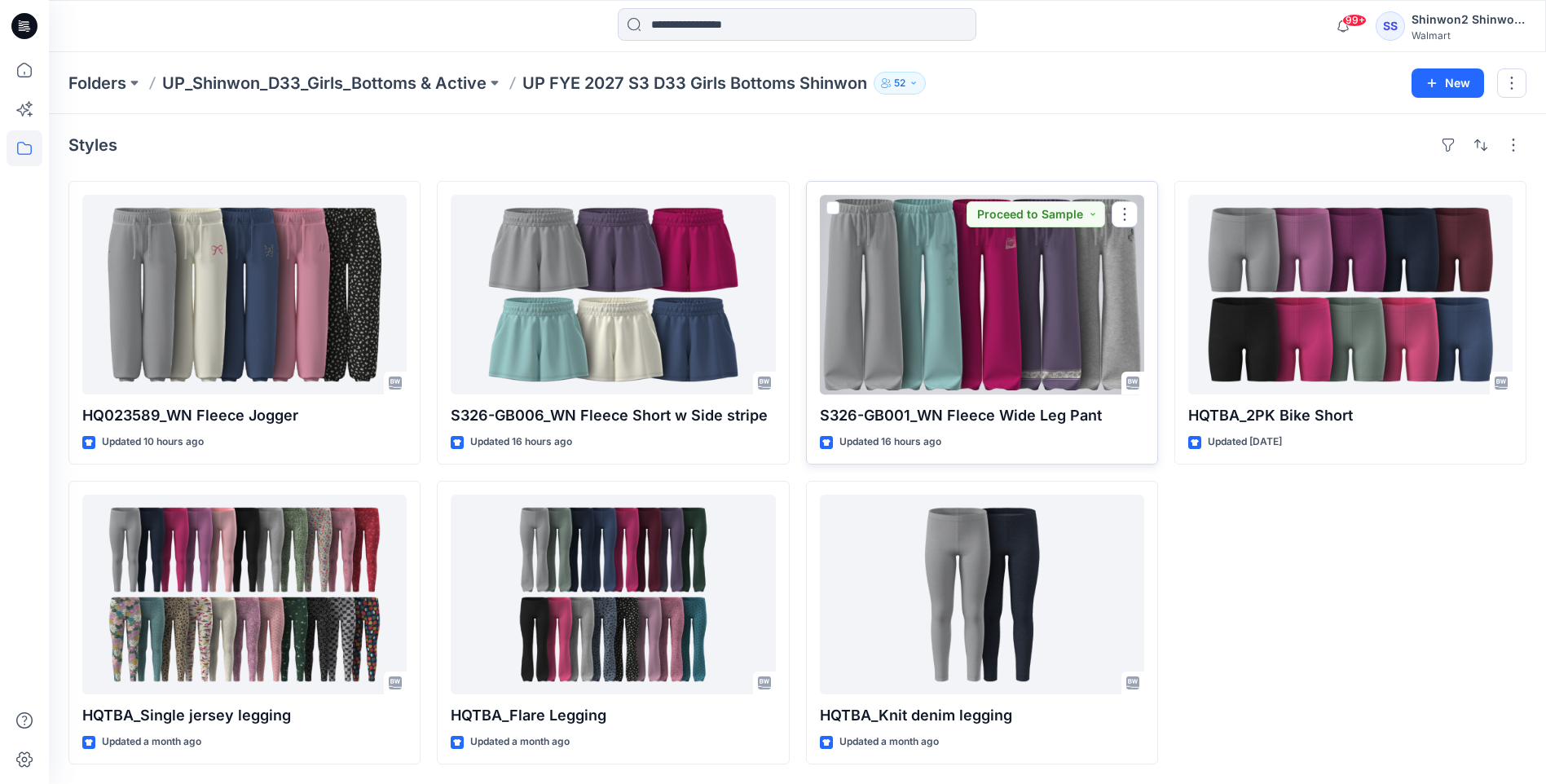
click at [975, 354] on div at bounding box center [982, 294] width 325 height 200
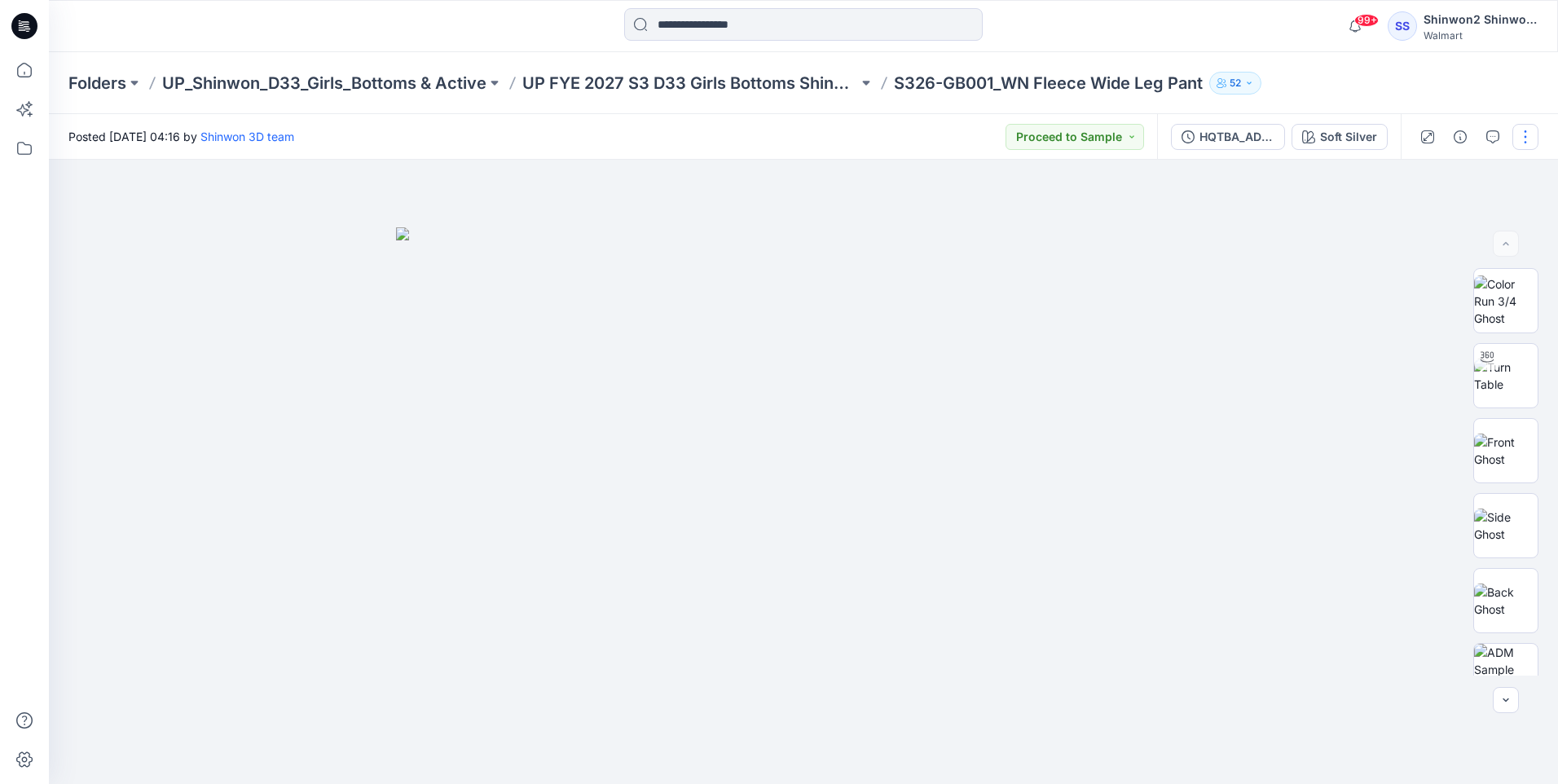
click at [1521, 136] on button "button" at bounding box center [1525, 137] width 26 height 26
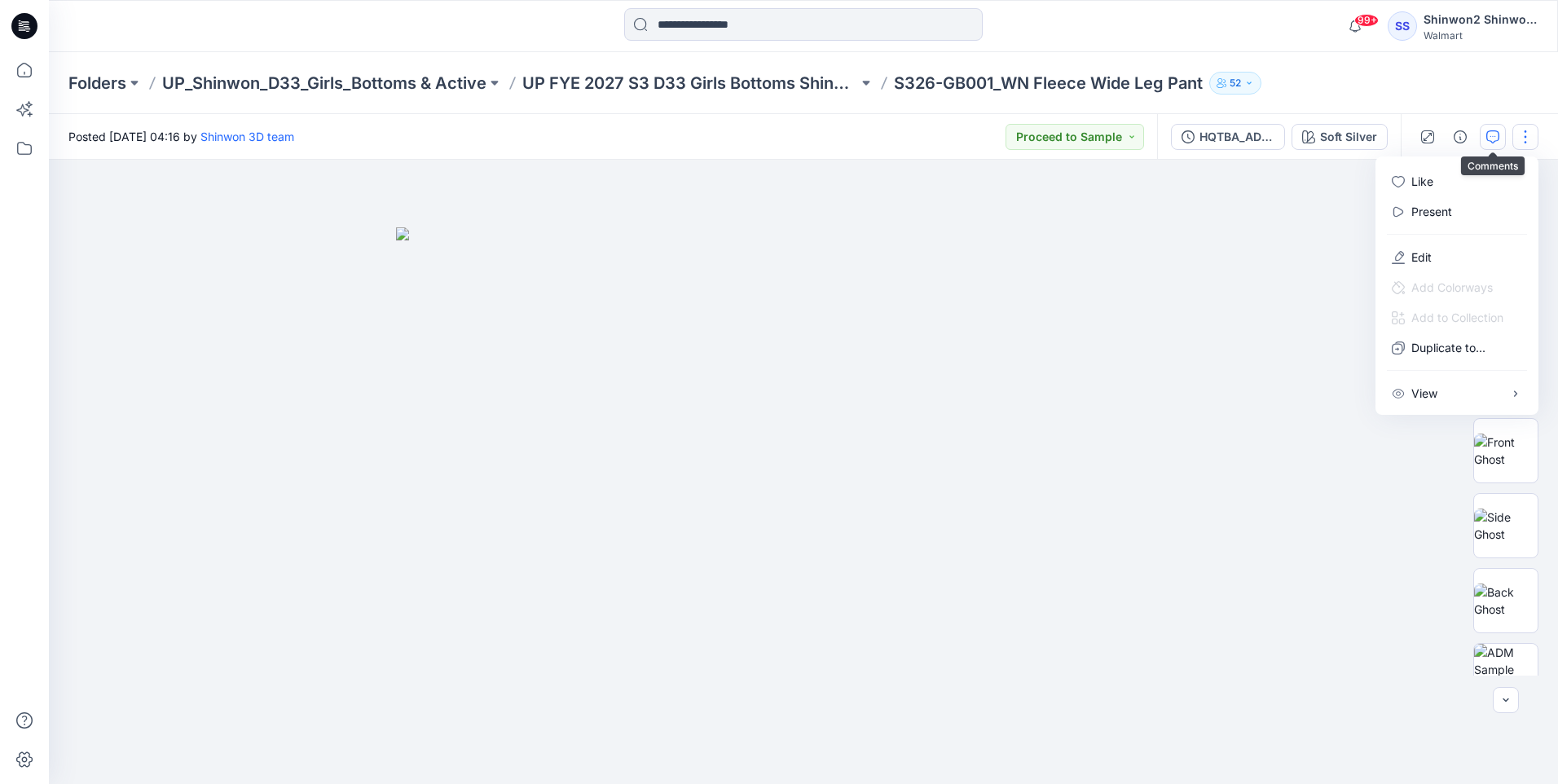
click at [1486, 135] on button "button" at bounding box center [1493, 137] width 26 height 26
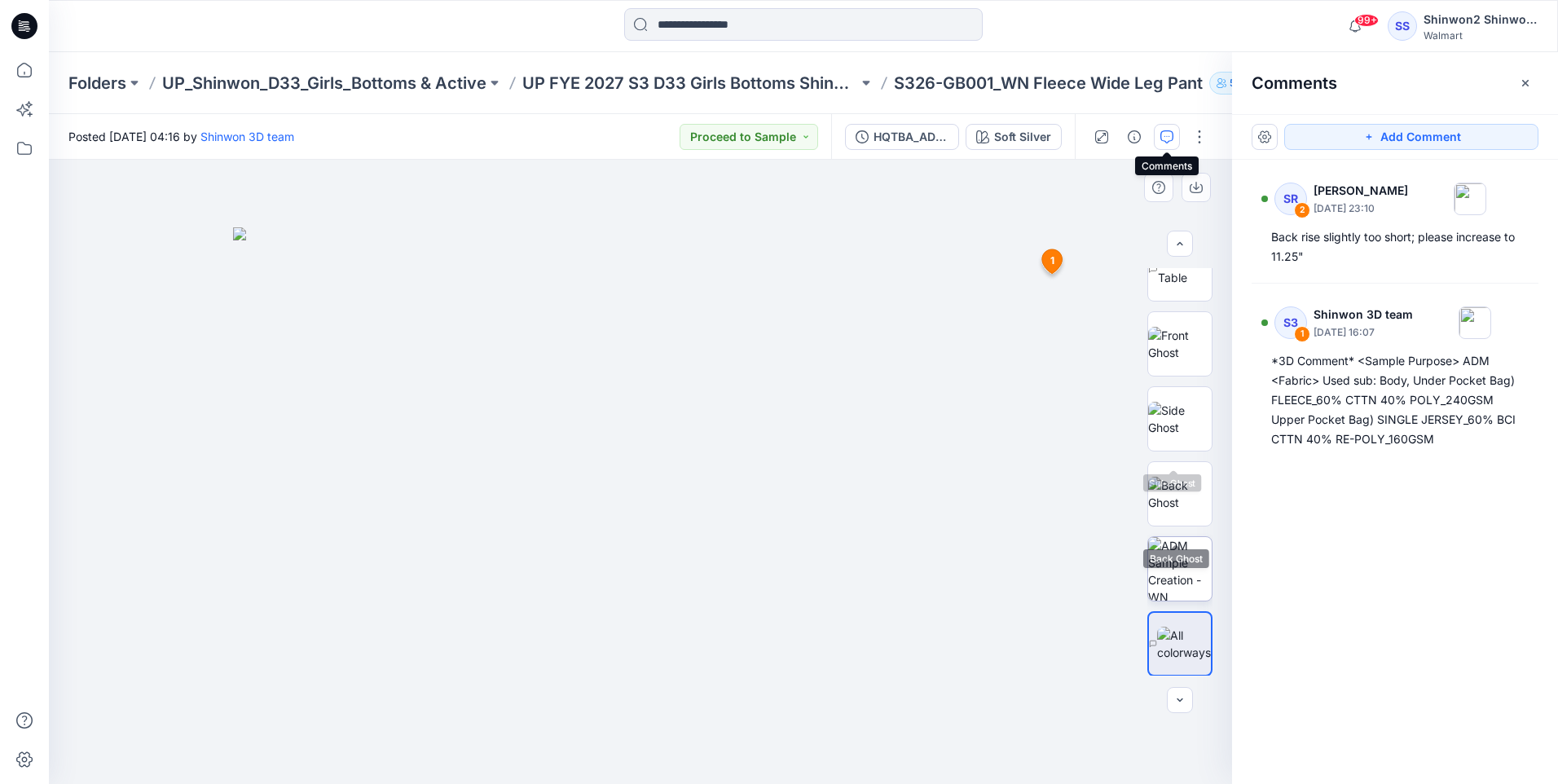
scroll to position [108, 0]
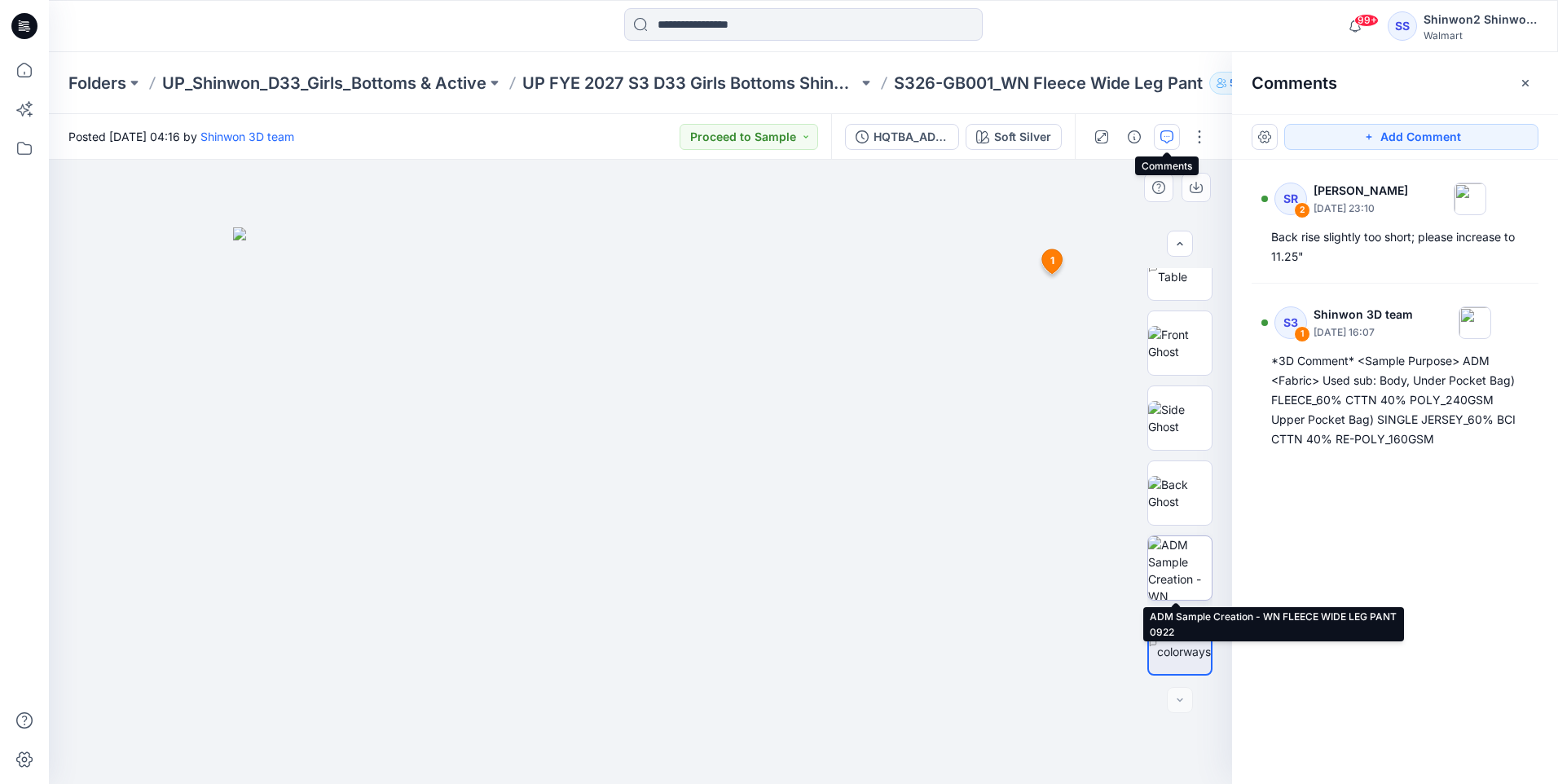
click at [1189, 559] on img at bounding box center [1180, 568] width 64 height 64
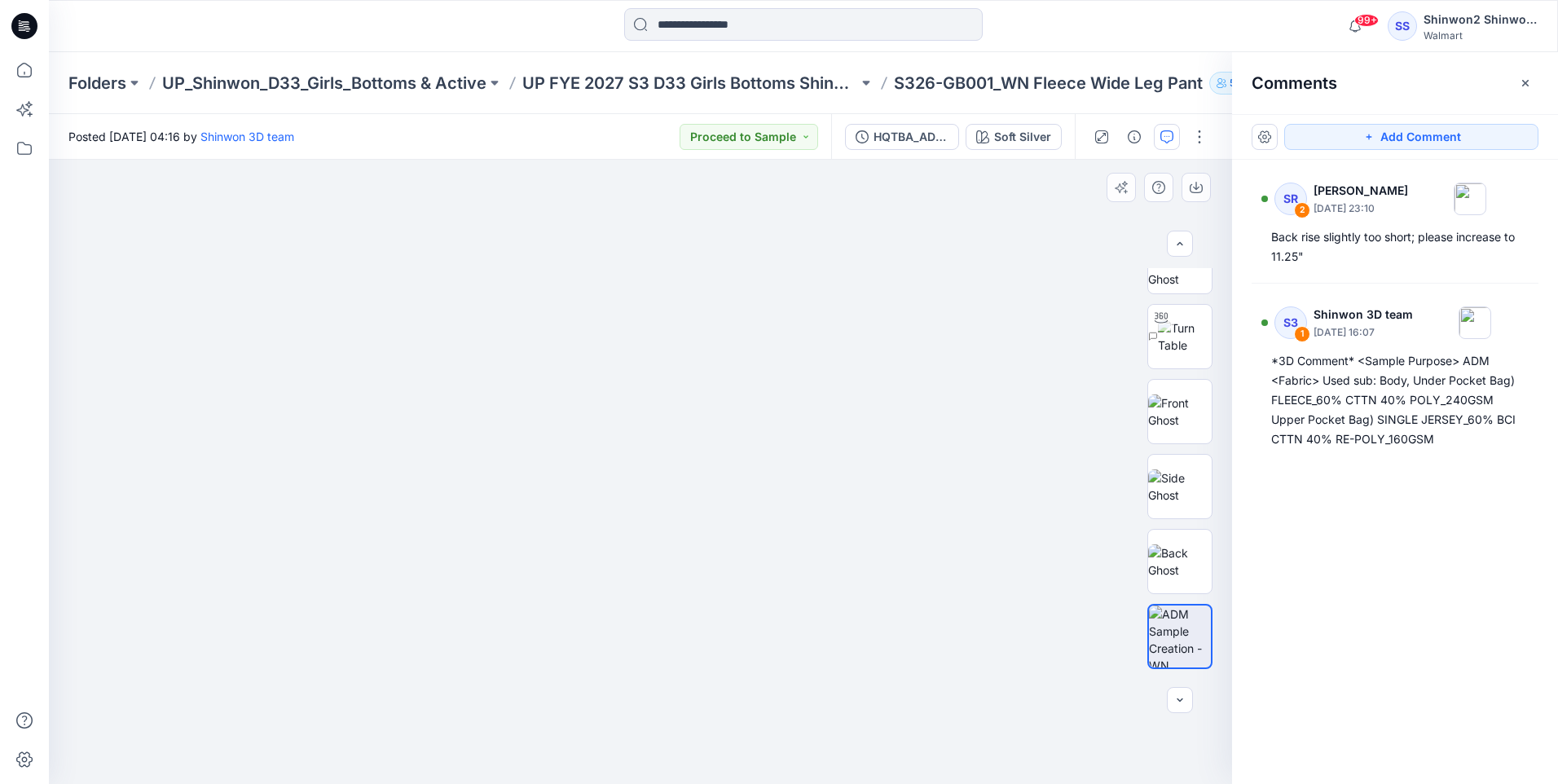
scroll to position [0, 0]
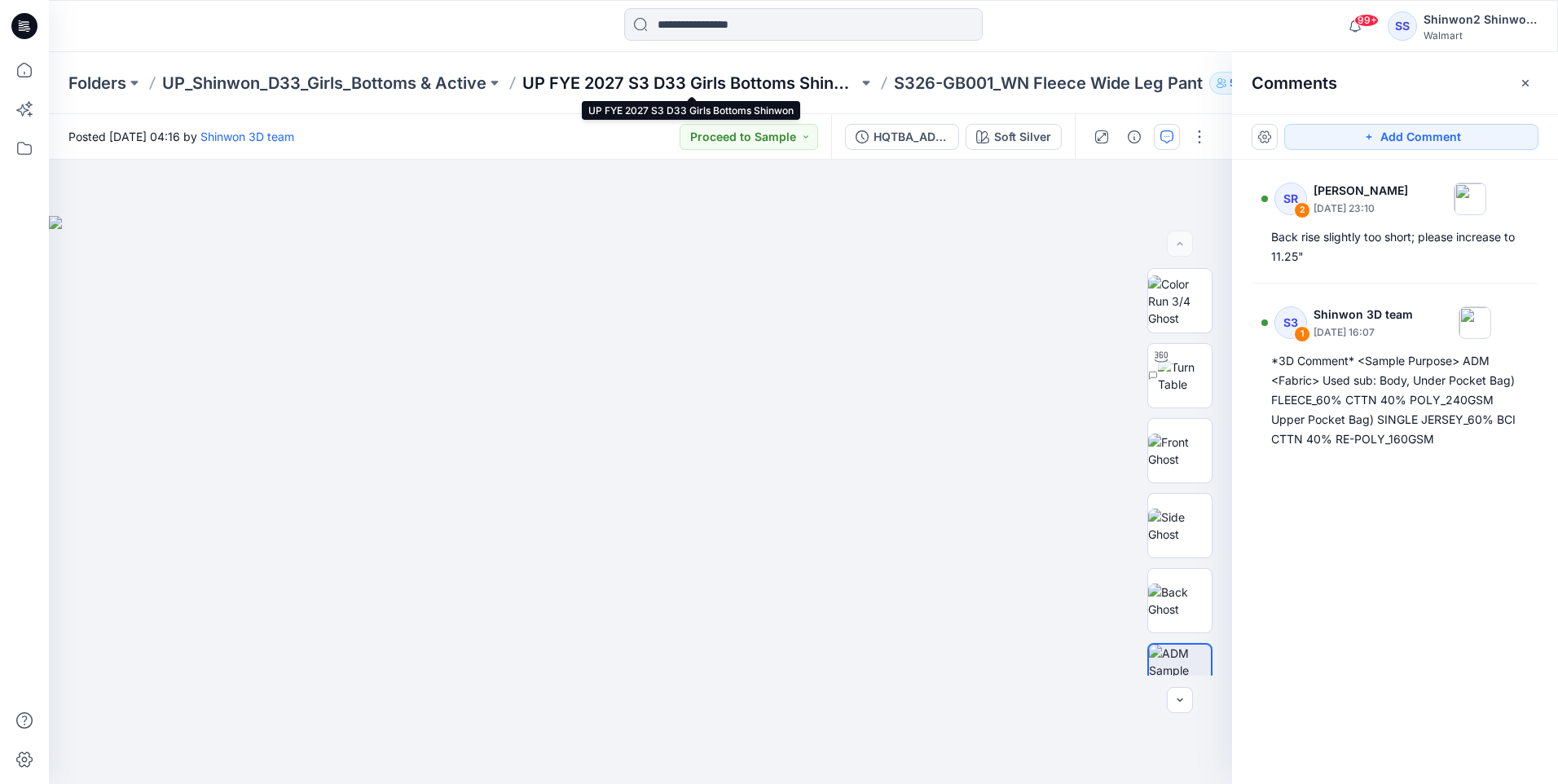
click at [832, 76] on p "UP FYE 2027 S3 D33 Girls Bottoms Shinwon" at bounding box center [690, 83] width 336 height 23
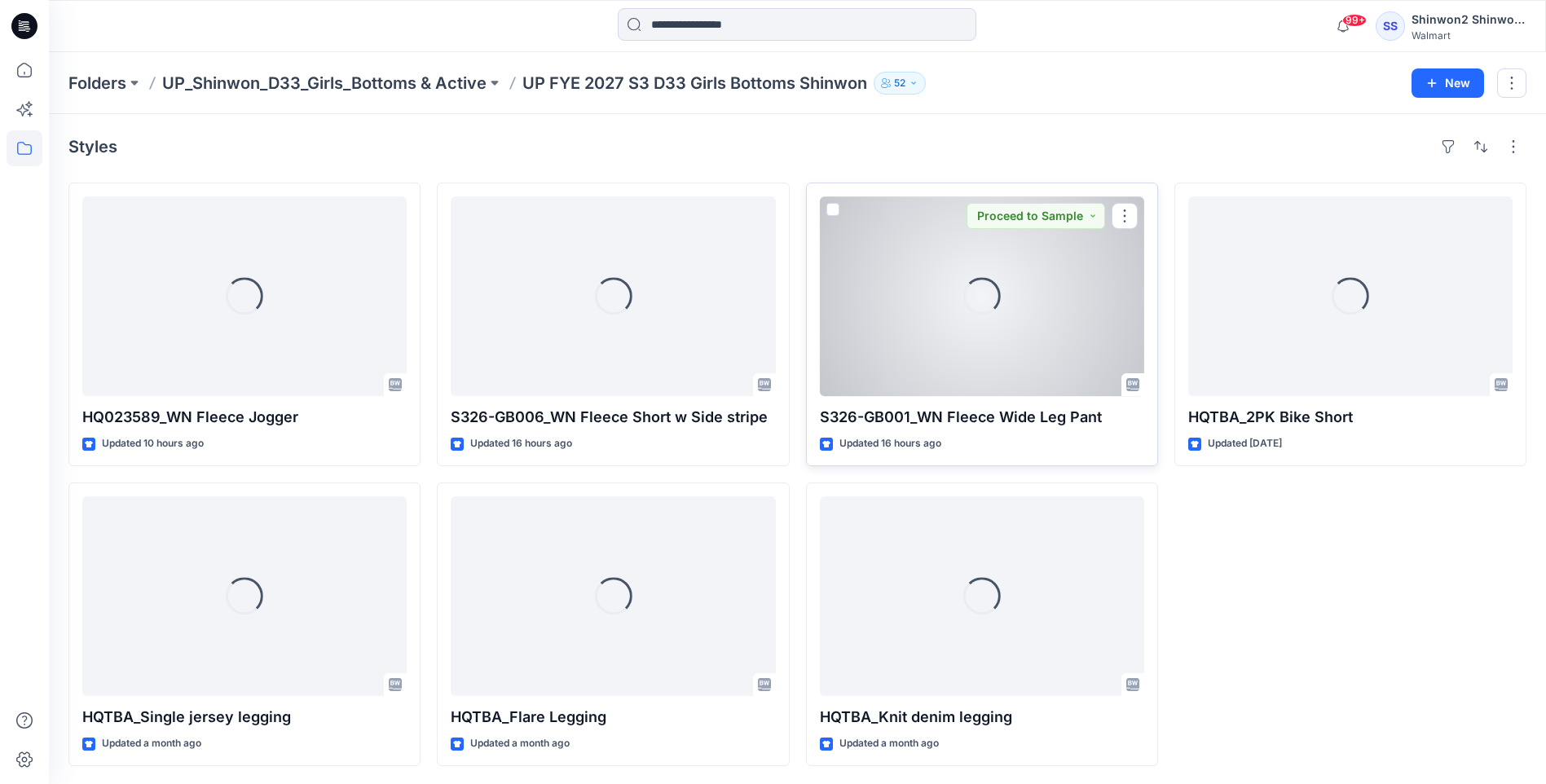
click at [977, 427] on p "S326-GB001_WN Fleece Wide Leg Pant" at bounding box center [982, 417] width 325 height 23
click at [1025, 349] on div "Loading..." at bounding box center [982, 296] width 325 height 200
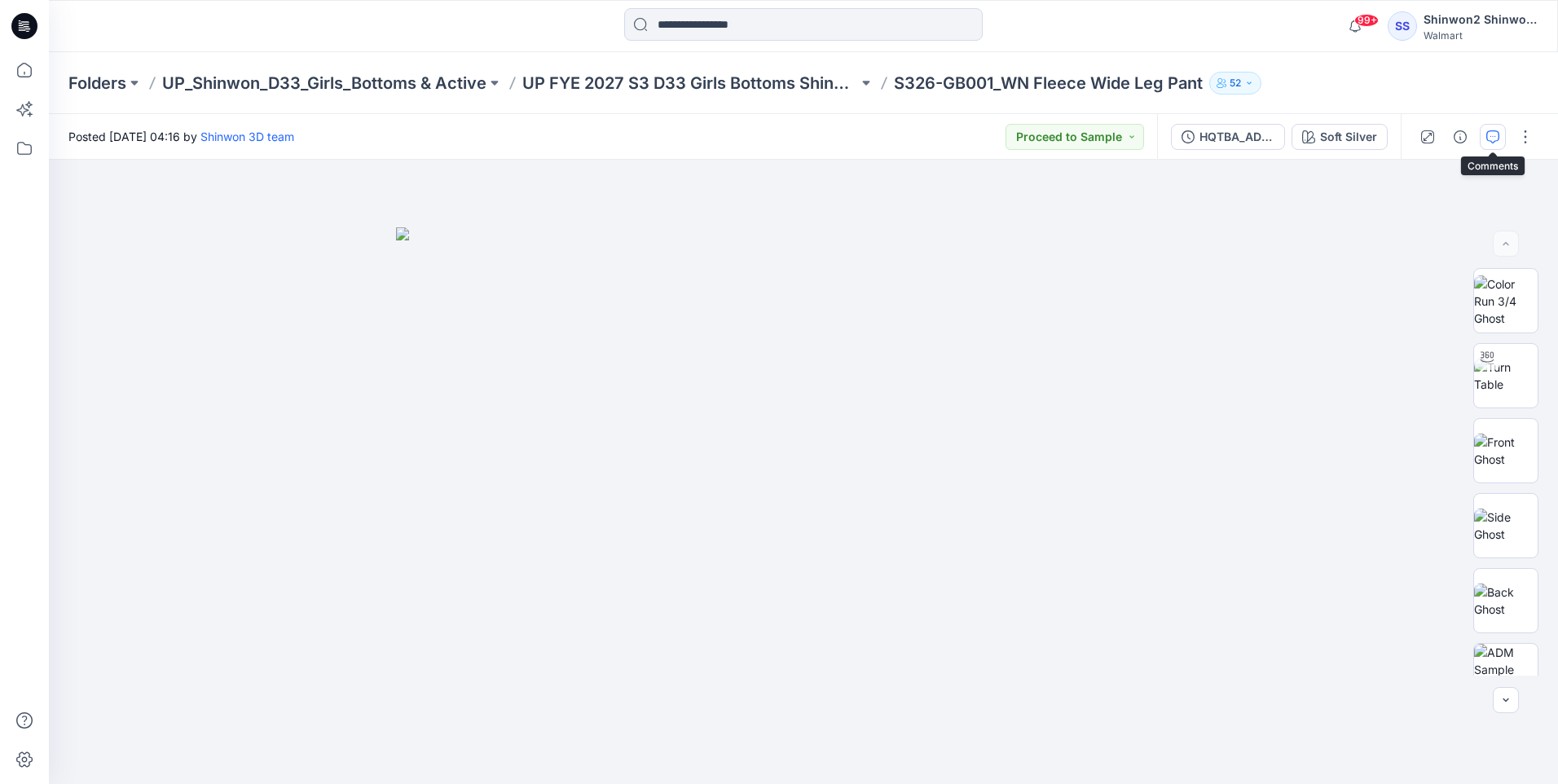
click at [1494, 133] on icon "button" at bounding box center [1493, 137] width 13 height 13
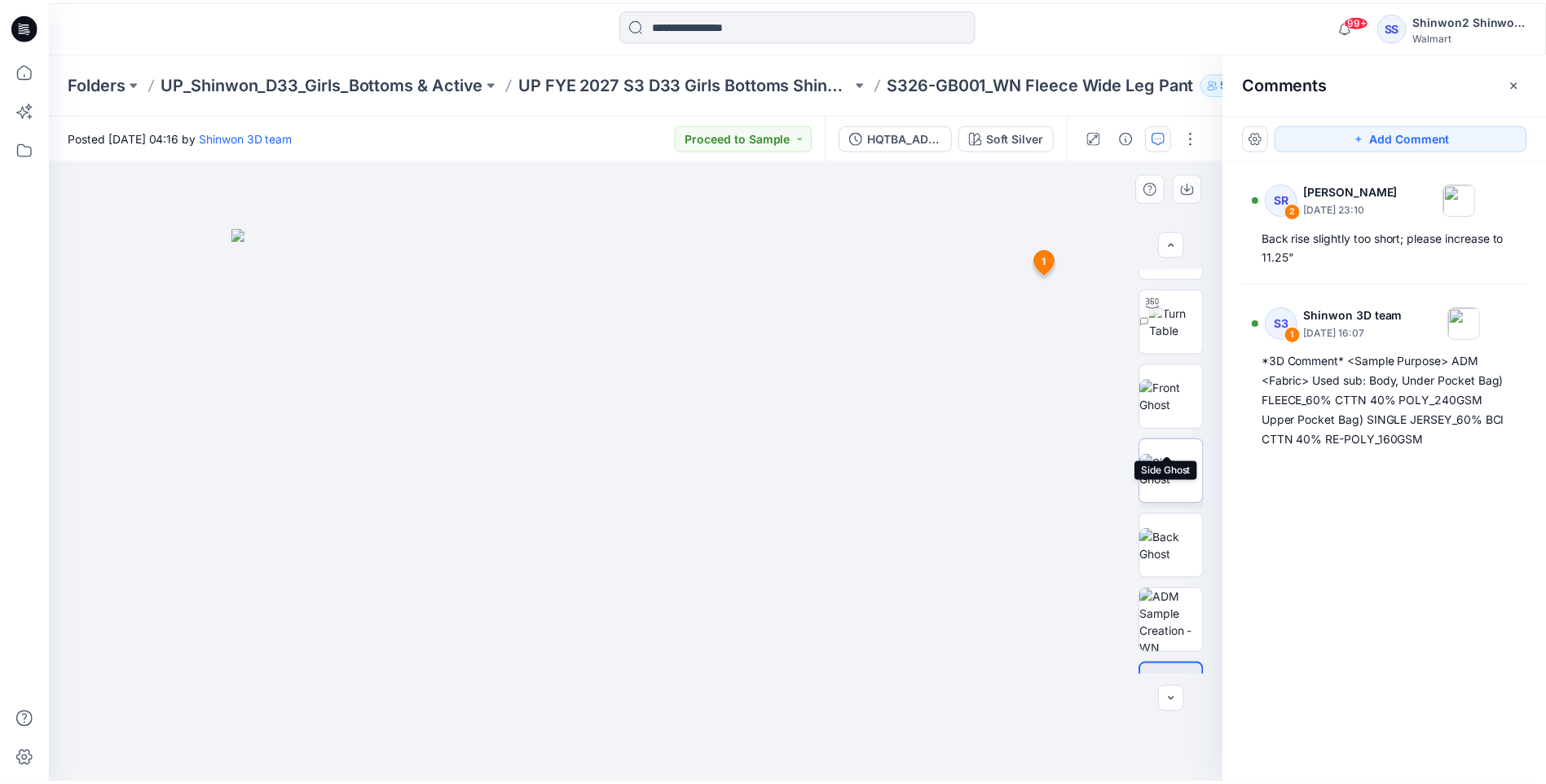
scroll to position [108, 0]
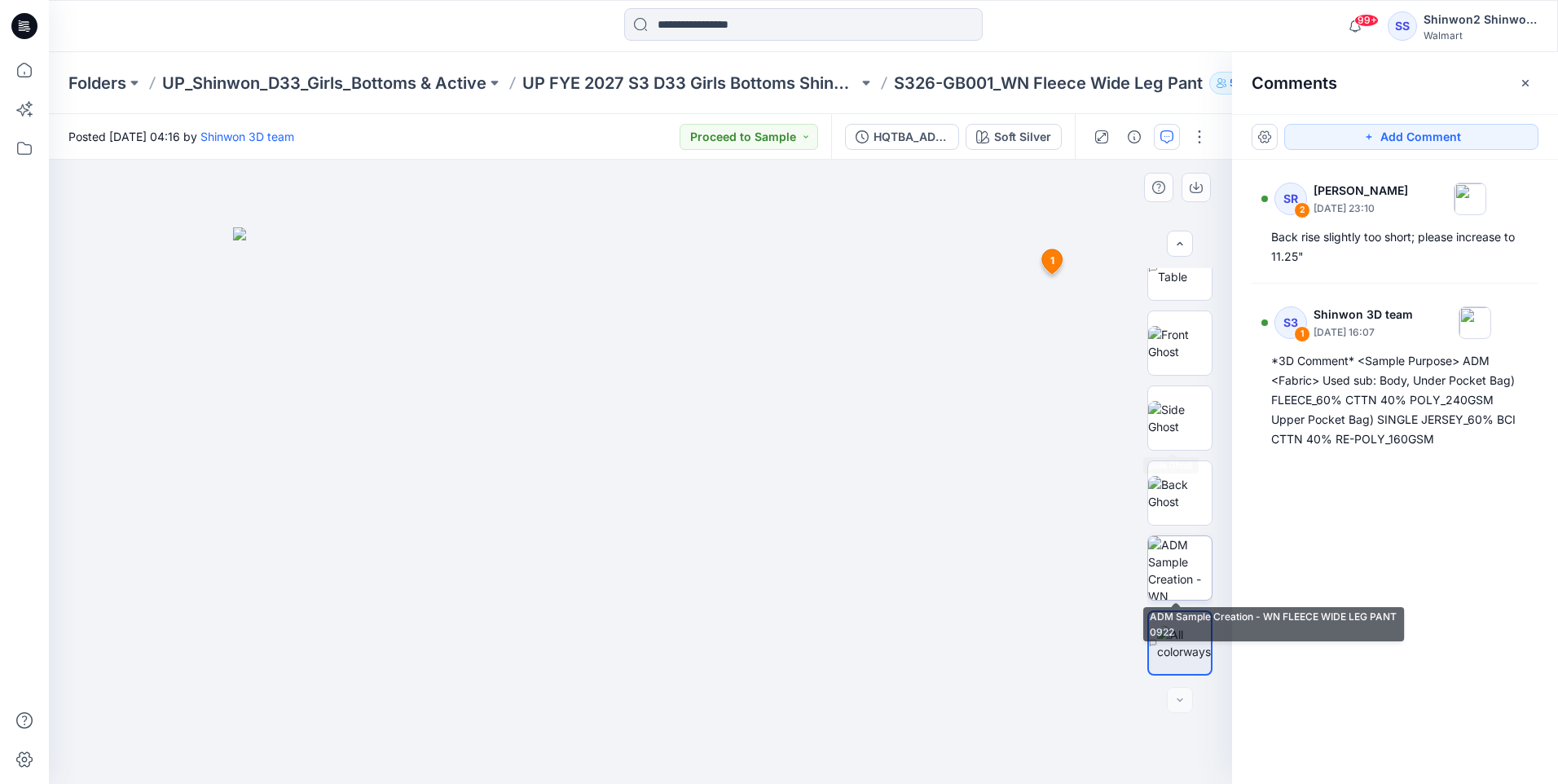
click at [1178, 565] on img at bounding box center [1180, 568] width 64 height 64
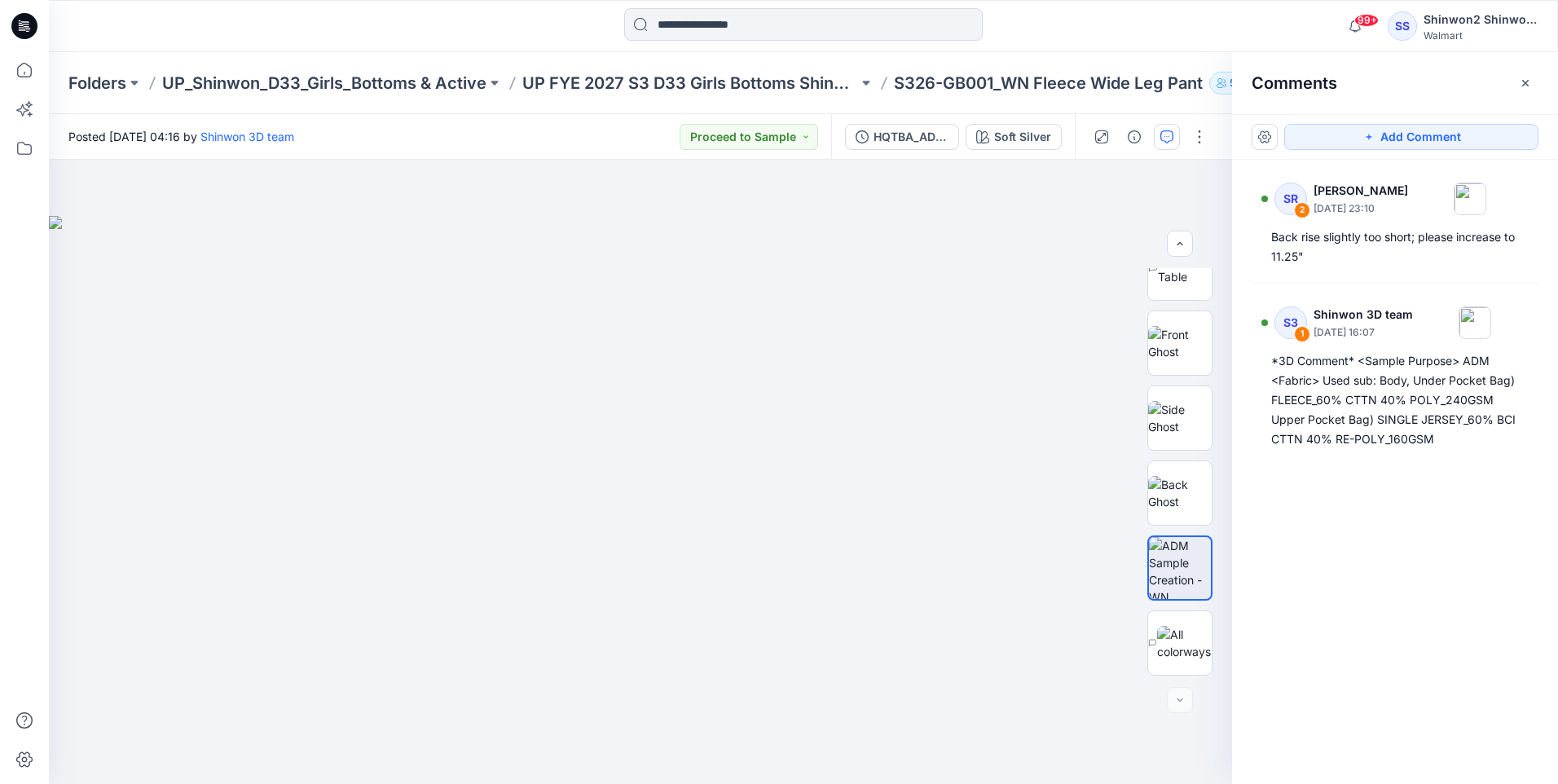
click at [1521, 82] on icon "button" at bounding box center [1525, 83] width 13 height 13
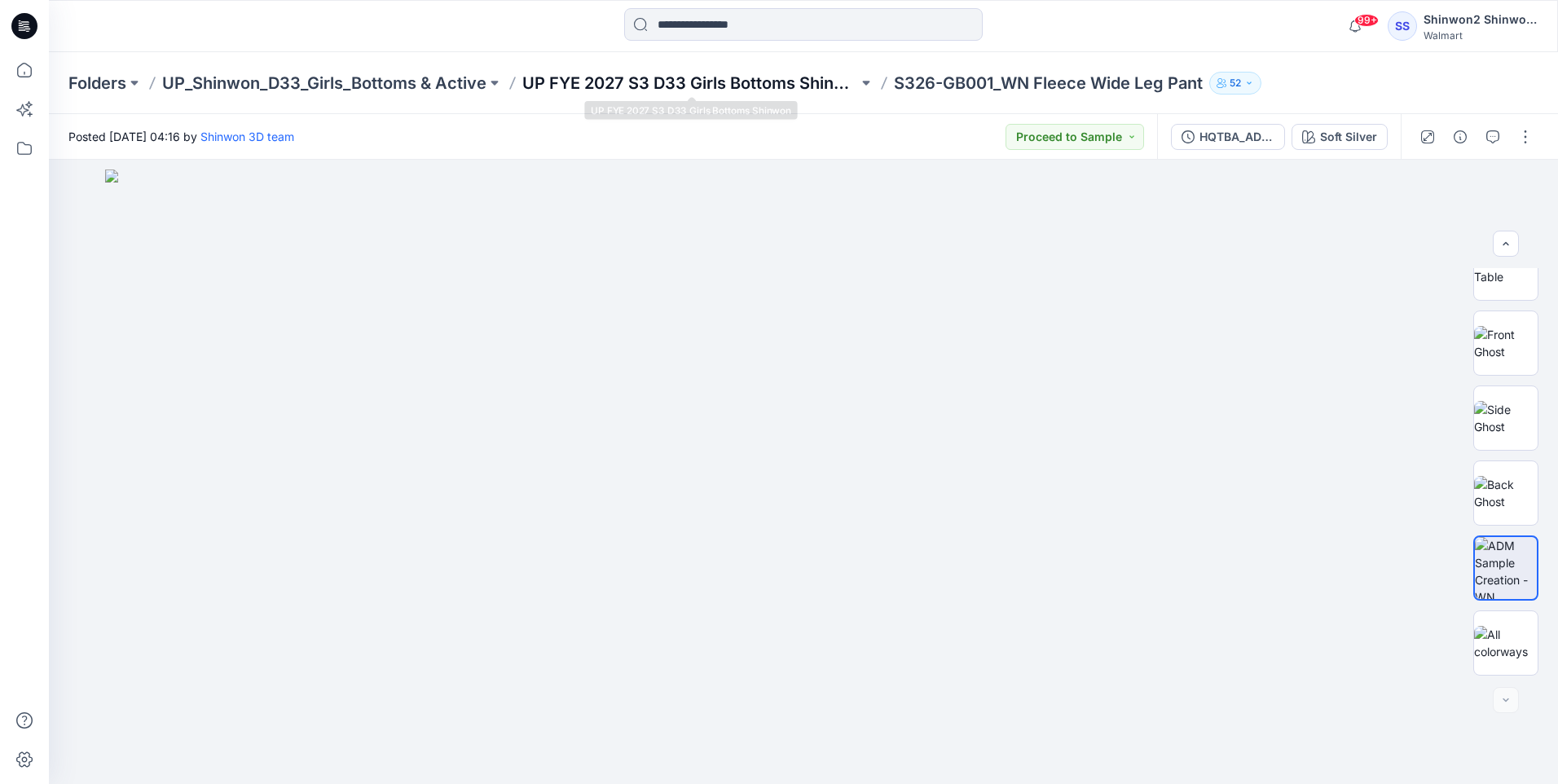
click at [779, 90] on p "UP FYE 2027 S3 D33 Girls Bottoms Shinwon" at bounding box center [690, 83] width 336 height 23
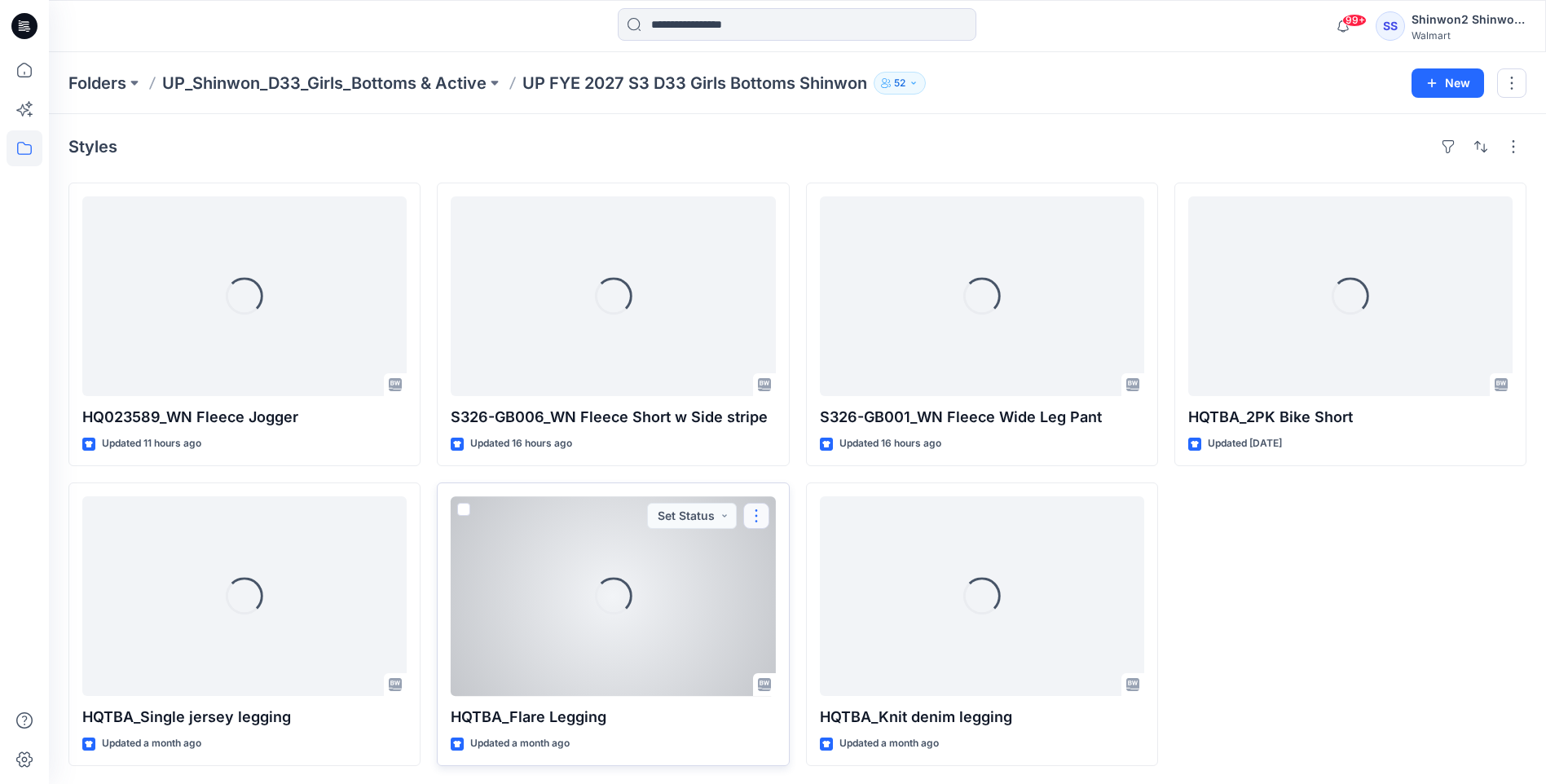
scroll to position [2, 0]
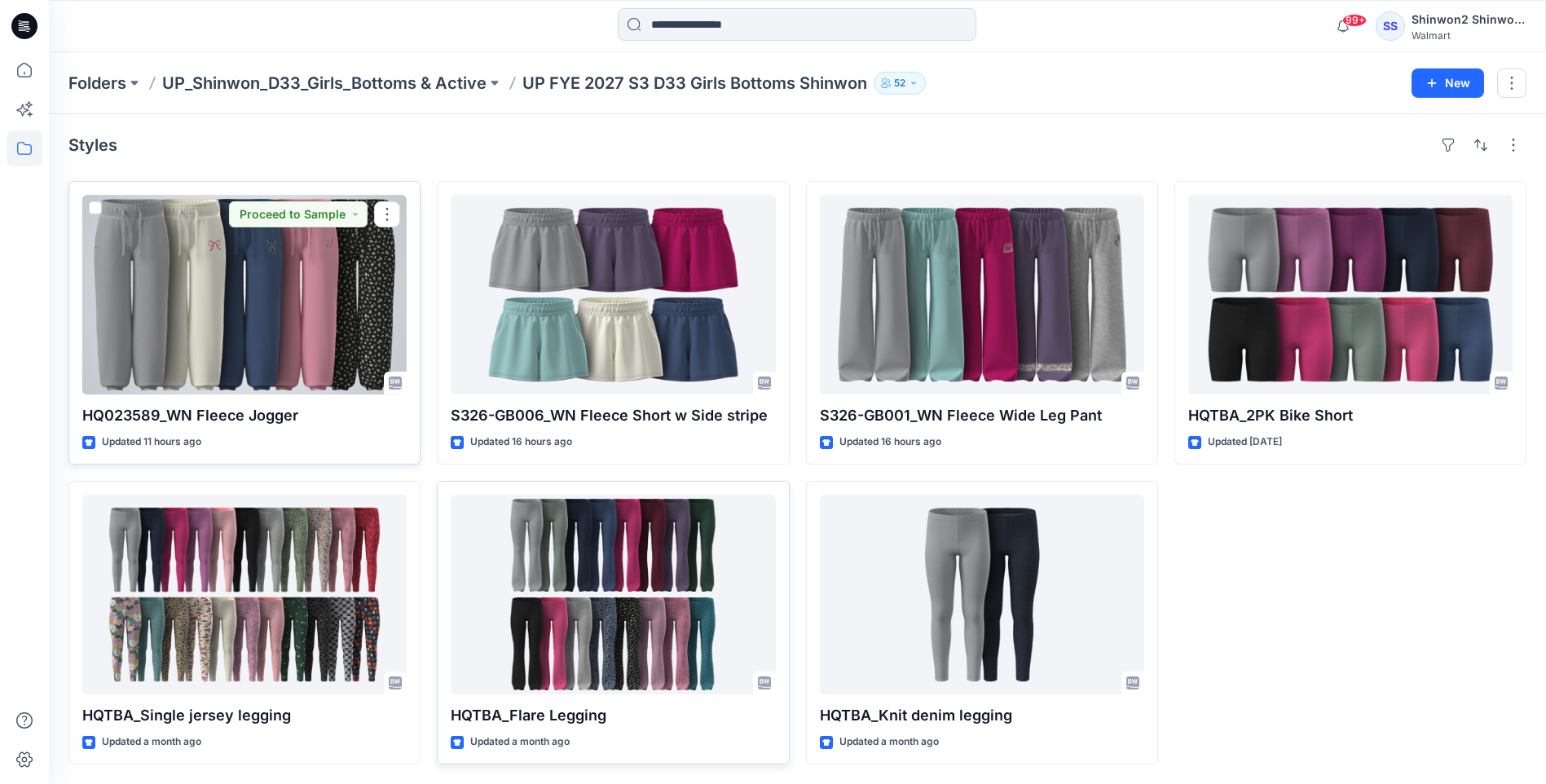
click at [315, 326] on div at bounding box center [244, 294] width 325 height 200
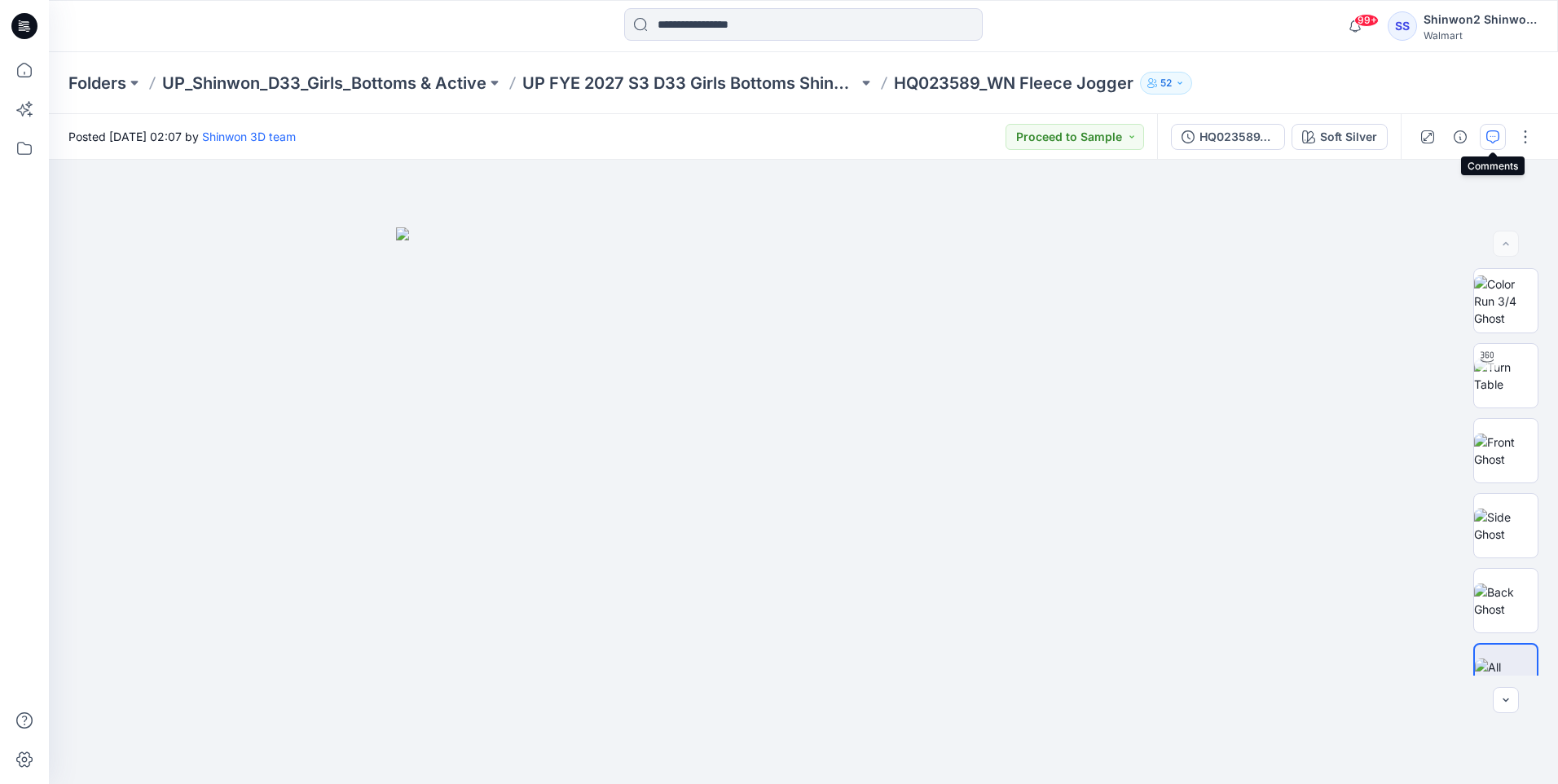
click at [1492, 137] on icon "button" at bounding box center [1493, 137] width 13 height 13
